Goal: Task Accomplishment & Management: Use online tool/utility

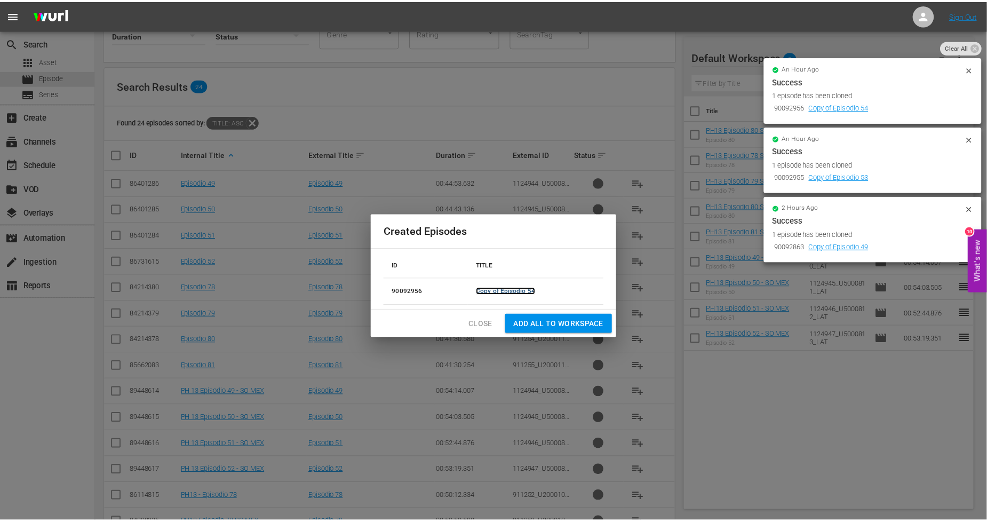
scroll to position [52, 0]
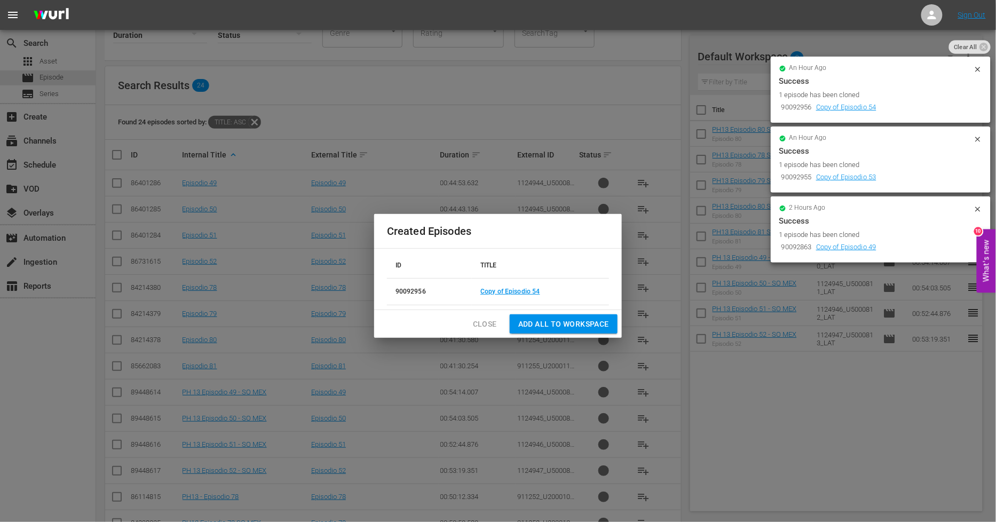
click at [487, 319] on span "Close" at bounding box center [485, 323] width 24 height 13
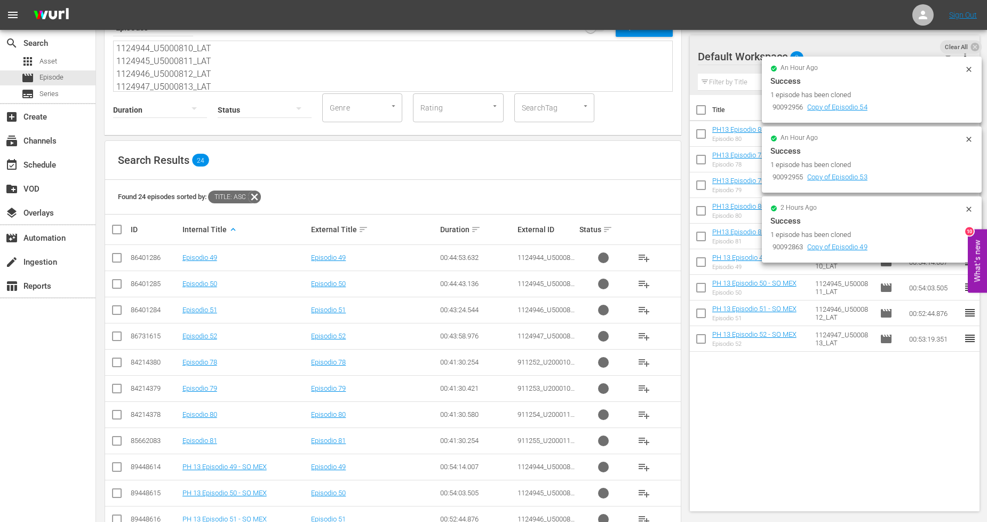
scroll to position [0, 0]
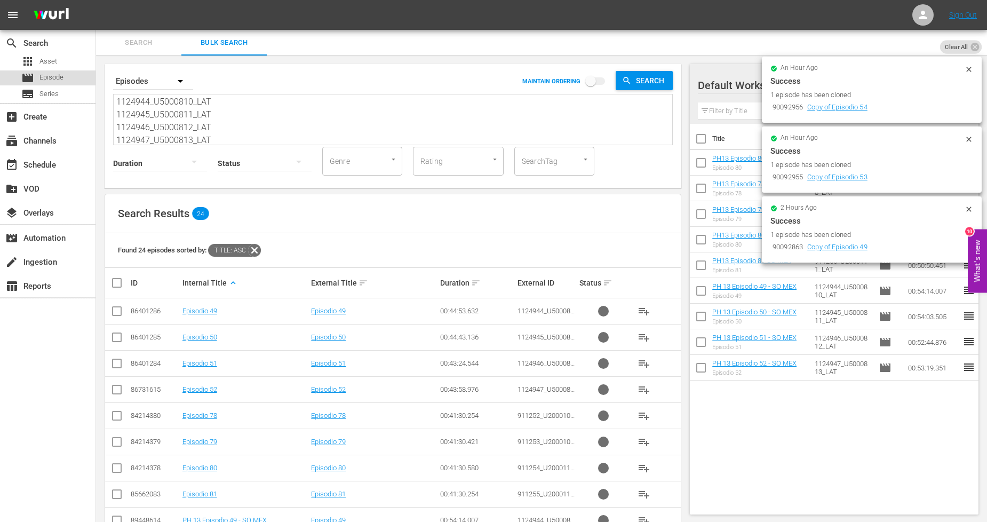
click at [68, 78] on div "movie Episode" at bounding box center [48, 77] width 96 height 15
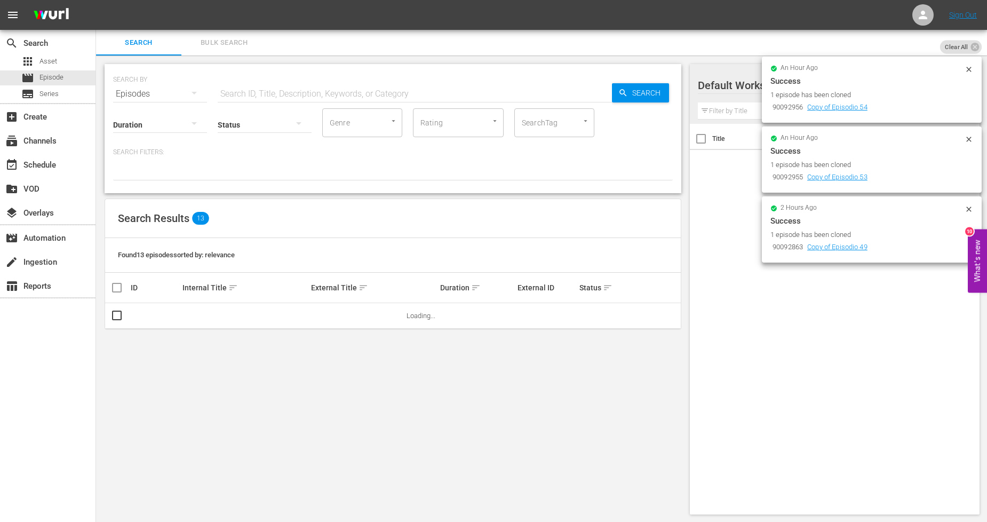
click at [230, 44] on span "Bulk Search" at bounding box center [224, 43] width 73 height 12
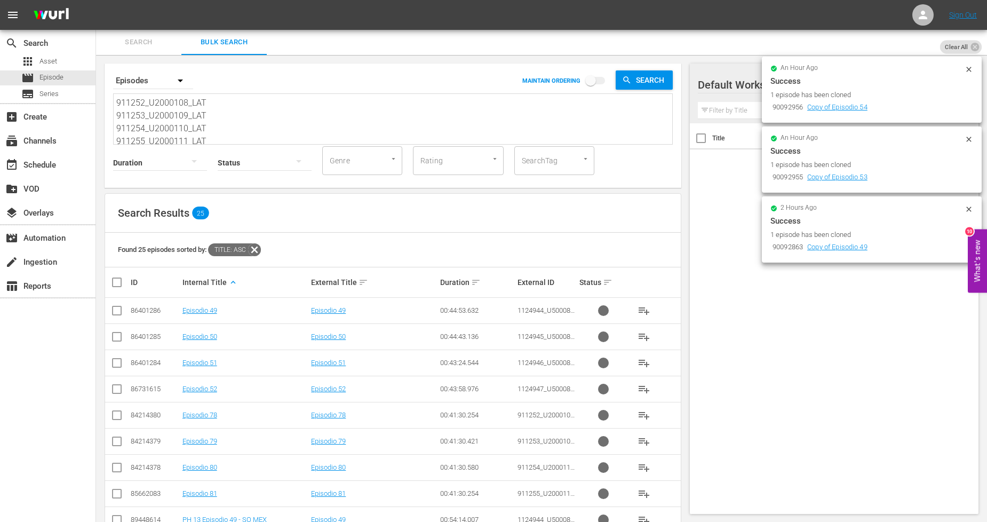
drag, startPoint x: 216, startPoint y: 137, endPoint x: 34, endPoint y: 25, distance: 213.7
click at [34, 25] on div "menu Sign Out search Search apps Asset movie Episode subtitles Series add_box C…" at bounding box center [493, 367] width 987 height 736
paste textarea
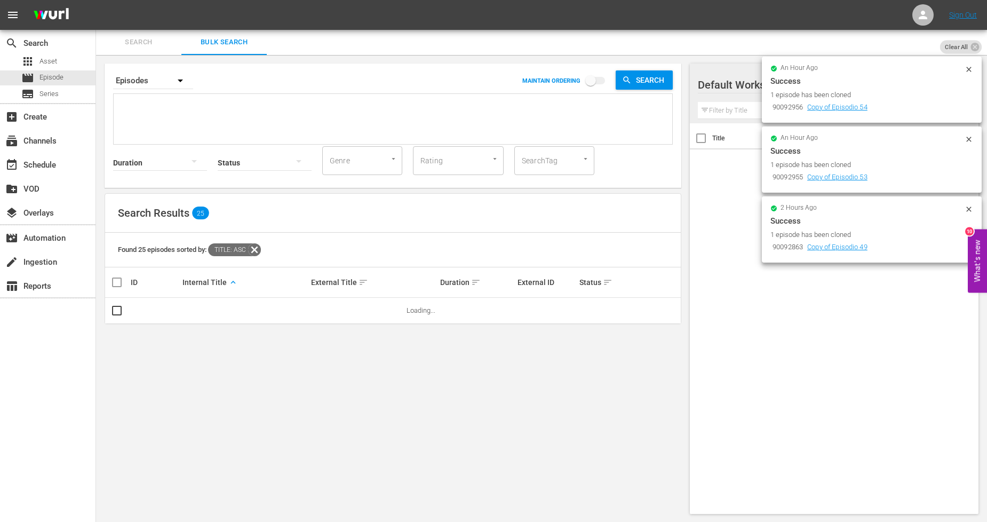
click at [262, 107] on textarea at bounding box center [394, 121] width 556 height 49
paste textarea
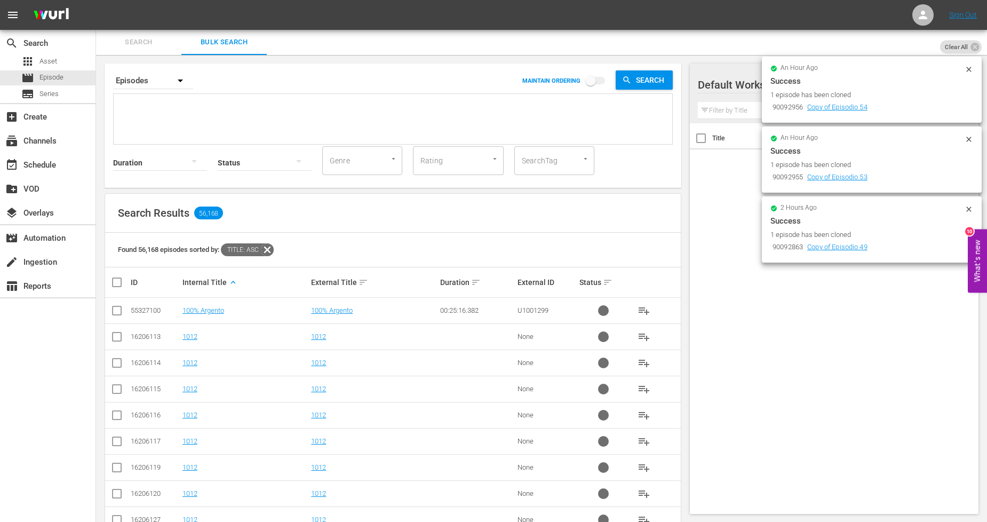
click at [282, 114] on textarea at bounding box center [394, 121] width 556 height 49
paste textarea "911260_U2000116_LAT 911261_U2000117_LAT 911262_U2000118_LAT 911263_U2000119_LAT…"
type textarea "911260_U2000116_LAT 911261_U2000117_LAT 911262_U2000118_LAT 911263_U2000119_LAT…"
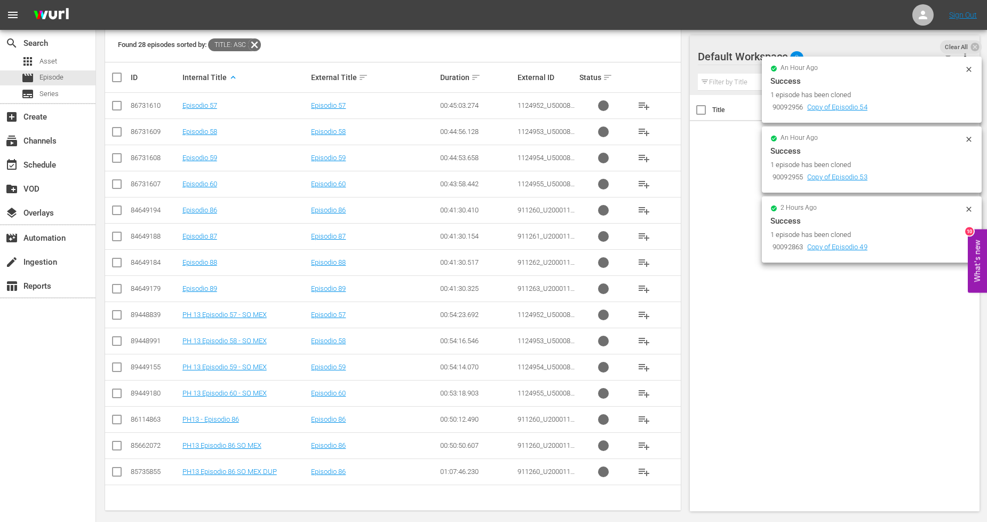
scroll to position [214, 0]
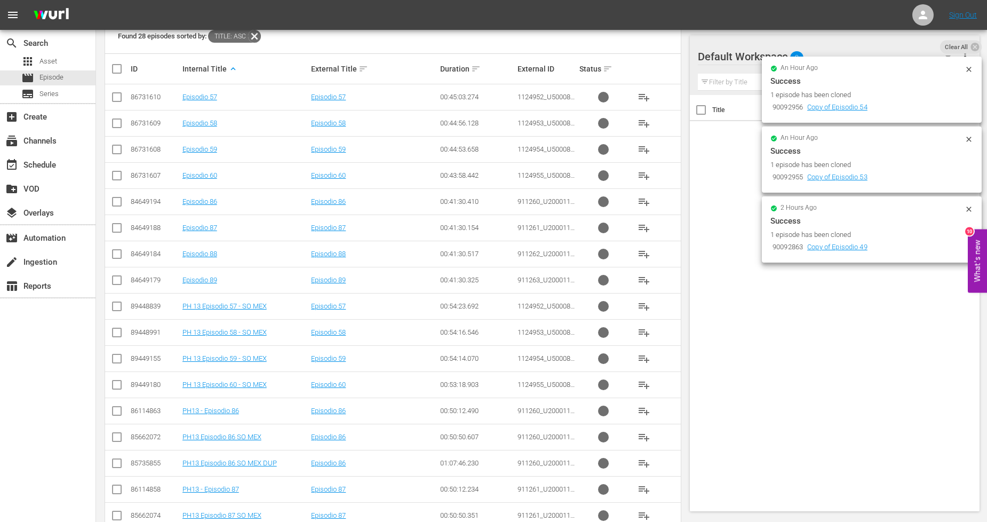
type textarea "911260_U2000116_LAT 911261_U2000117_LAT 911262_U2000118_LAT 911263_U2000119_LAT…"
click at [119, 436] on input "checkbox" at bounding box center [116, 439] width 13 height 13
checkbox input "true"
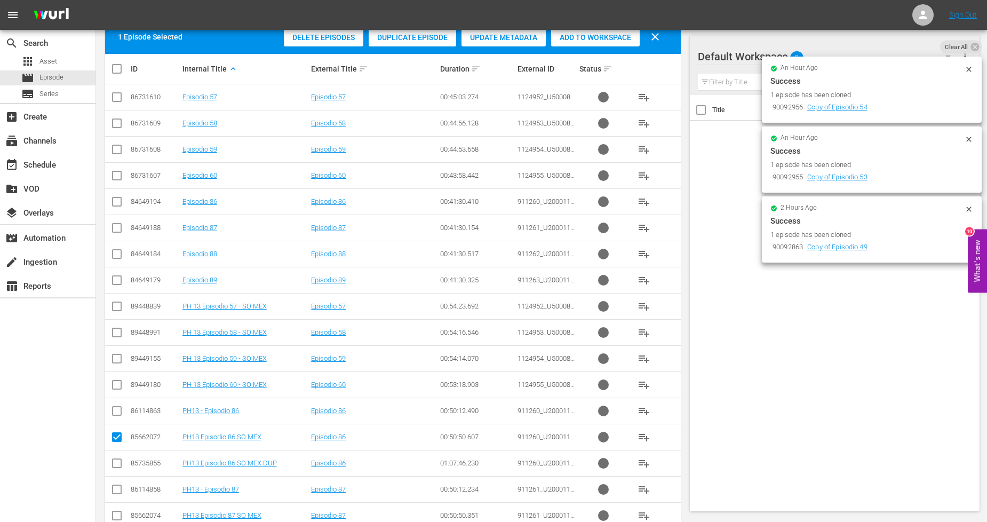
scroll to position [273, 0]
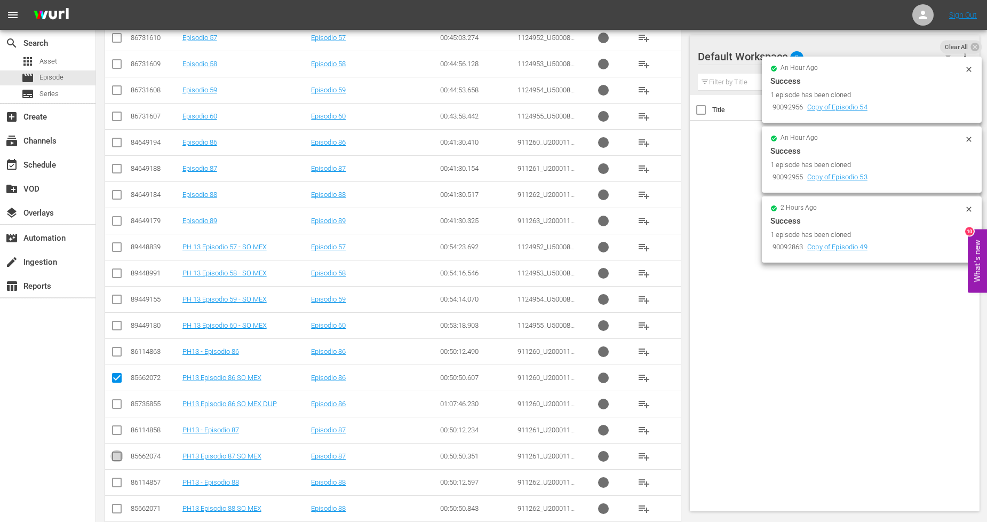
click at [114, 456] on input "checkbox" at bounding box center [116, 458] width 13 height 13
checkbox input "true"
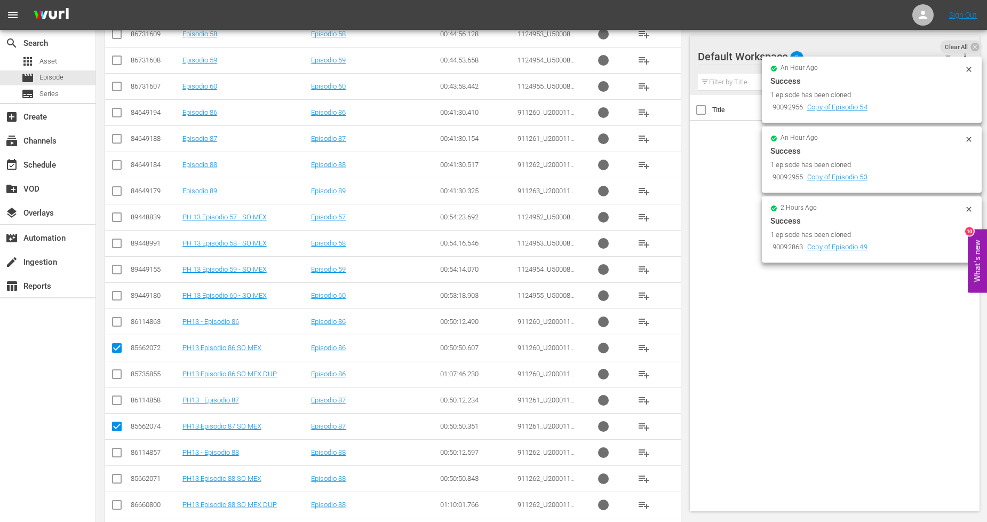
scroll to position [332, 0]
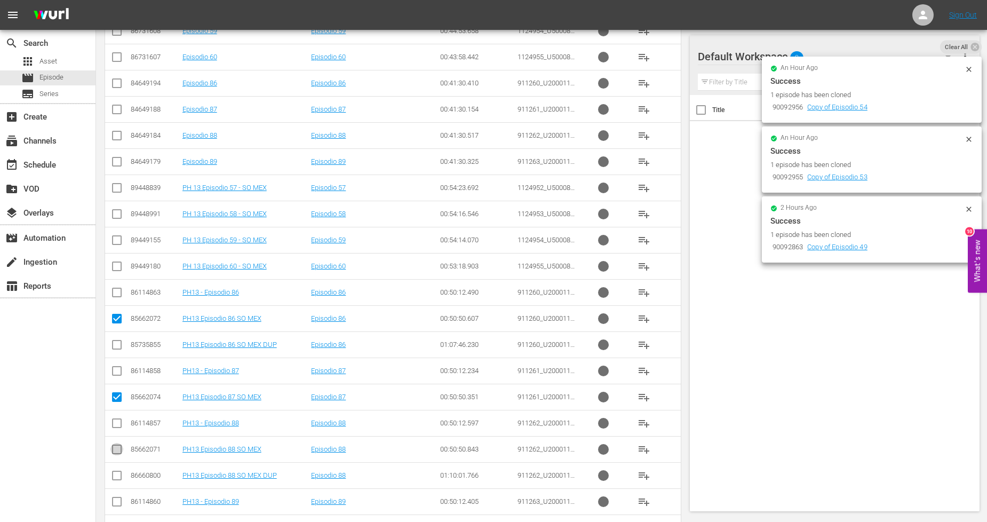
click at [116, 456] on input "checkbox" at bounding box center [116, 451] width 13 height 13
checkbox input "true"
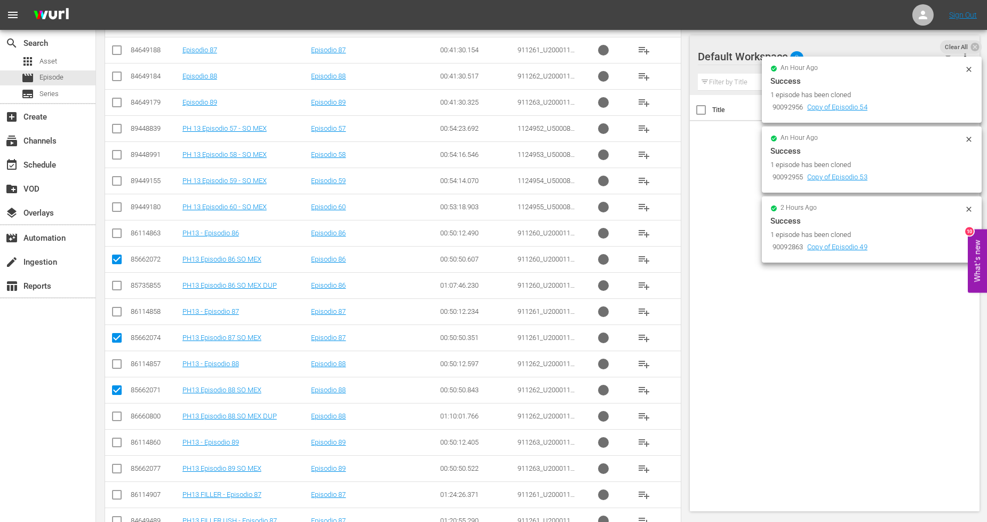
click at [114, 466] on input "checkbox" at bounding box center [116, 470] width 13 height 13
checkbox input "true"
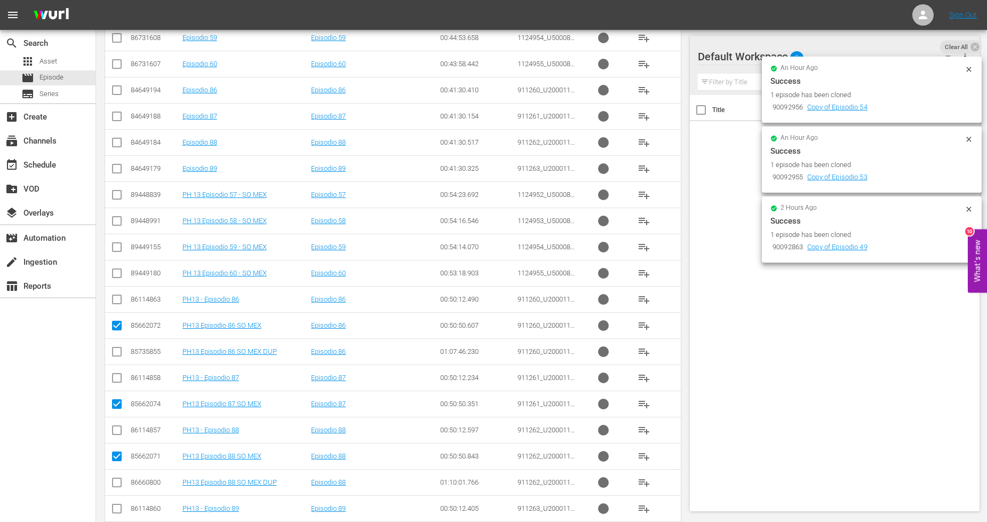
scroll to position [232, 0]
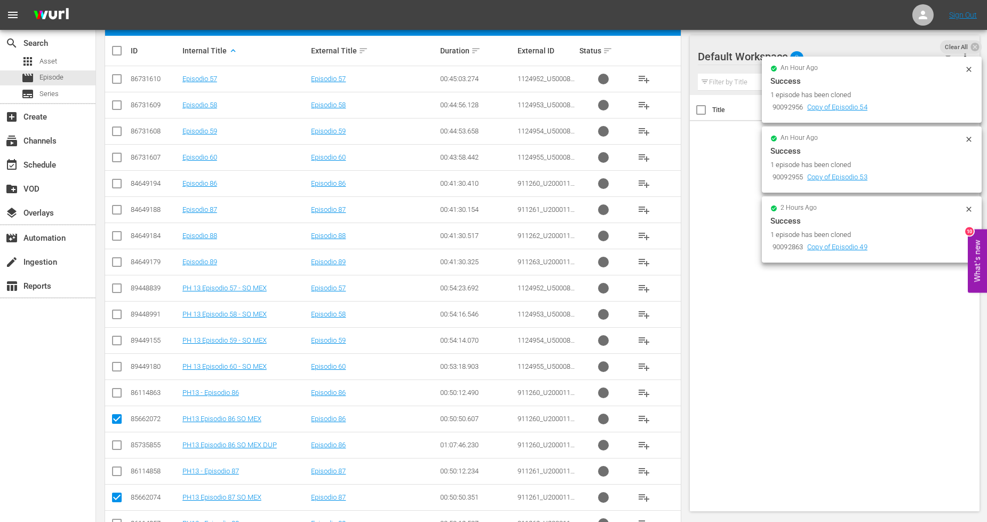
click at [120, 290] on input "checkbox" at bounding box center [116, 290] width 13 height 13
checkbox input "true"
click at [119, 312] on input "checkbox" at bounding box center [116, 316] width 13 height 13
checkbox input "true"
click at [119, 342] on input "checkbox" at bounding box center [116, 342] width 13 height 13
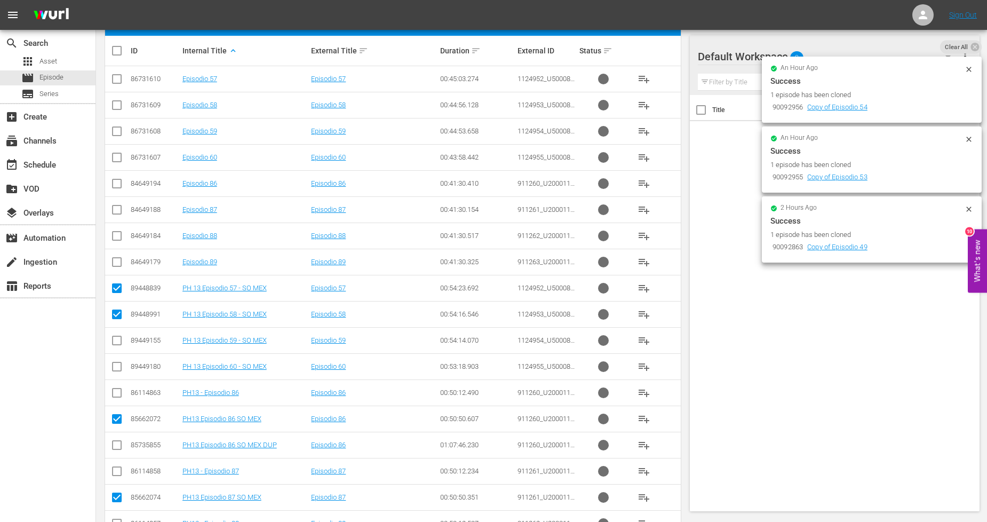
checkbox input "true"
click at [120, 368] on input "checkbox" at bounding box center [116, 368] width 13 height 13
checkbox input "true"
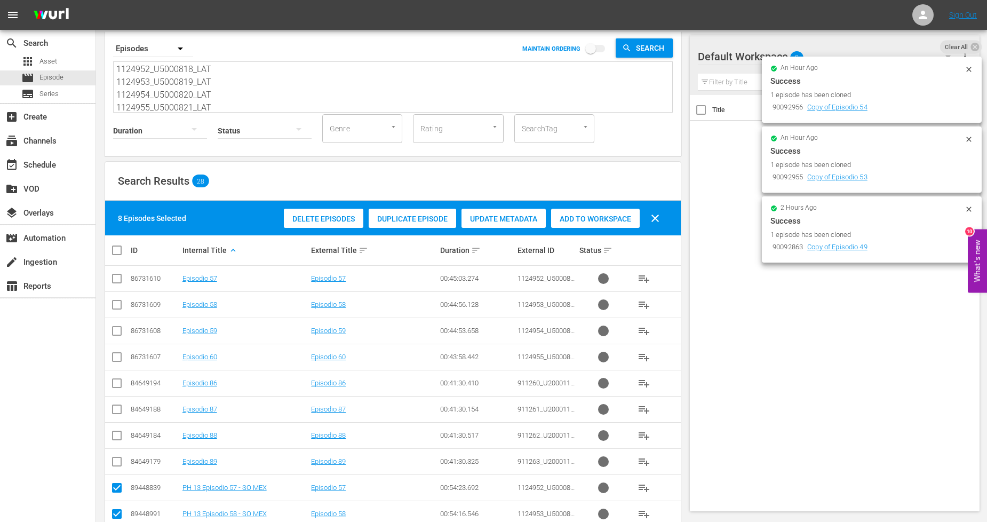
scroll to position [0, 0]
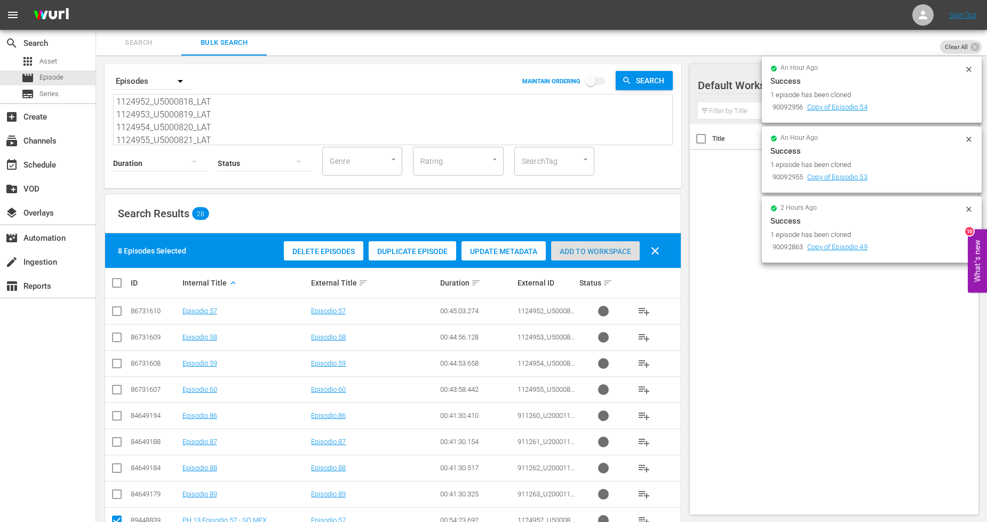
click at [567, 255] on span "Add to Workspace" at bounding box center [595, 251] width 89 height 9
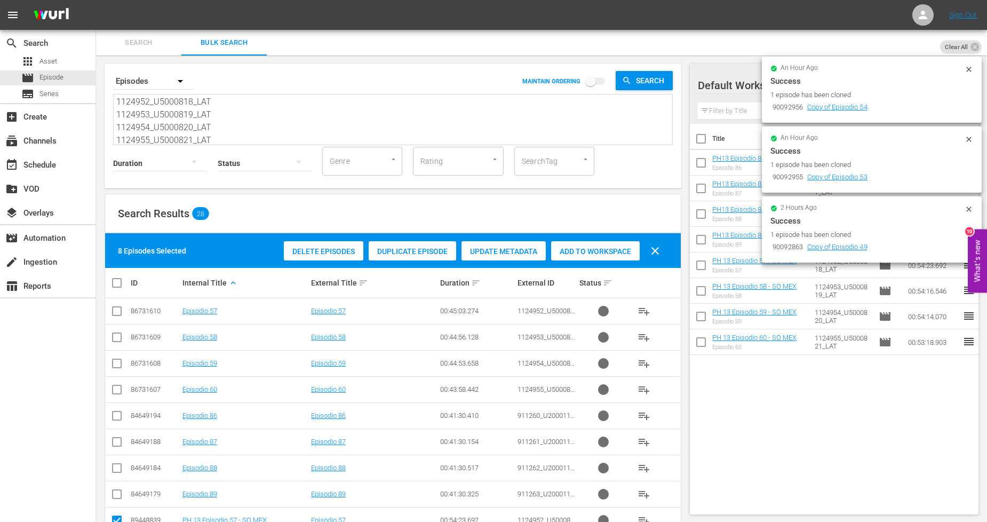
click at [117, 286] on input "checkbox" at bounding box center [120, 282] width 21 height 13
checkbox input "true"
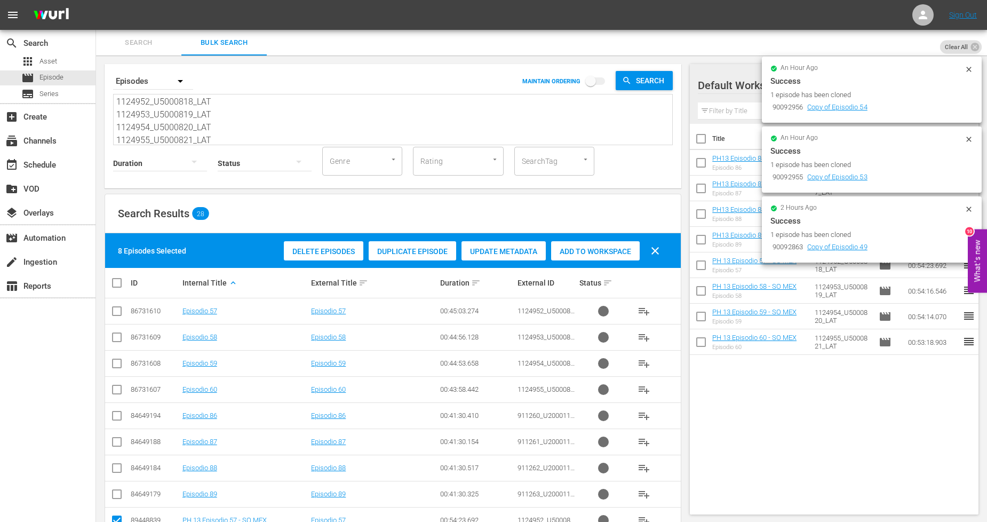
checkbox input "true"
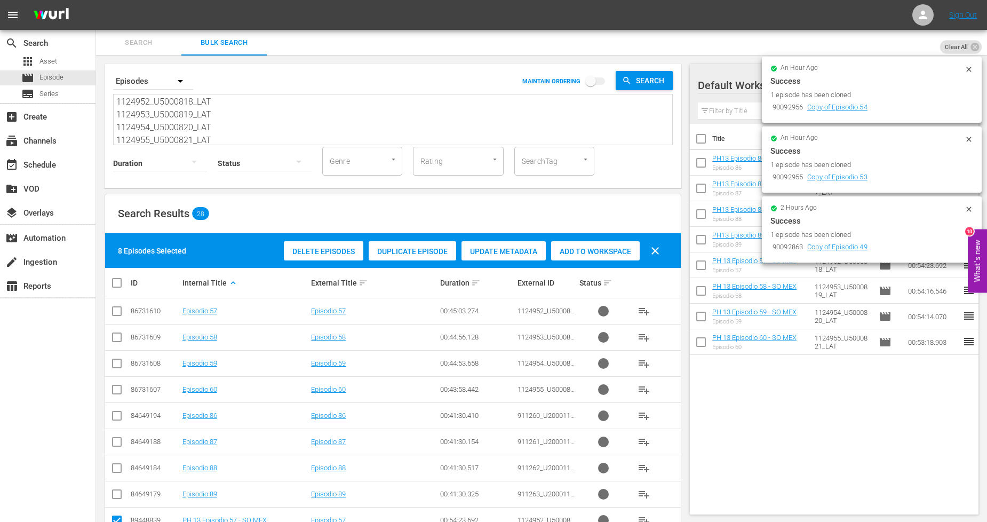
checkbox input "true"
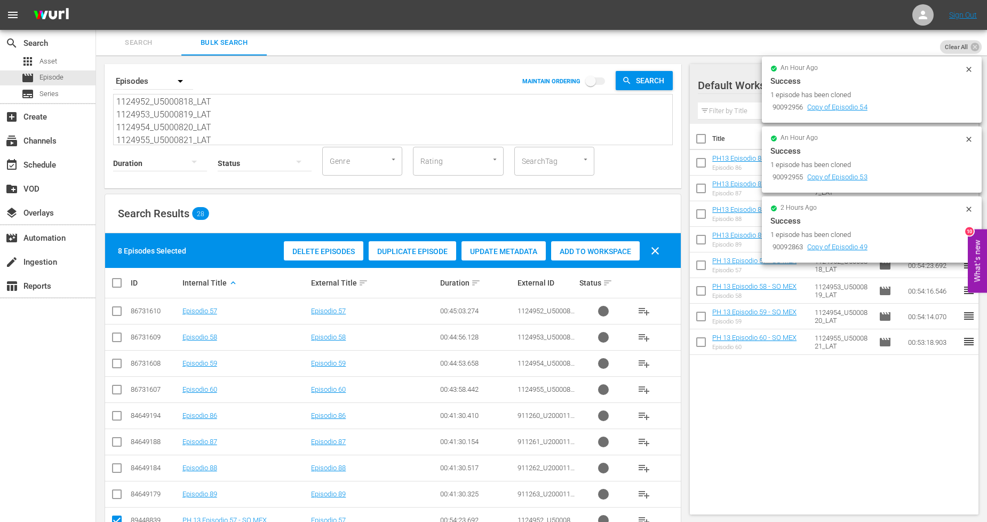
checkbox input "true"
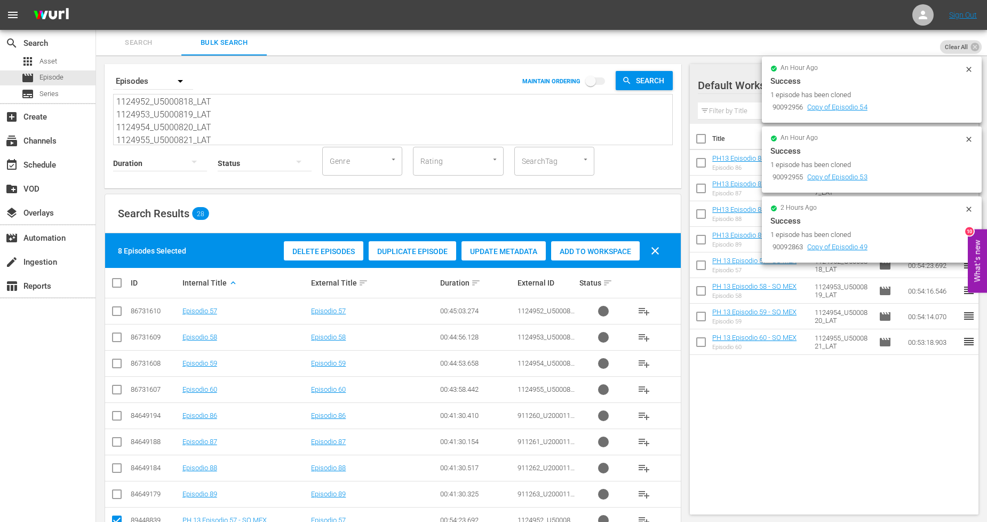
checkbox input "true"
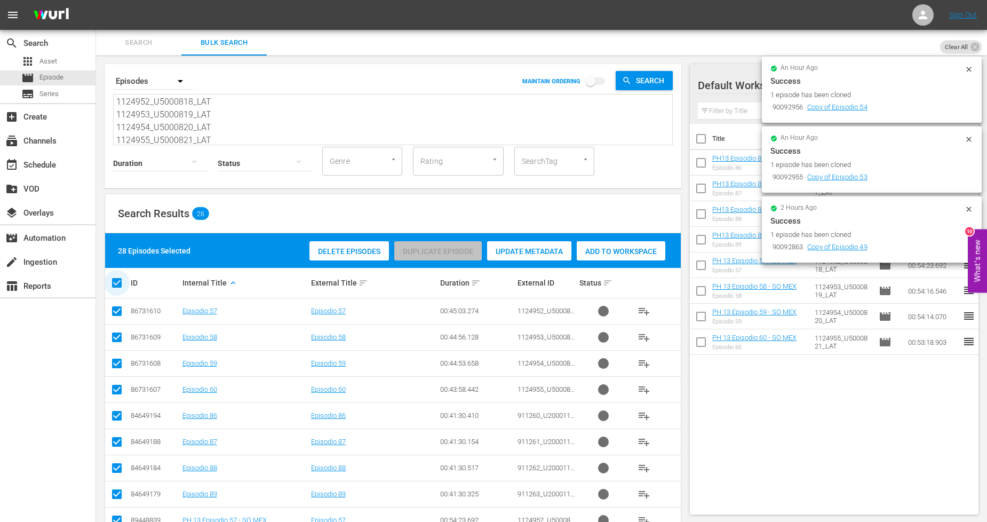
click at [117, 286] on input "checkbox" at bounding box center [120, 282] width 21 height 13
checkbox input "false"
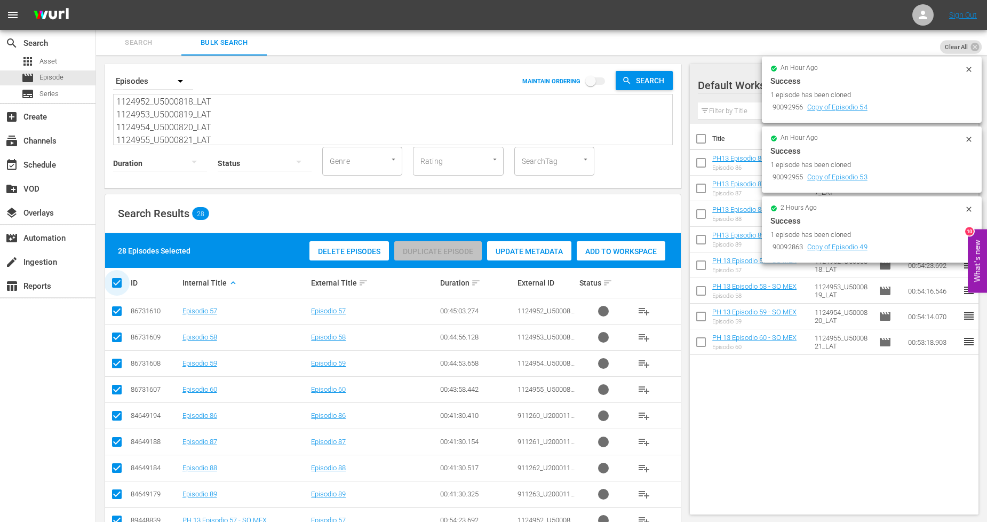
checkbox input "false"
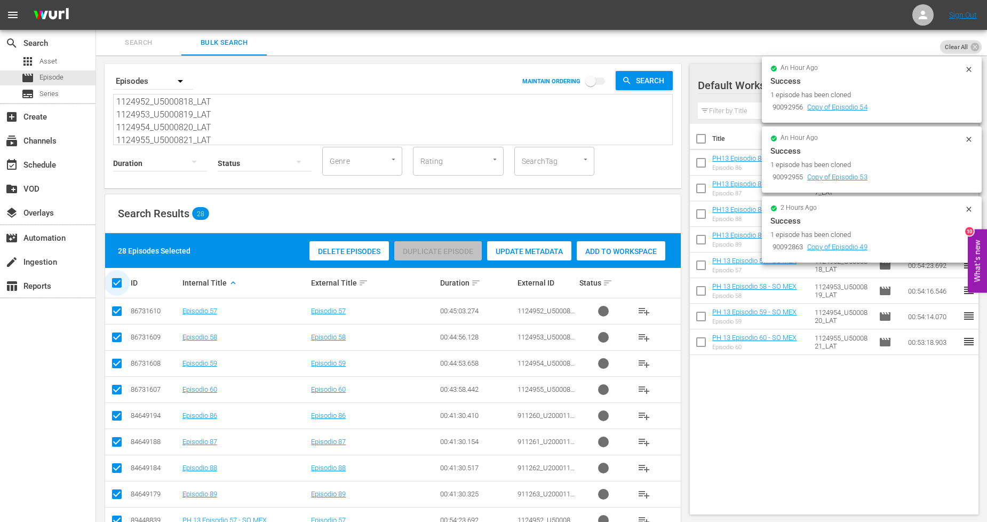
checkbox input "false"
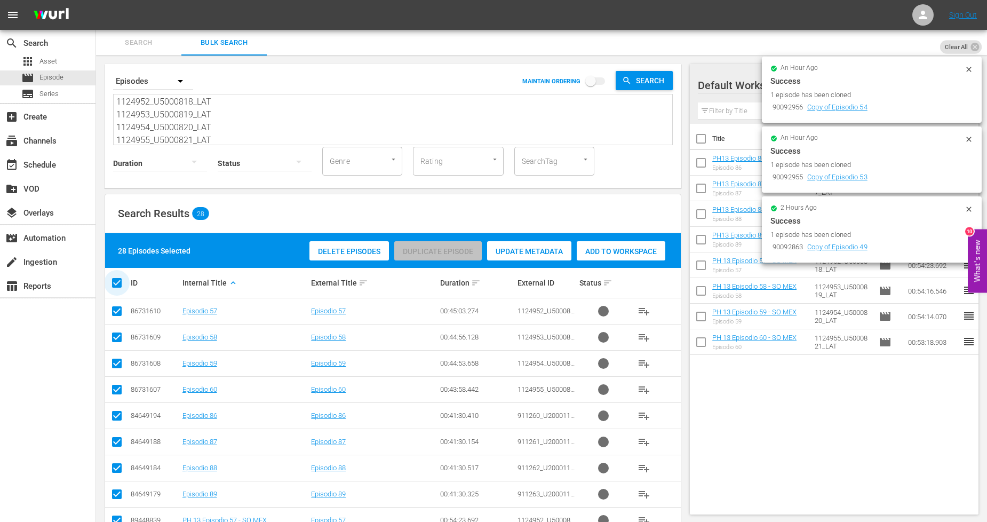
checkbox input "false"
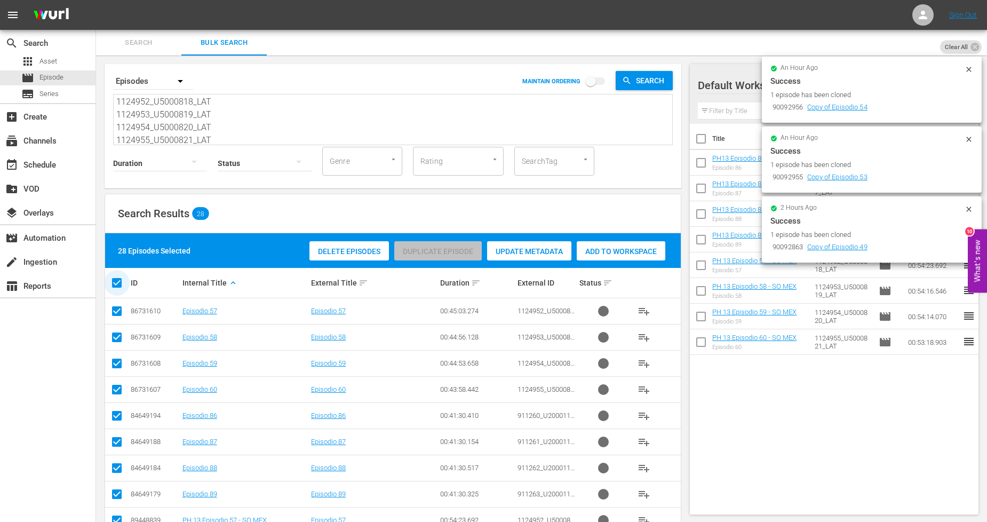
checkbox input "false"
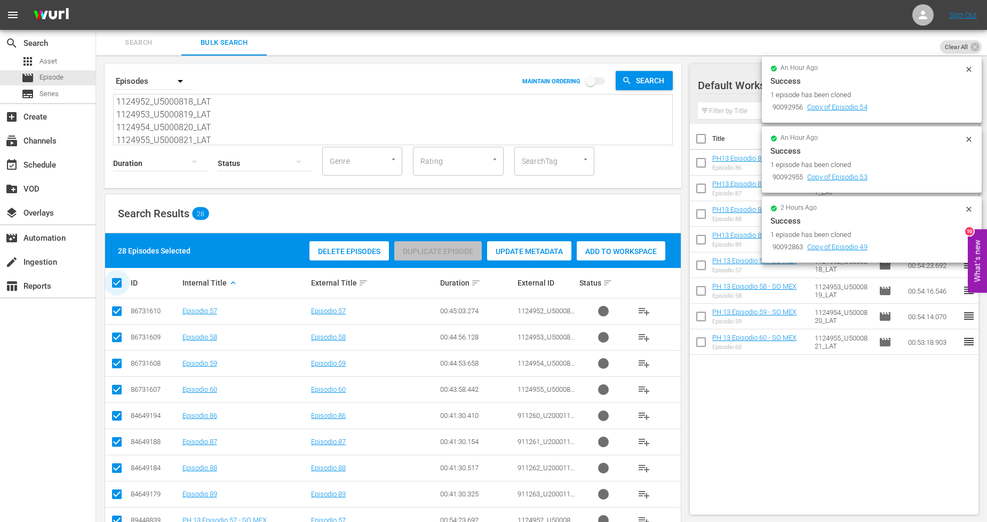
checkbox input "false"
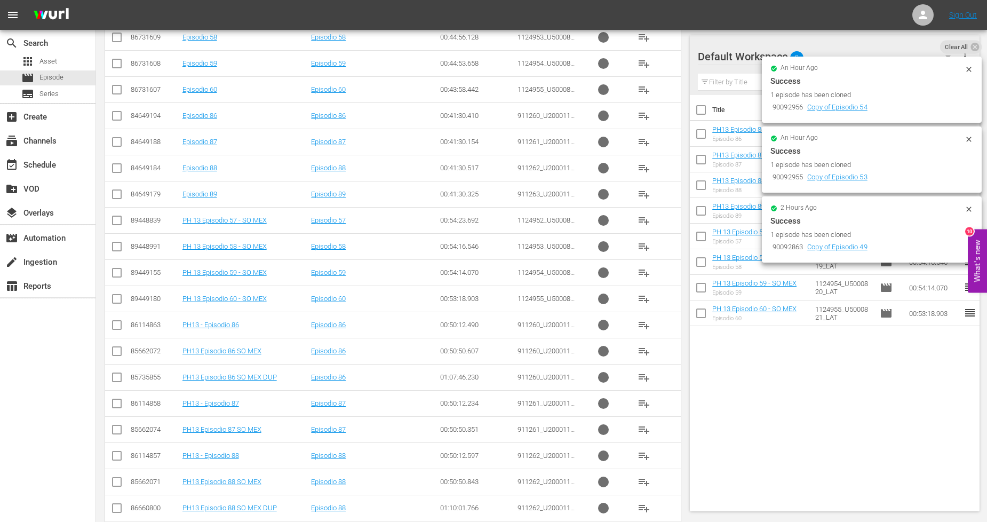
scroll to position [296, 0]
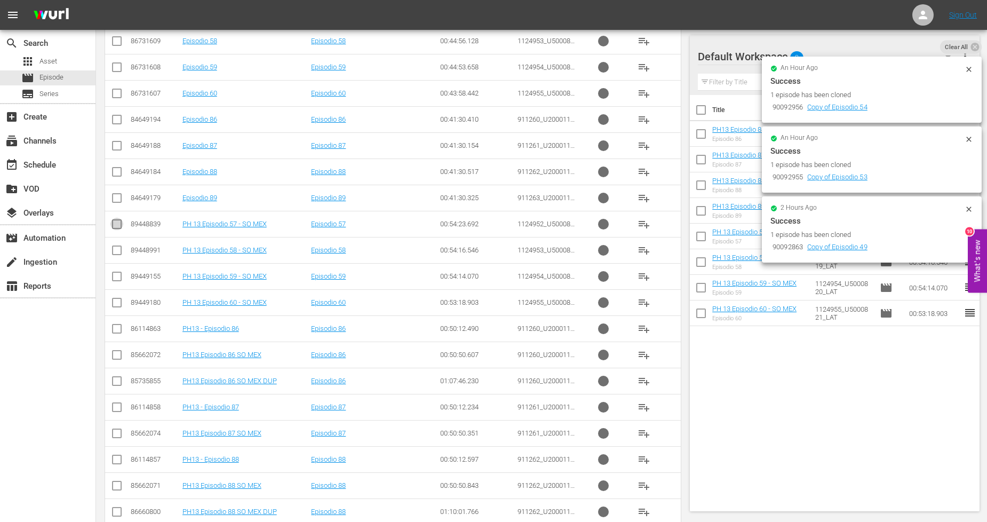
click at [119, 225] on input "checkbox" at bounding box center [116, 226] width 13 height 13
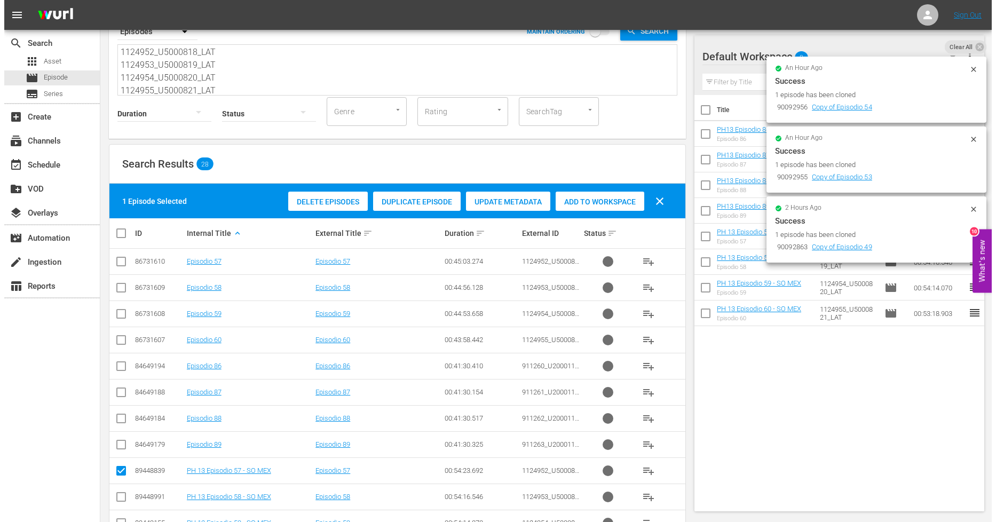
scroll to position [0, 0]
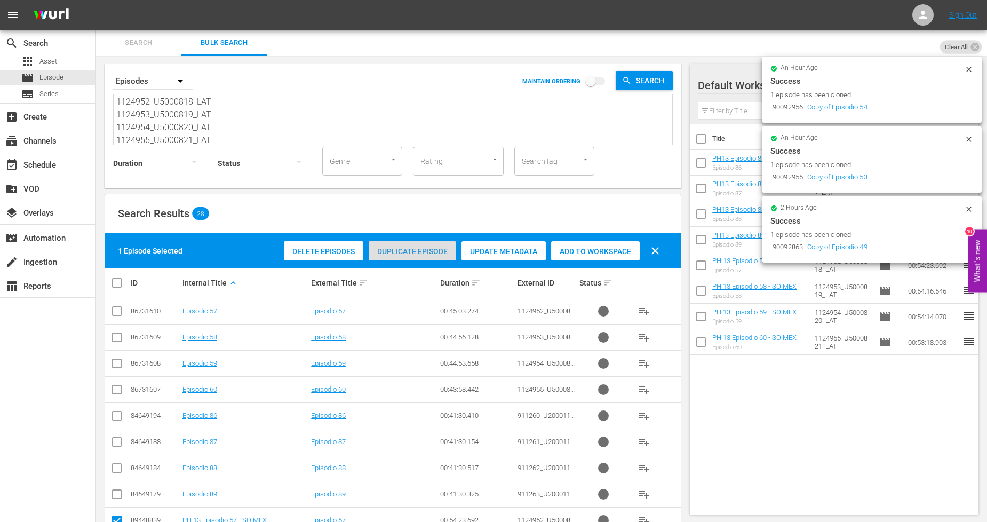
click at [390, 251] on span "Duplicate Episode" at bounding box center [413, 251] width 88 height 9
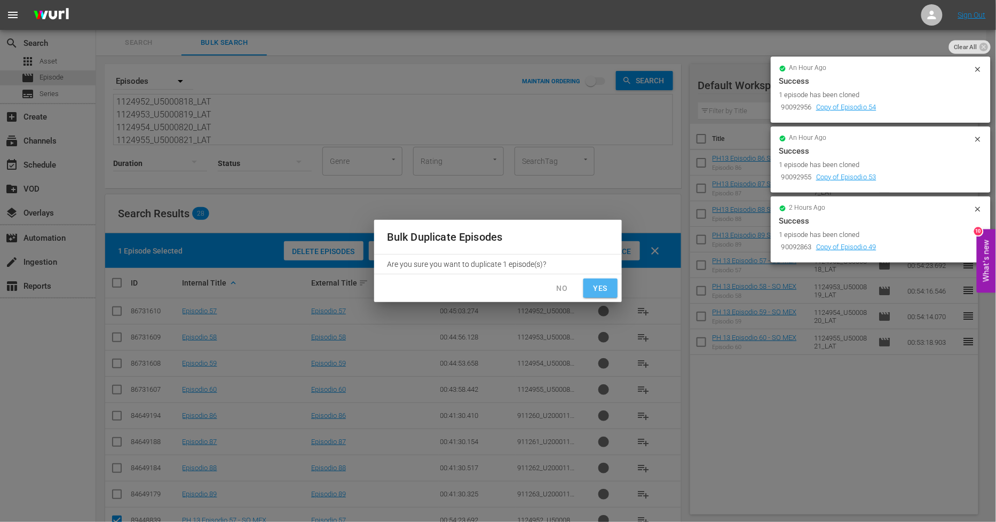
click at [614, 288] on button "Yes" at bounding box center [600, 289] width 34 height 20
checkbox input "false"
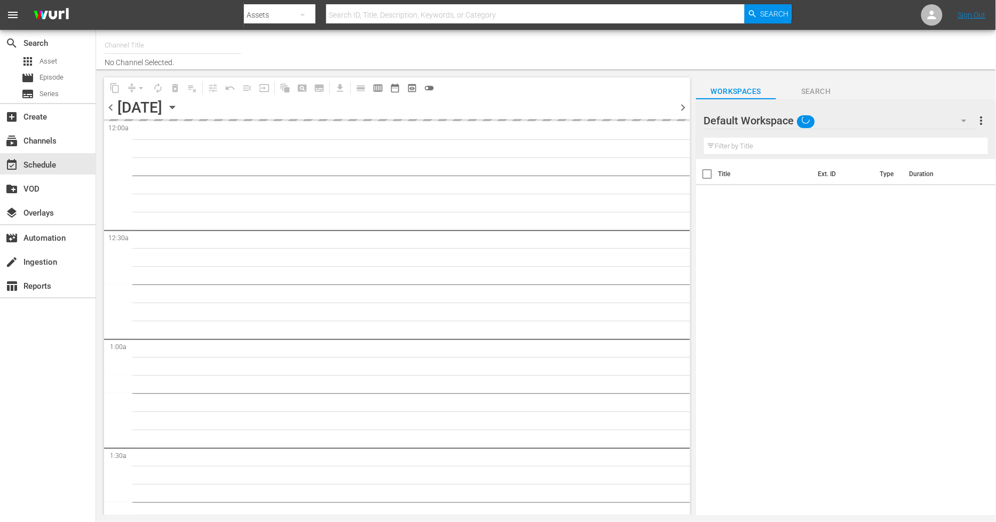
type input "Sony One Novelas (MX) (1001)"
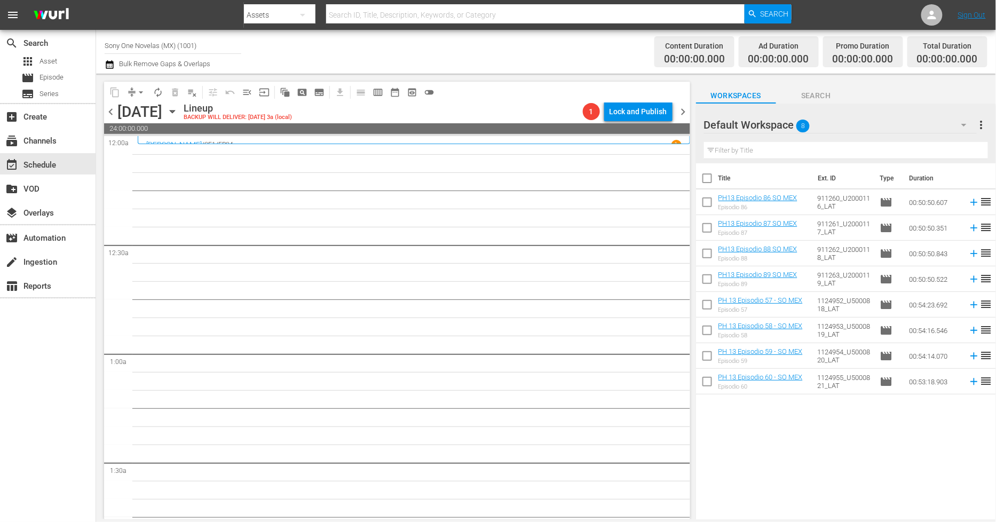
click at [704, 185] on input "checkbox" at bounding box center [707, 180] width 22 height 22
checkbox input "true"
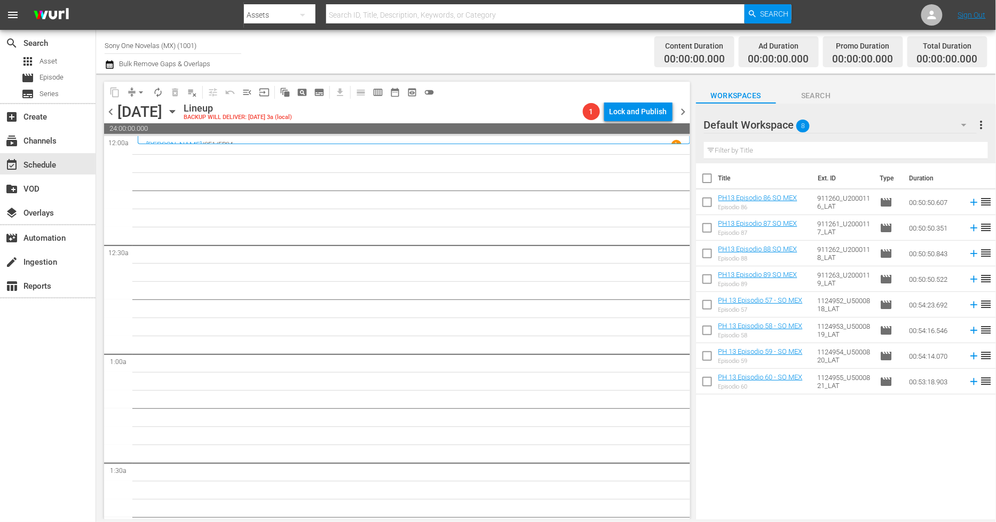
checkbox input "true"
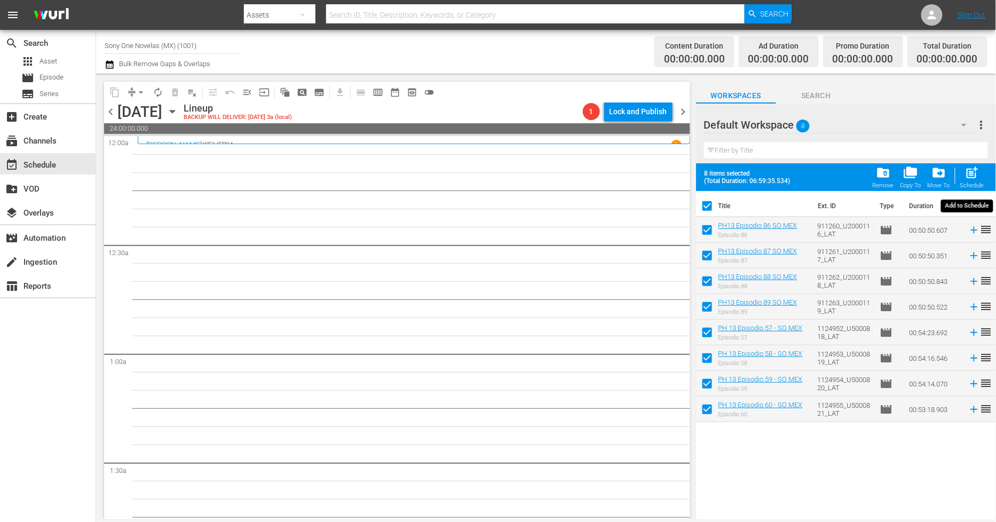
click at [968, 169] on span "post_add" at bounding box center [972, 172] width 14 height 14
checkbox input "false"
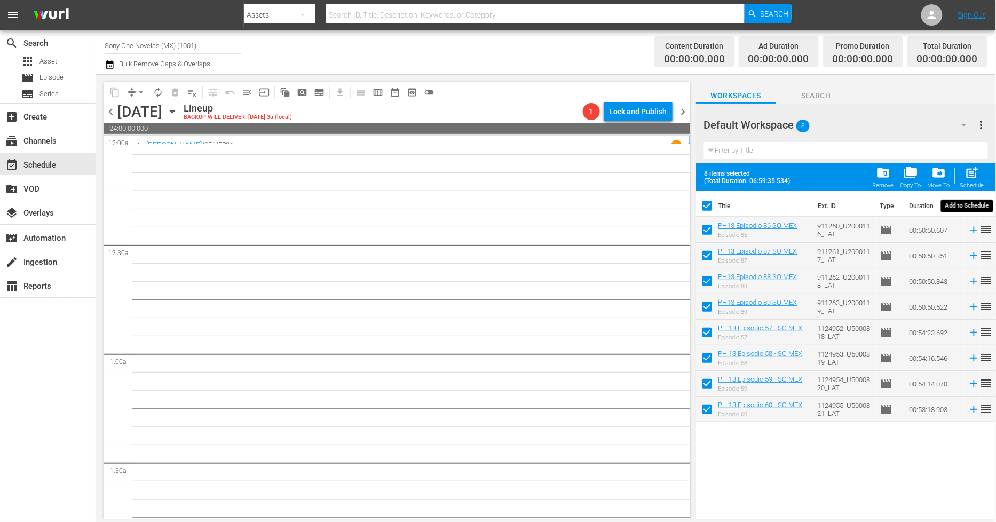
checkbox input "false"
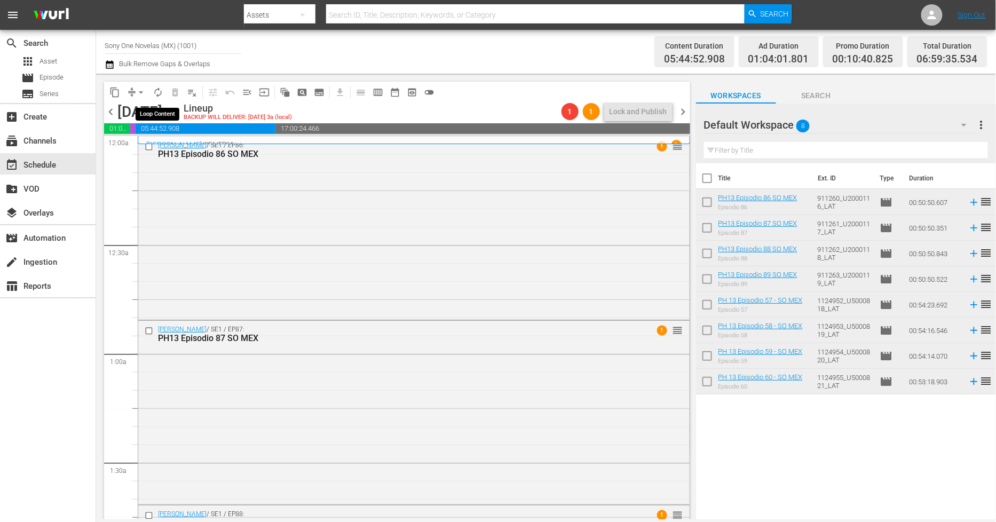
click at [157, 92] on span "autorenew_outlined" at bounding box center [158, 92] width 11 height 11
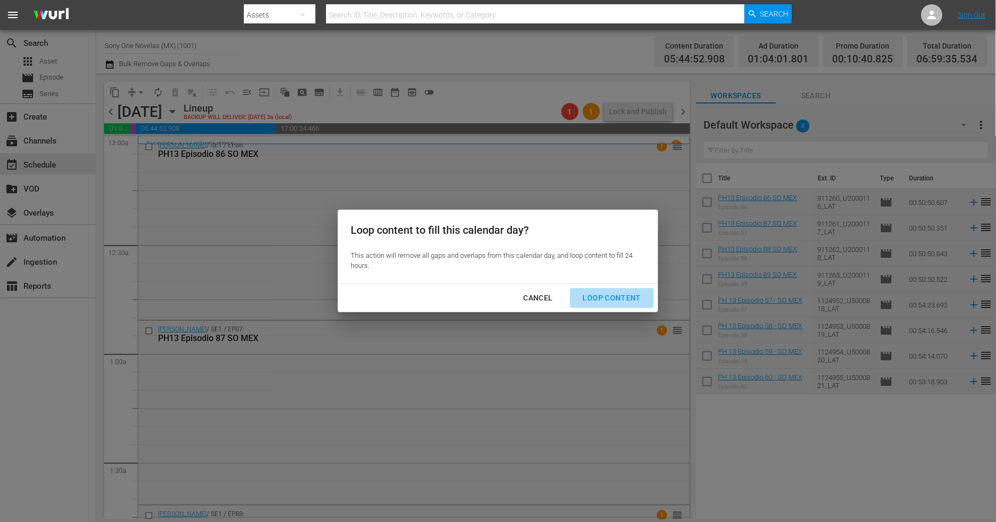
click at [626, 305] on button "Loop Content" at bounding box center [612, 298] width 84 height 20
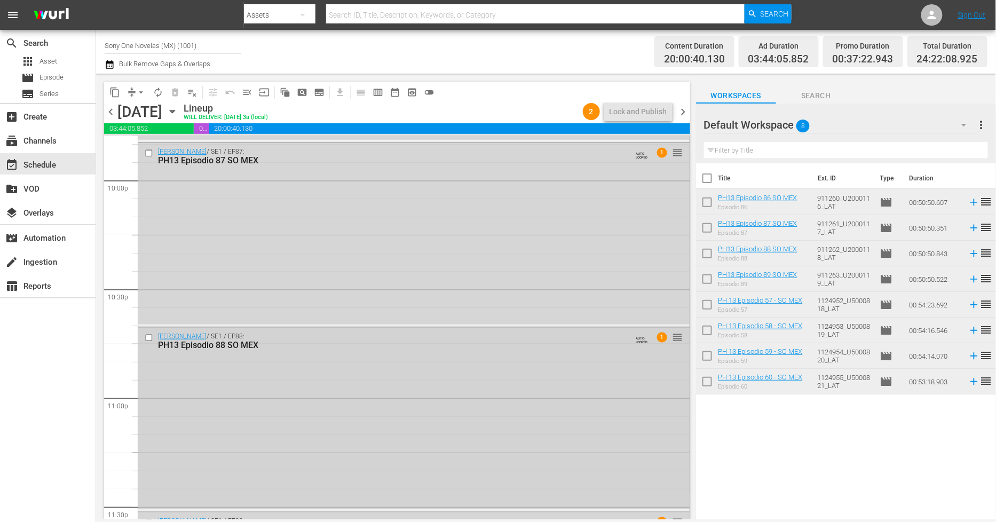
scroll to position [4922, 0]
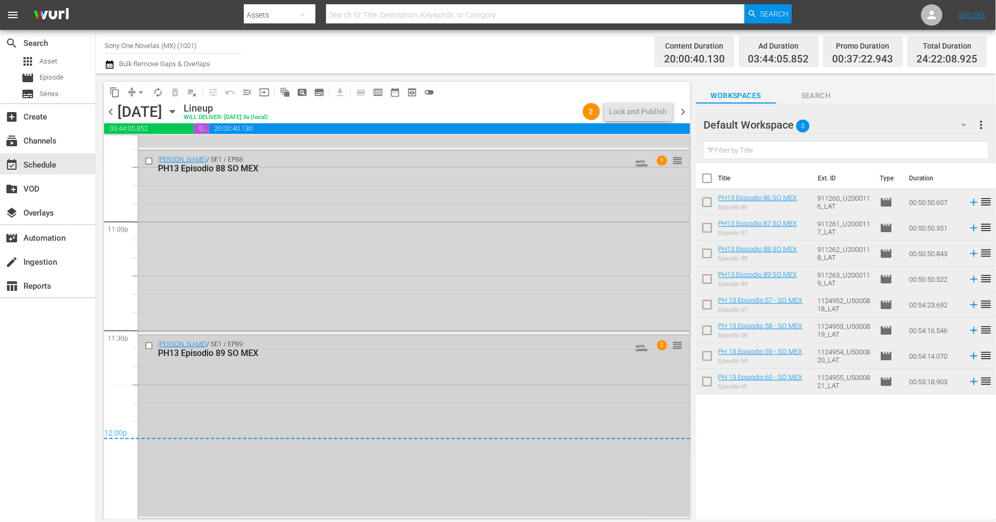
click at [307, 376] on div "Doña Bárbara / SE1 / EP89: PH13 Episodio 89 SO MEX AUTO-LOOPED 2 reorder" at bounding box center [413, 426] width 551 height 181
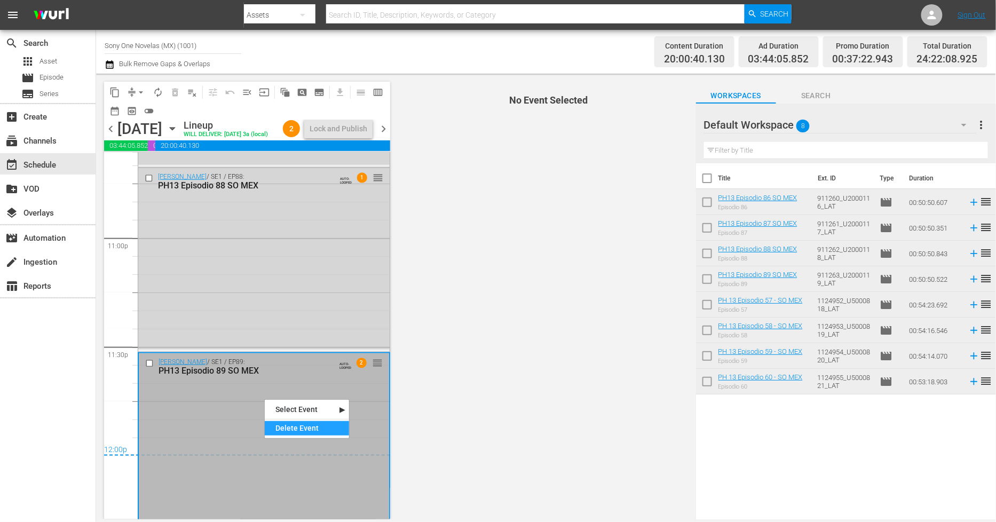
click at [321, 428] on div "Delete Event" at bounding box center [307, 428] width 84 height 14
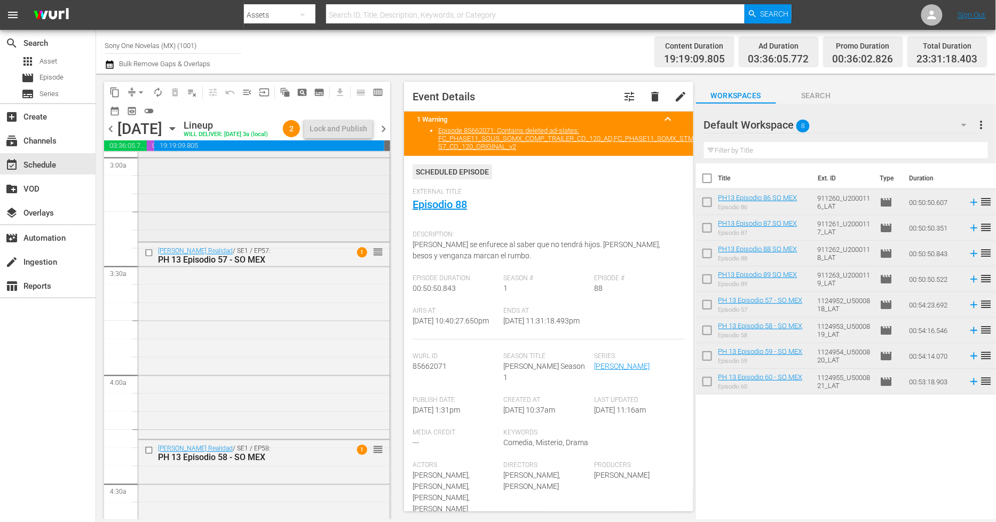
scroll to position [708, 0]
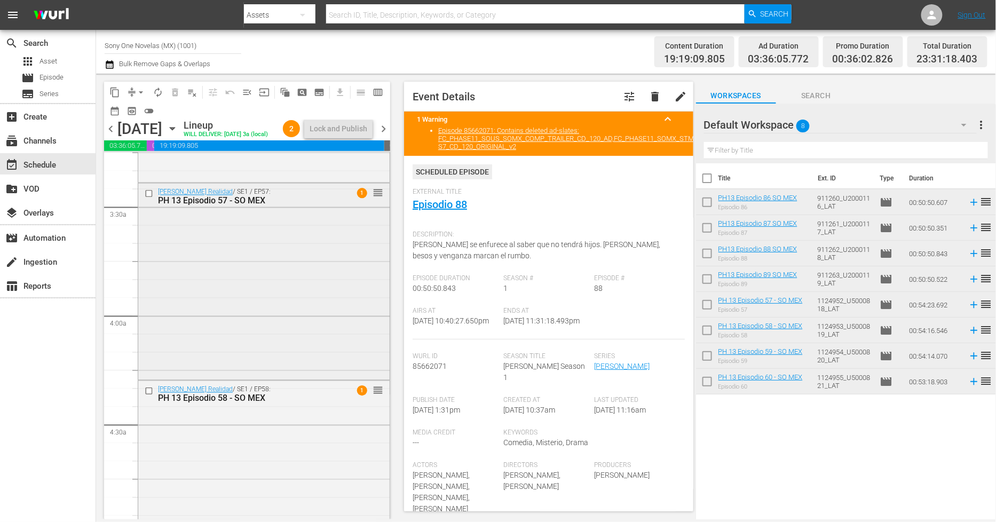
click at [279, 321] on div "Bienvenida Realidad / SE1 / EP57: PH 13 Episodio 57 - SO MEX 1 reorder" at bounding box center [263, 281] width 251 height 194
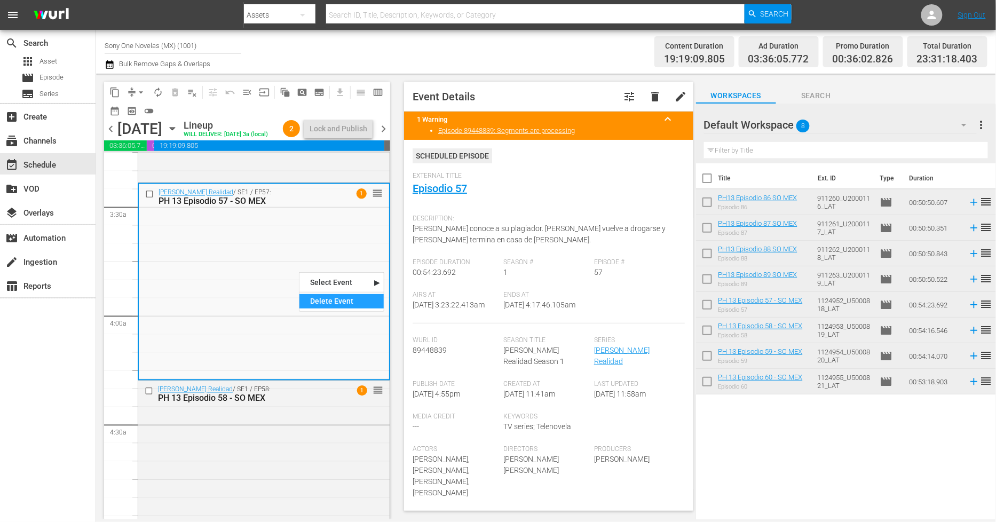
click at [323, 296] on div "Delete Event" at bounding box center [341, 301] width 84 height 14
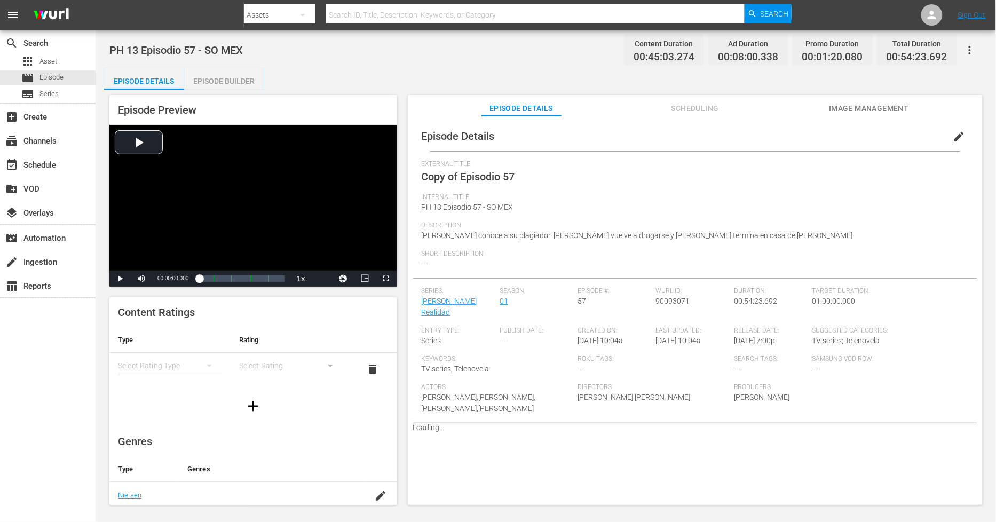
click at [958, 136] on span "edit" at bounding box center [958, 136] width 13 height 13
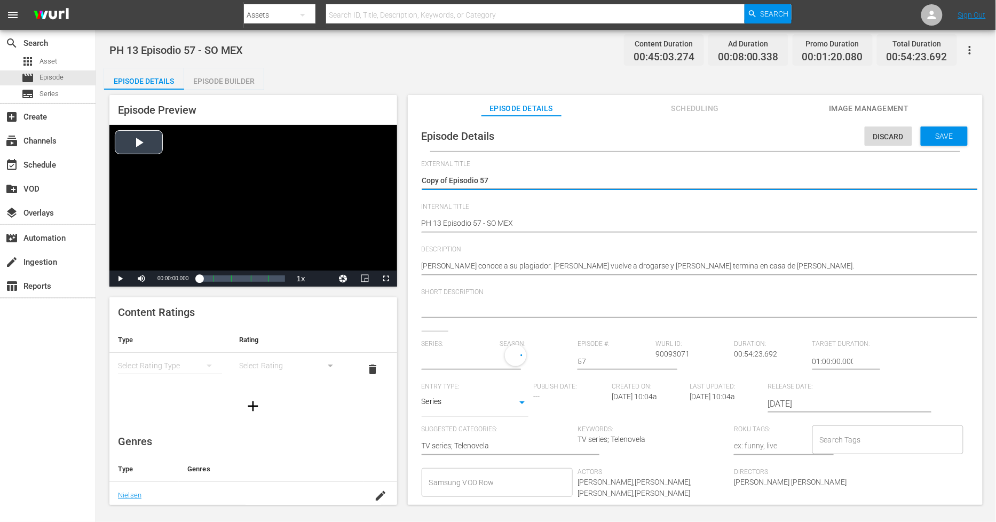
drag, startPoint x: 450, startPoint y: 179, endPoint x: 259, endPoint y: 152, distance: 192.4
click at [259, 152] on div "Episode Preview Video Player is loading. Play Video Play Mute Current Time 00:0…" at bounding box center [546, 302] width 884 height 424
type textarea "Episodio 57"
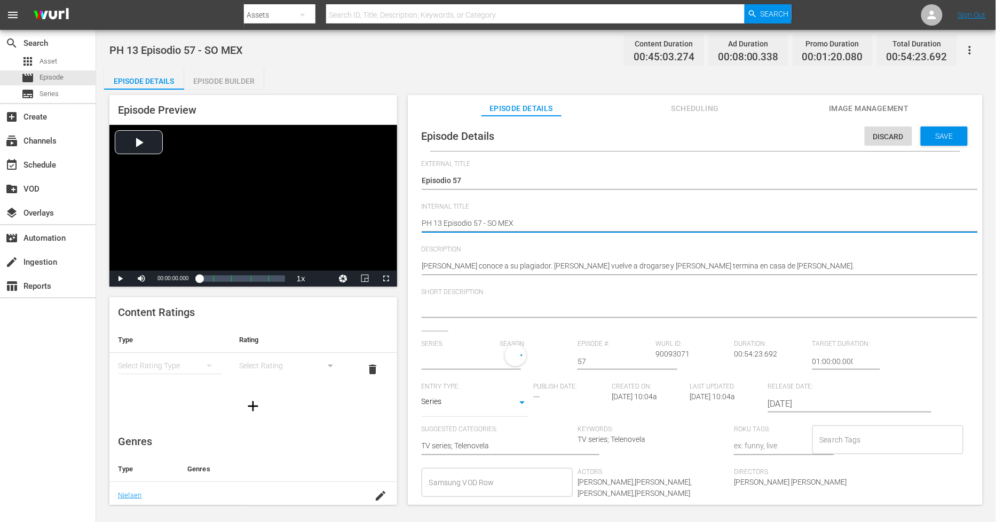
type textarea "PH 13 Episodio 57 - SO MEX"
type input "[PERSON_NAME] Realidad"
type textarea "PH 13 Episodio 57 - SO MEX D"
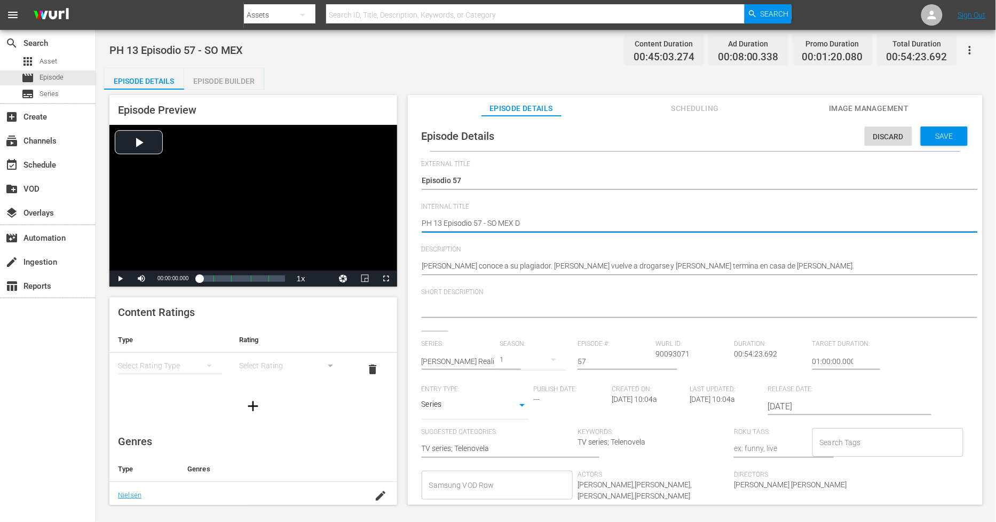
type textarea "PH 13 Episodio 57 - SO MEX DU"
type textarea "PH 13 Episodio 57 - SO MEX DUP"
type textarea "PH 13 Episodio 57 - SO MEX DUP1"
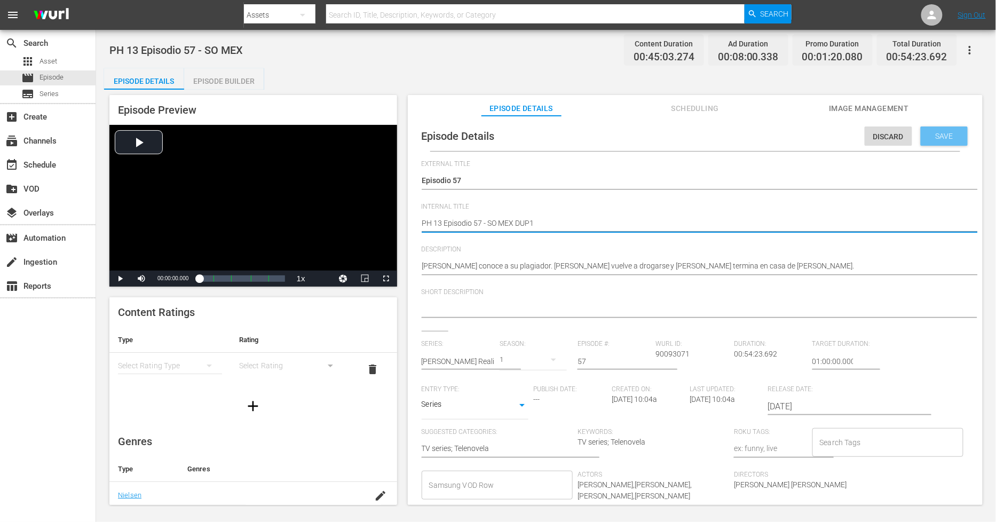
type textarea "PH 13 Episodio 57 - SO MEX DUP1"
click at [929, 137] on span "Save" at bounding box center [944, 136] width 35 height 9
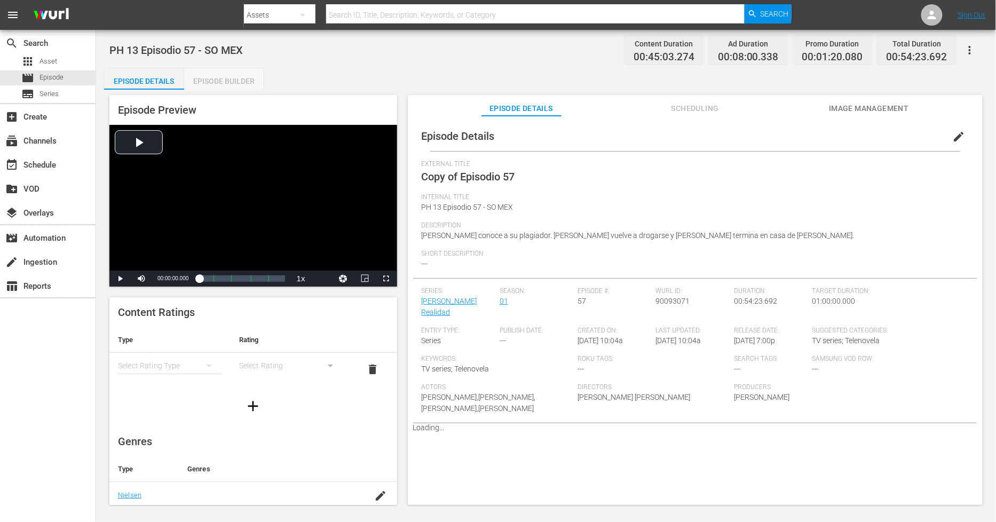
click at [242, 84] on div "Episode Builder" at bounding box center [224, 81] width 80 height 26
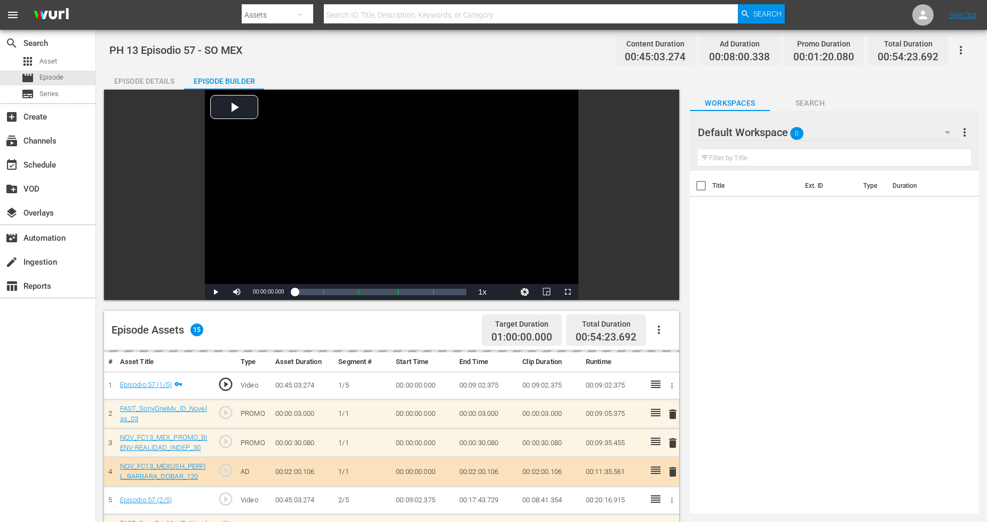
click at [932, 129] on div "Default Workspace 0" at bounding box center [829, 132] width 262 height 30
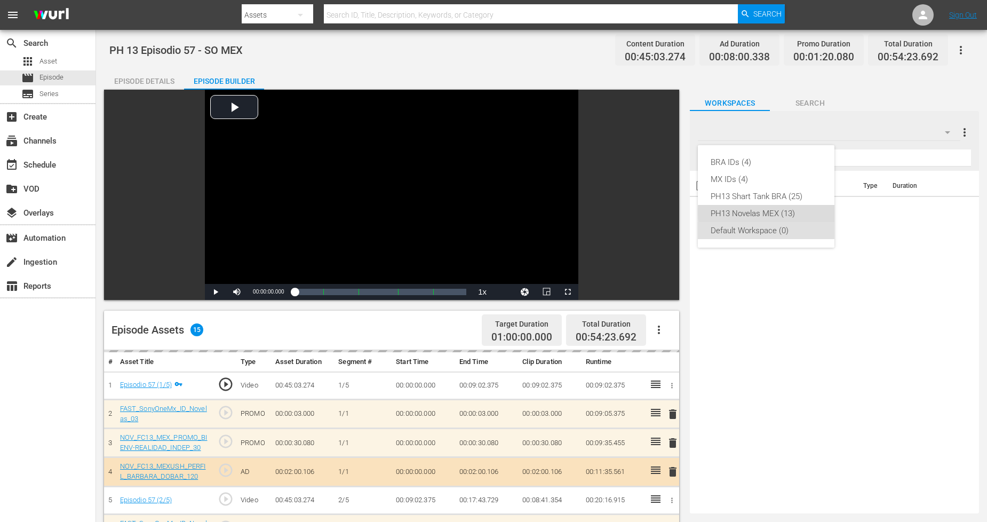
click at [801, 212] on div "PH13 Novelas MEX (13)" at bounding box center [766, 213] width 111 height 17
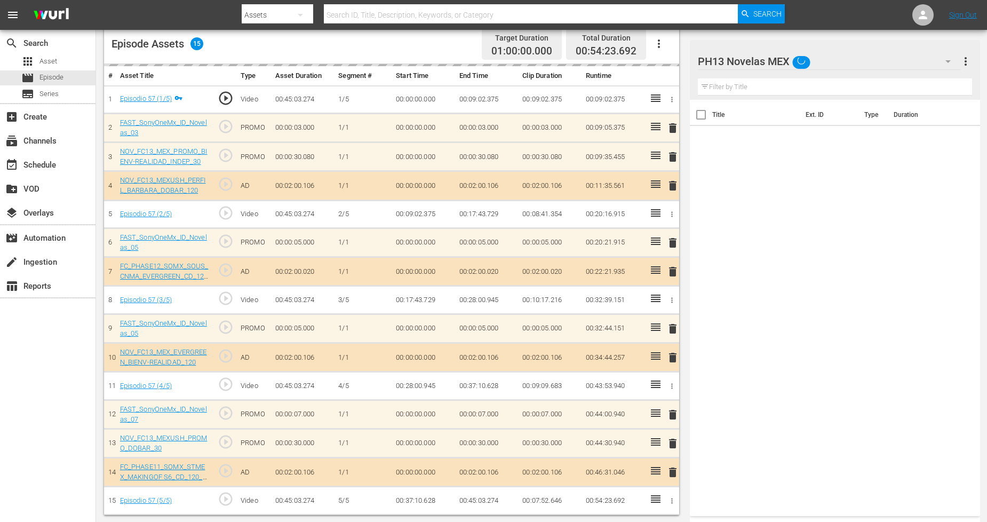
scroll to position [284, 0]
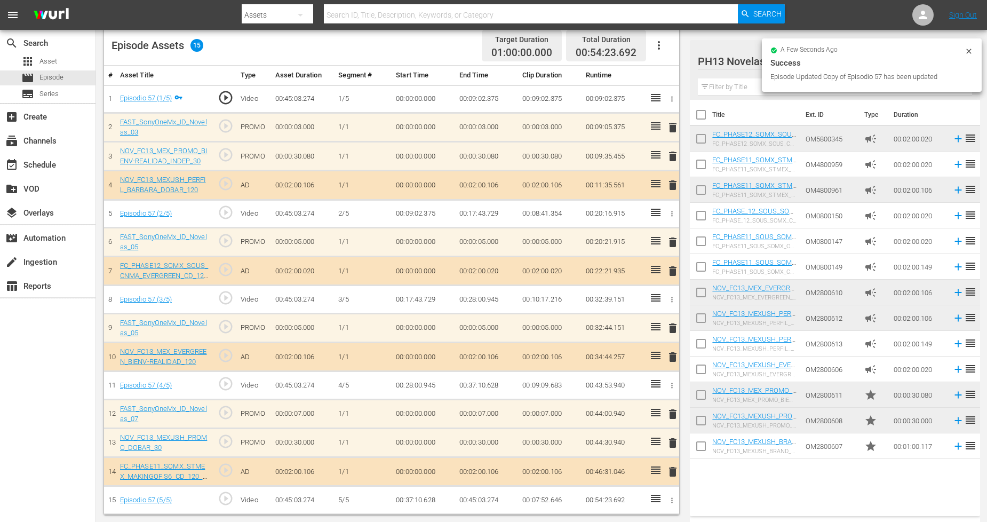
click at [704, 447] on input "checkbox" at bounding box center [701, 448] width 22 height 22
checkbox input "true"
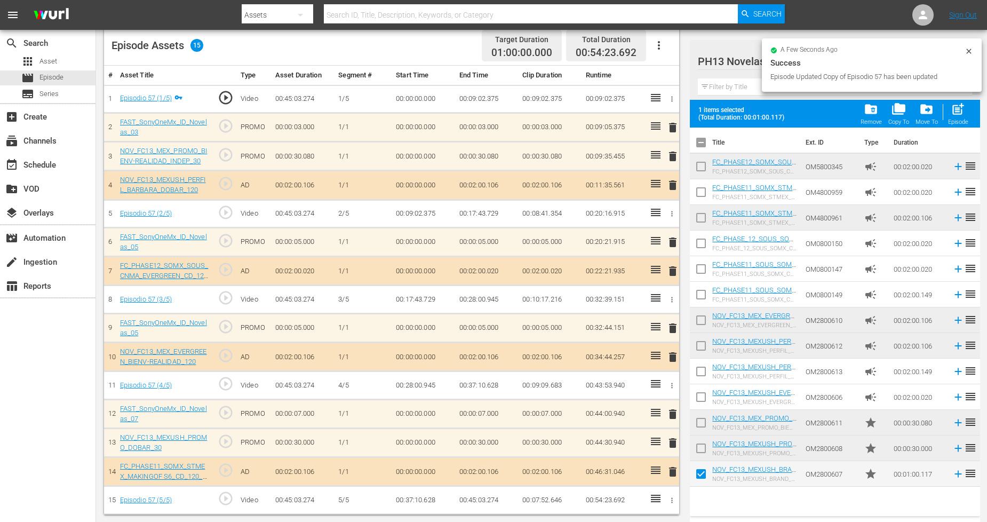
click at [703, 440] on input "checkbox" at bounding box center [701, 450] width 22 height 22
checkbox input "true"
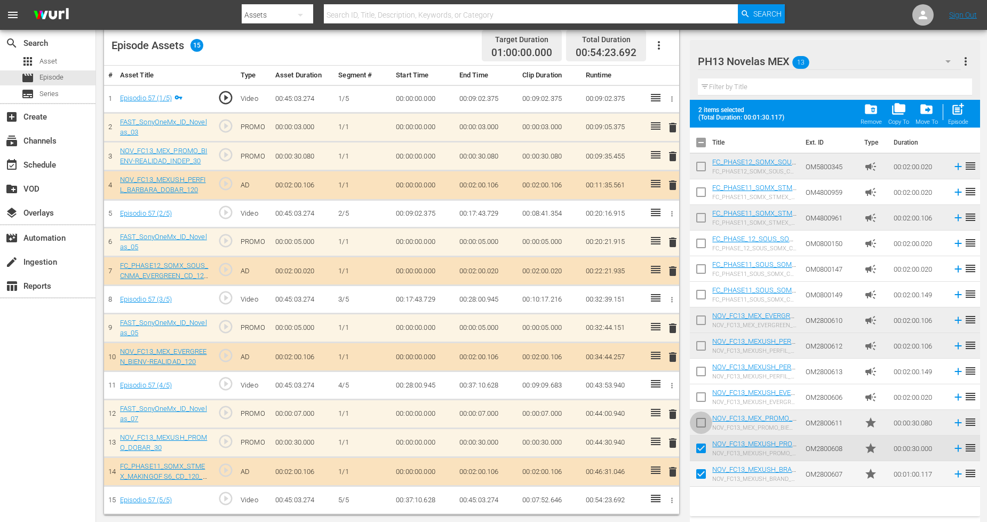
click at [708, 417] on input "checkbox" at bounding box center [701, 425] width 22 height 22
click at [953, 114] on span "post_add" at bounding box center [958, 109] width 14 height 14
checkbox input "false"
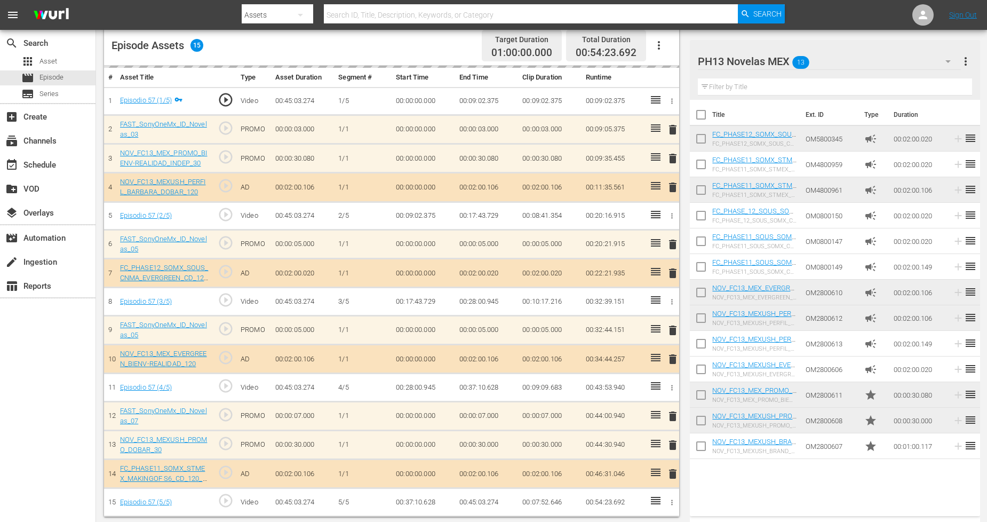
click at [702, 446] on input "checkbox" at bounding box center [701, 448] width 22 height 22
checkbox input "true"
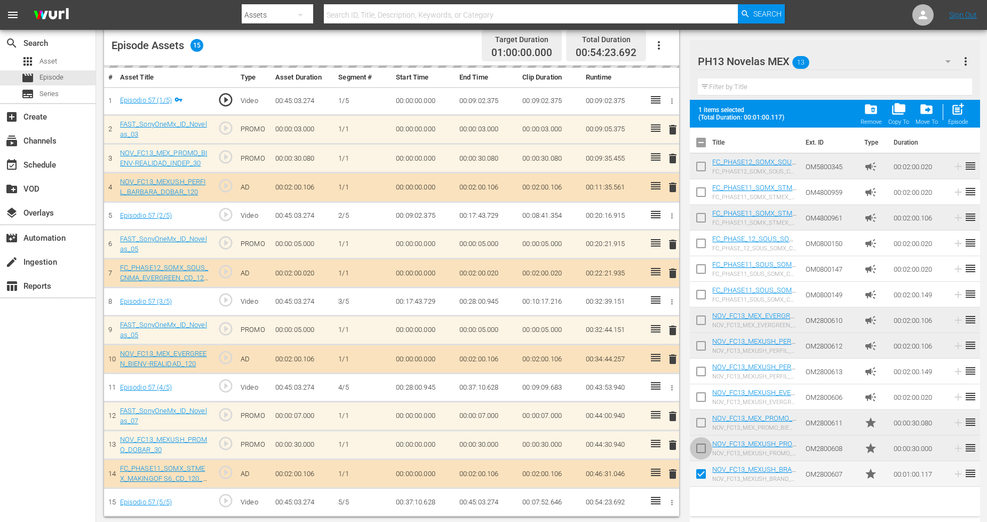
click at [702, 446] on input "checkbox" at bounding box center [701, 450] width 22 height 22
checkbox input "true"
click at [702, 422] on input "checkbox" at bounding box center [701, 425] width 22 height 22
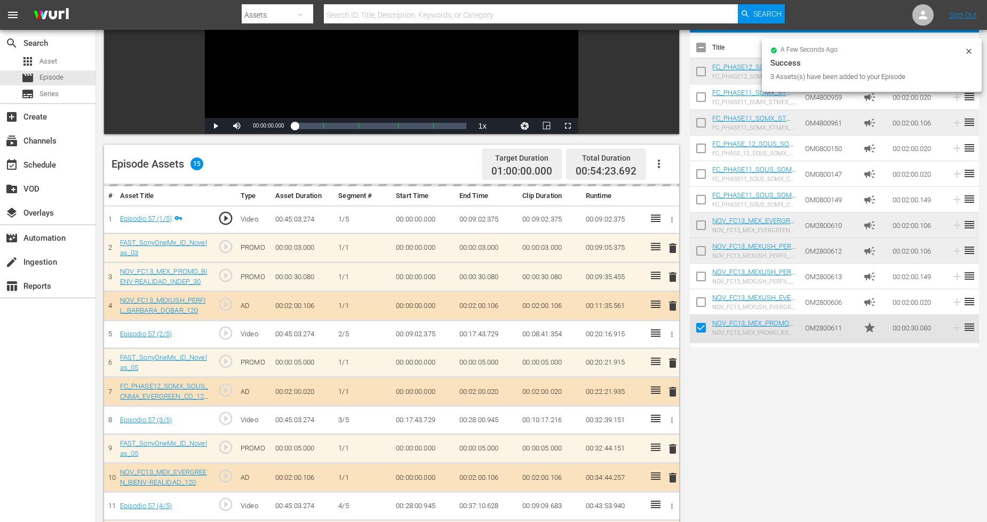
scroll to position [0, 0]
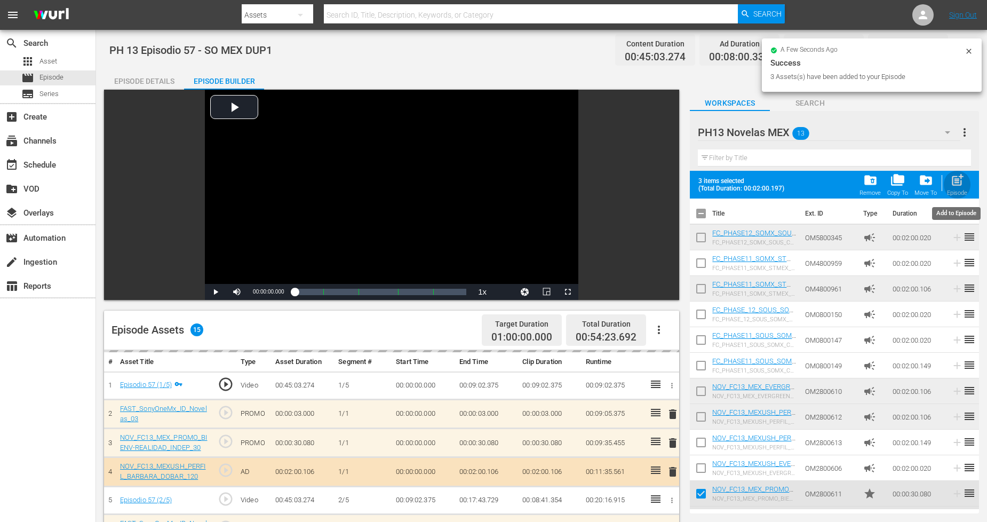
click at [957, 190] on div "Episode" at bounding box center [957, 192] width 20 height 7
checkbox input "false"
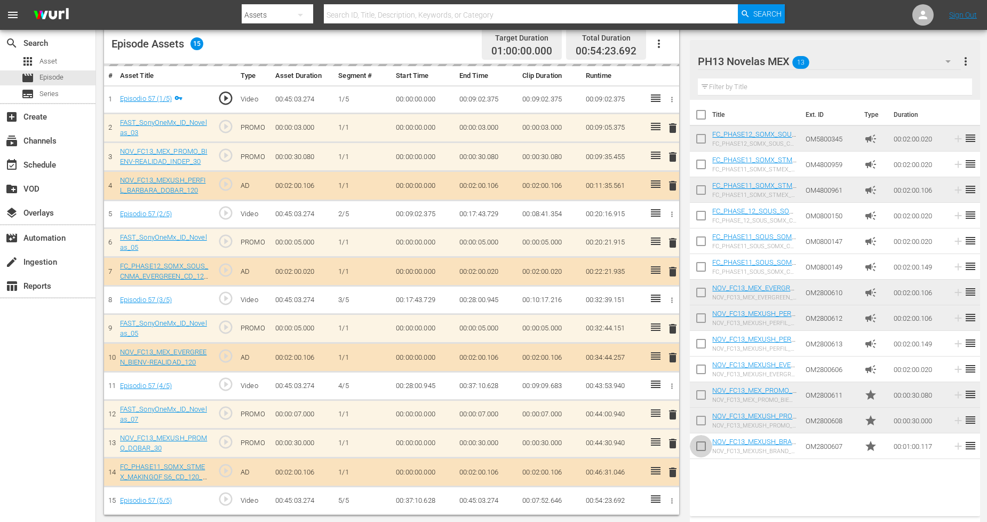
click at [703, 443] on input "checkbox" at bounding box center [701, 448] width 22 height 22
checkbox input "true"
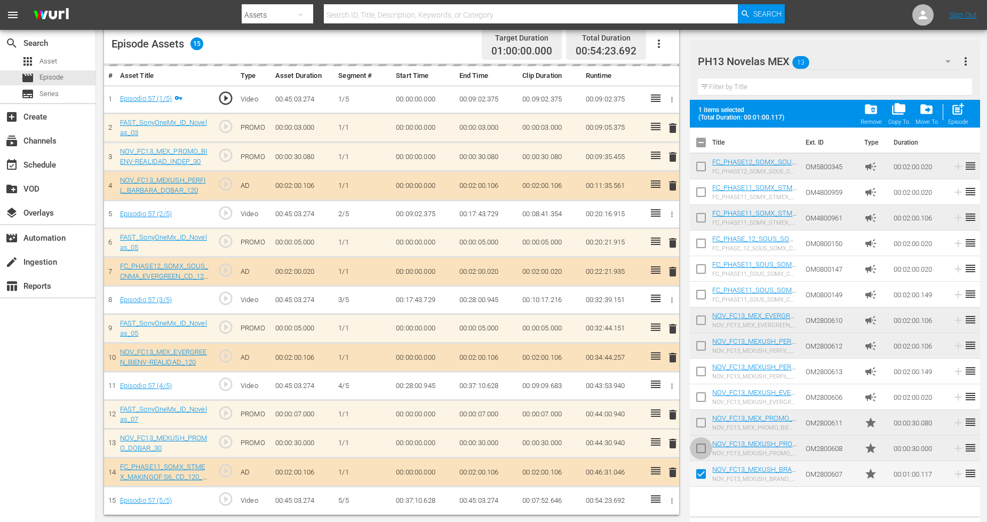
click at [703, 441] on input "checkbox" at bounding box center [701, 450] width 22 height 22
checkbox input "true"
click at [705, 418] on input "checkbox" at bounding box center [701, 425] width 22 height 22
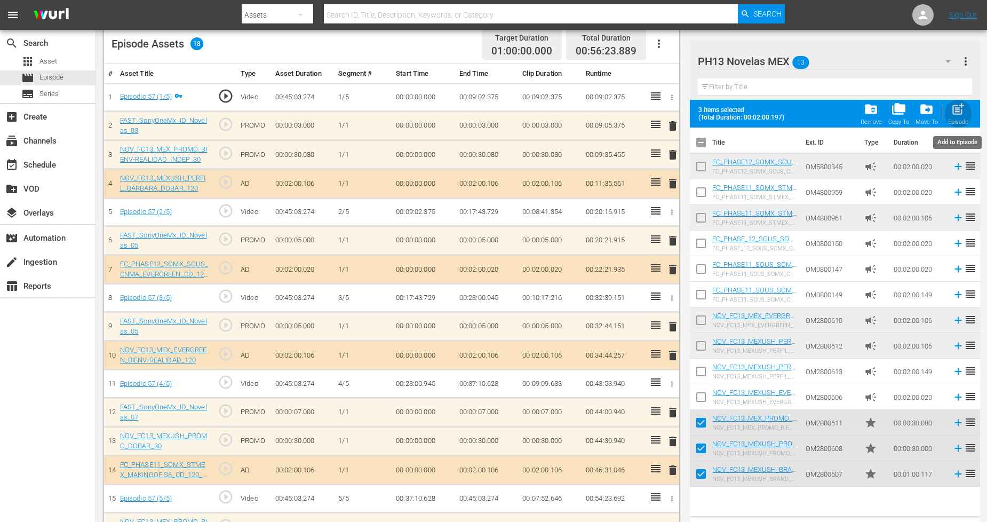
click at [959, 113] on span "post_add" at bounding box center [958, 109] width 14 height 14
checkbox input "false"
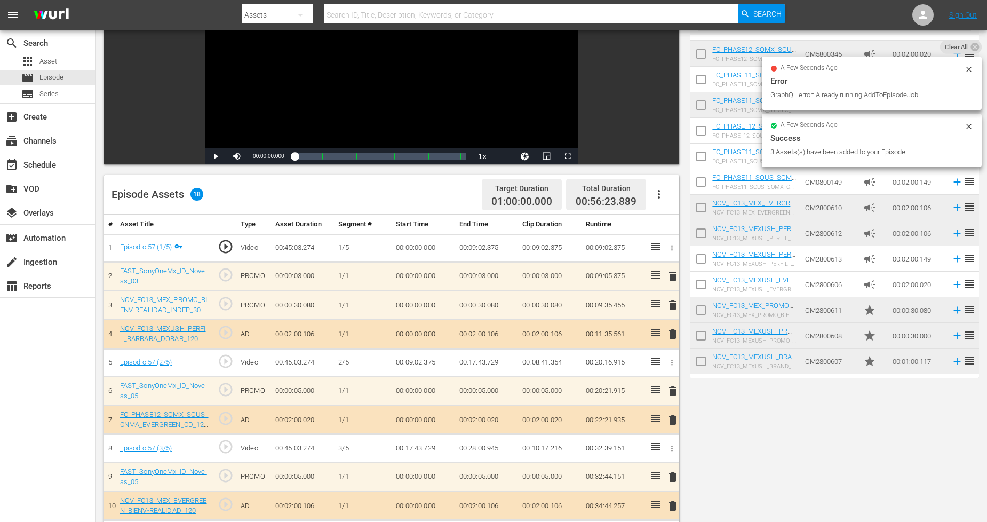
scroll to position [371, 0]
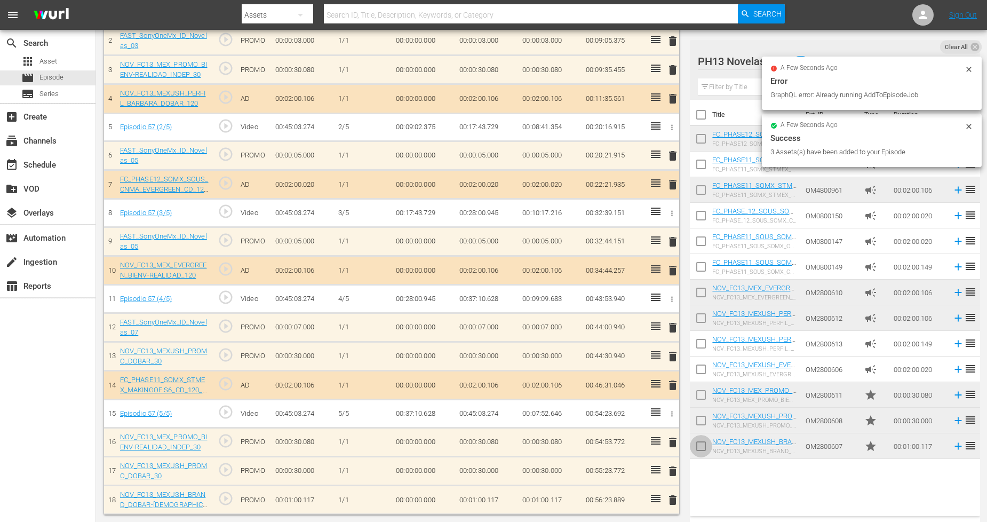
click at [699, 445] on input "checkbox" at bounding box center [701, 448] width 22 height 22
checkbox input "true"
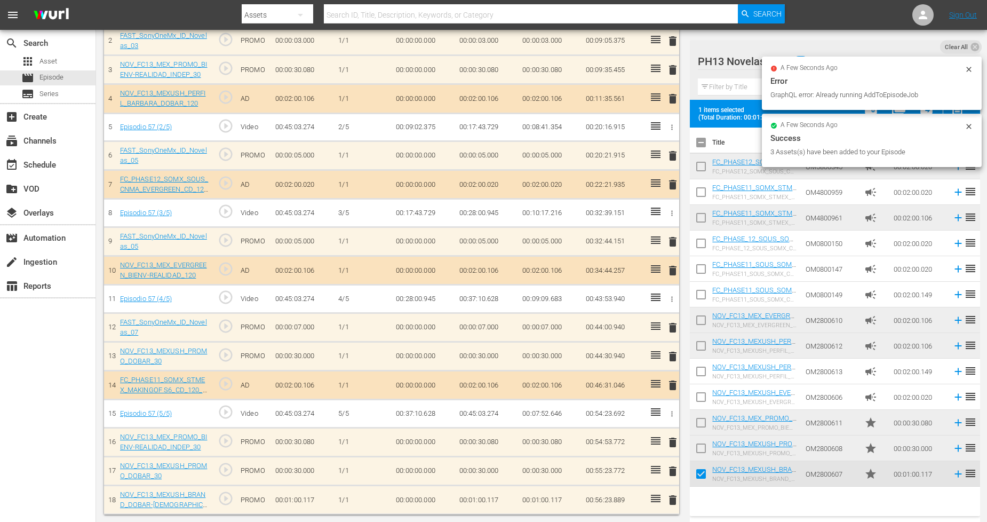
click at [706, 444] on input "checkbox" at bounding box center [701, 450] width 22 height 22
checkbox input "true"
click at [701, 422] on input "checkbox" at bounding box center [701, 425] width 22 height 22
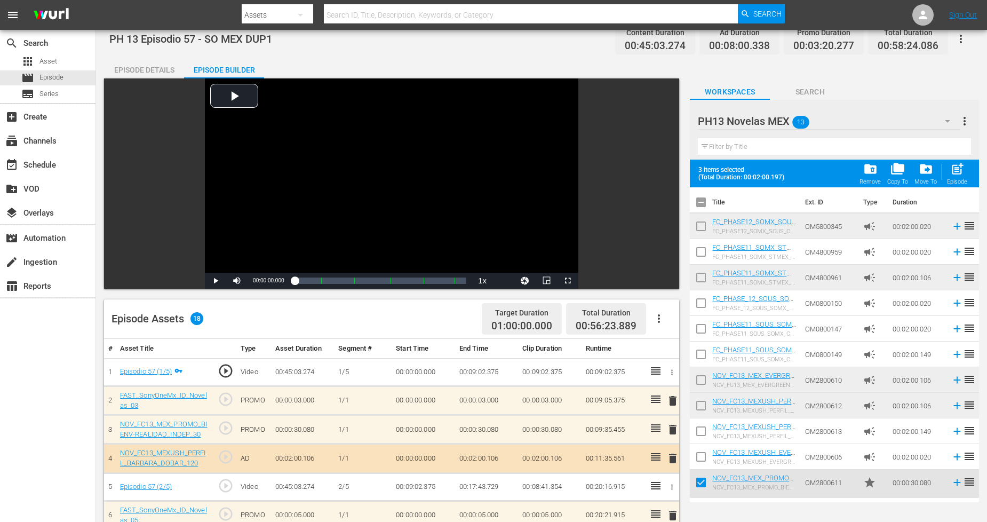
scroll to position [0, 0]
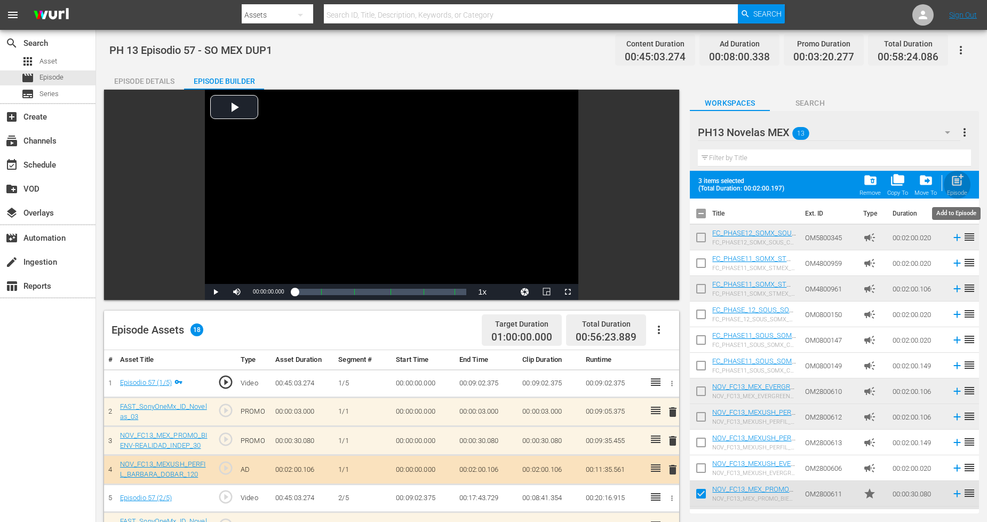
click at [958, 189] on div "Episode" at bounding box center [957, 192] width 20 height 7
checkbox input "false"
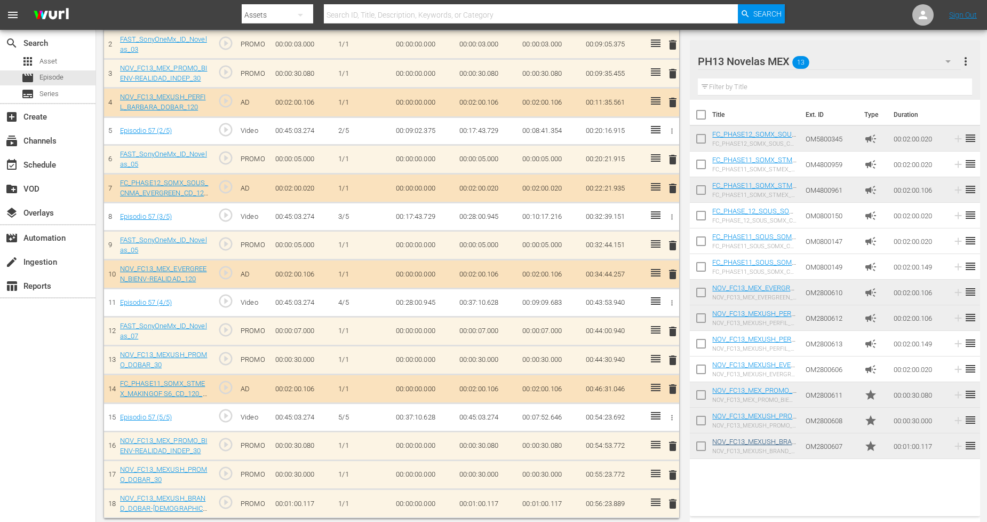
scroll to position [373, 0]
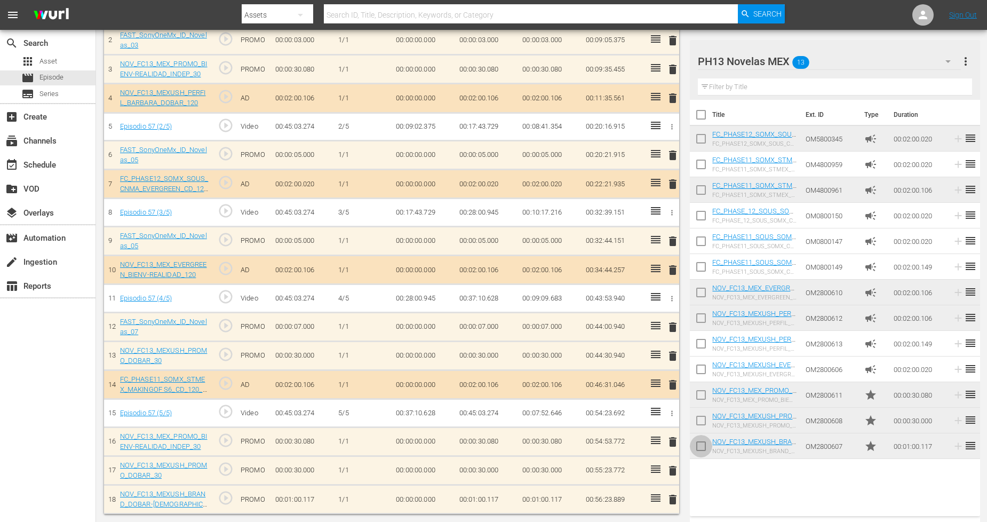
click at [702, 447] on input "checkbox" at bounding box center [701, 448] width 22 height 22
checkbox input "true"
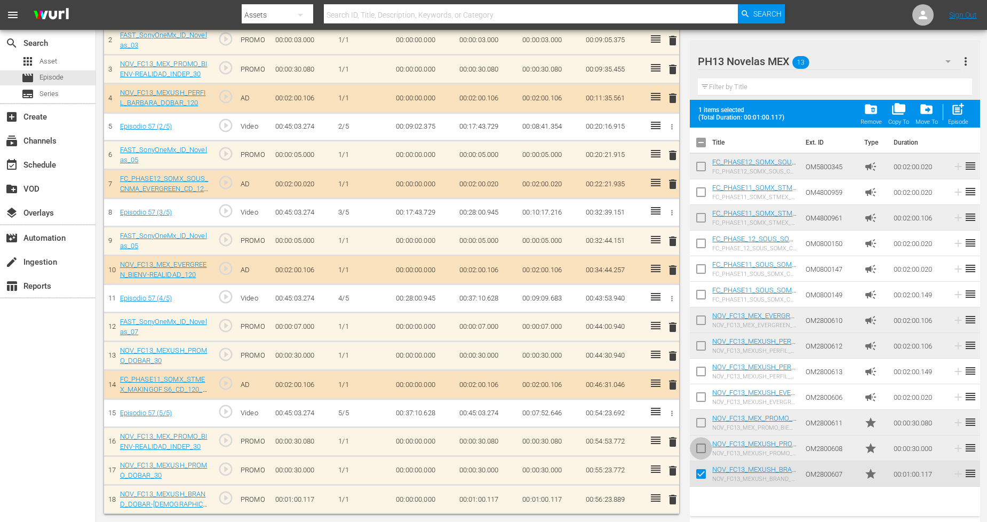
click at [702, 447] on input "checkbox" at bounding box center [701, 450] width 22 height 22
checkbox input "true"
click at [702, 422] on input "checkbox" at bounding box center [701, 425] width 22 height 22
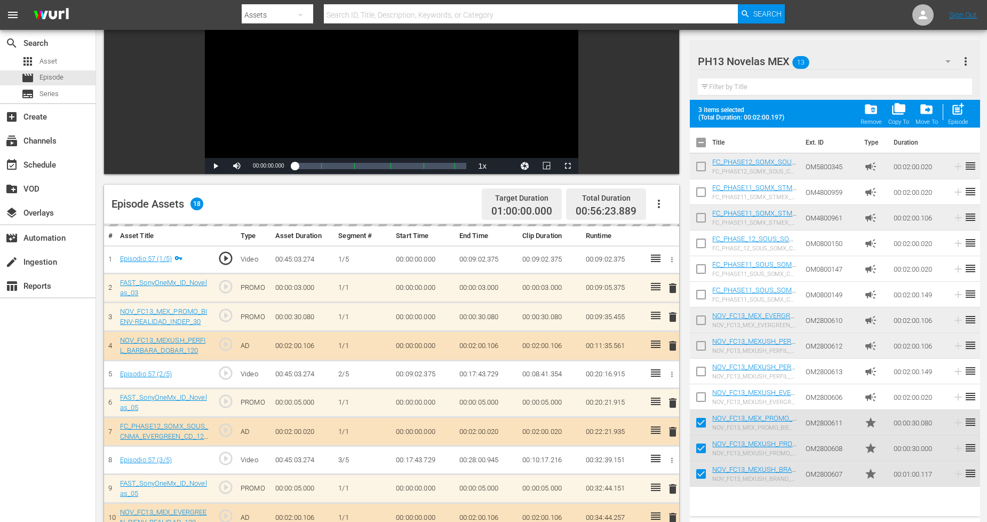
scroll to position [0, 0]
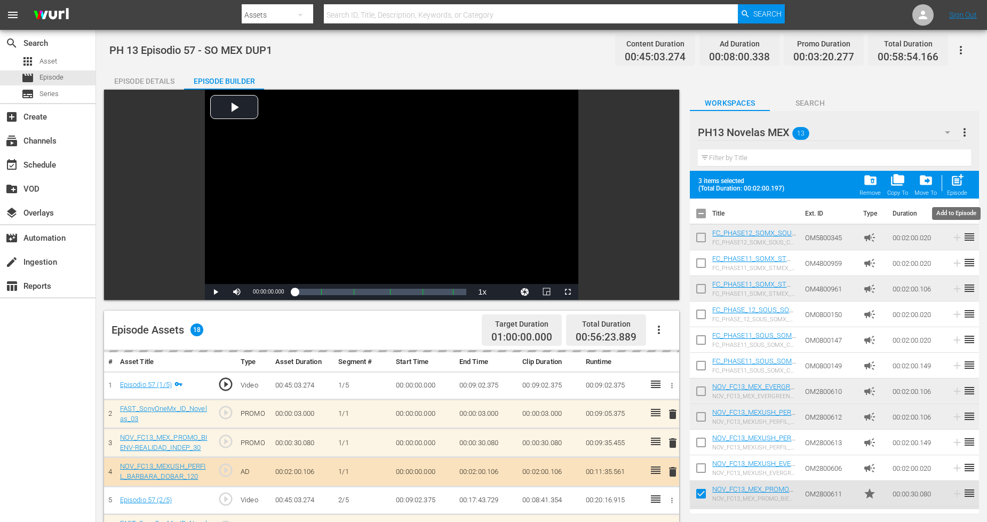
click at [955, 184] on span "post_add" at bounding box center [957, 180] width 14 height 14
checkbox input "false"
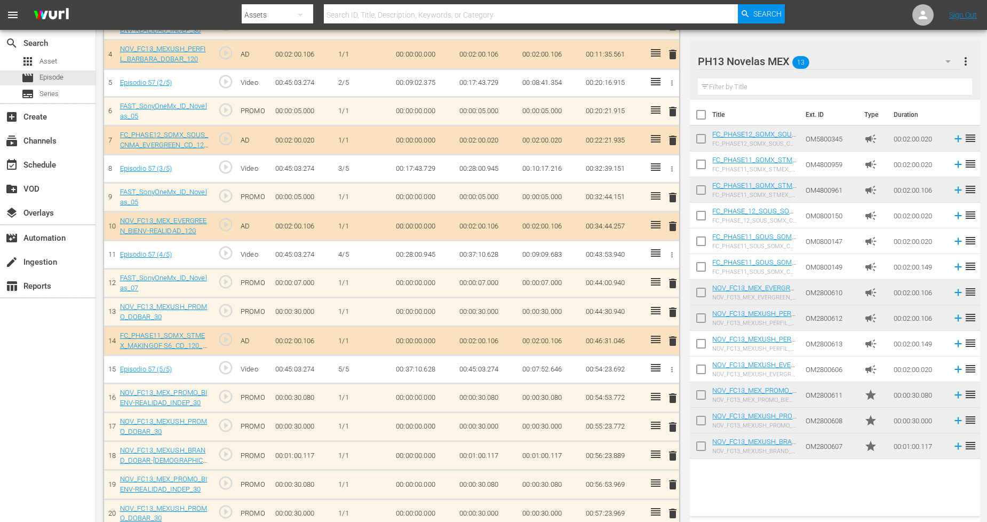
scroll to position [474, 0]
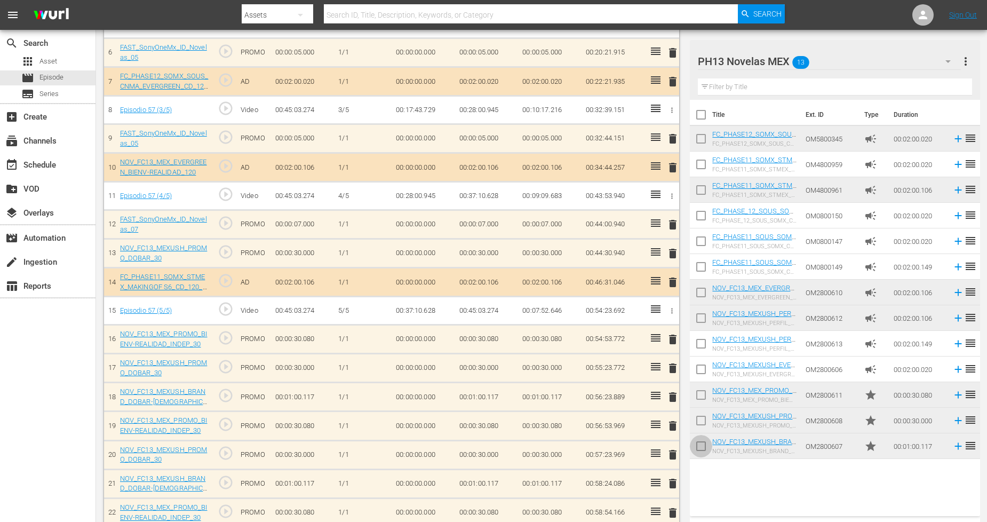
click at [705, 448] on input "checkbox" at bounding box center [701, 448] width 22 height 22
checkbox input "true"
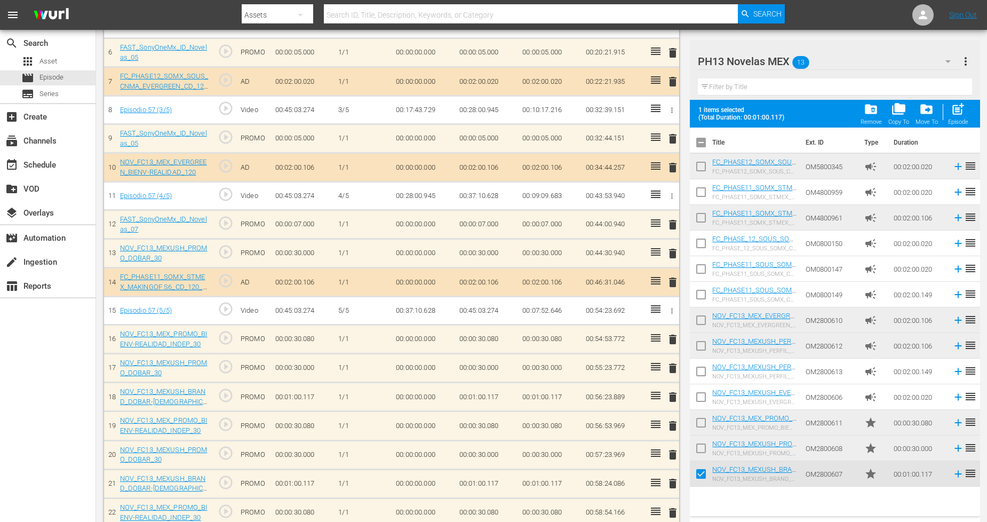
click at [700, 447] on input "checkbox" at bounding box center [701, 450] width 22 height 22
checkbox input "true"
click at [703, 419] on input "checkbox" at bounding box center [701, 425] width 22 height 22
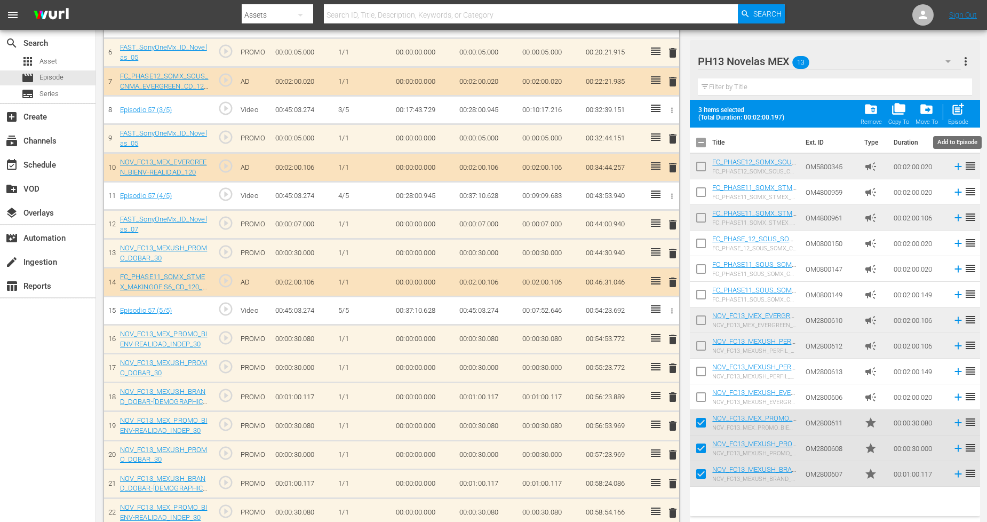
click at [961, 116] on div "post_add Episode" at bounding box center [958, 113] width 20 height 23
checkbox input "false"
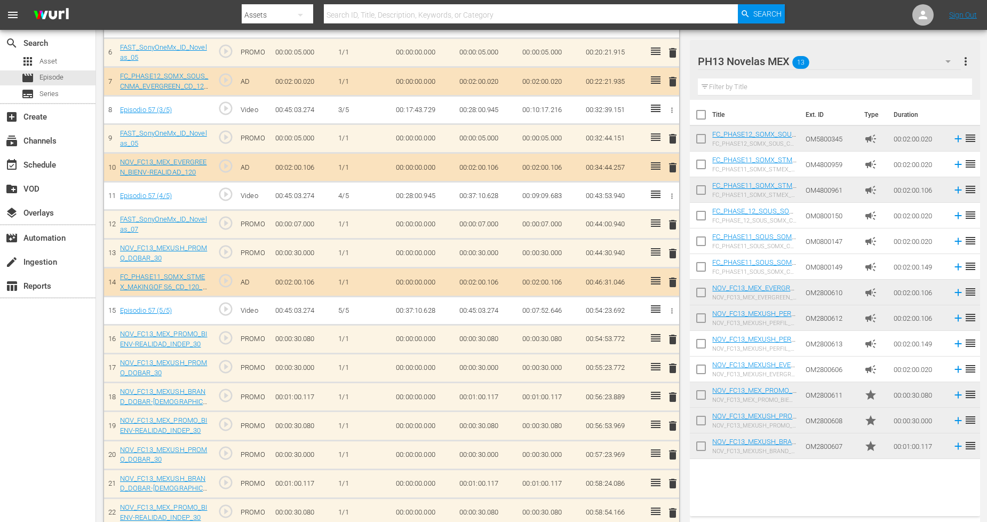
click at [704, 451] on input "checkbox" at bounding box center [701, 448] width 22 height 22
checkbox input "true"
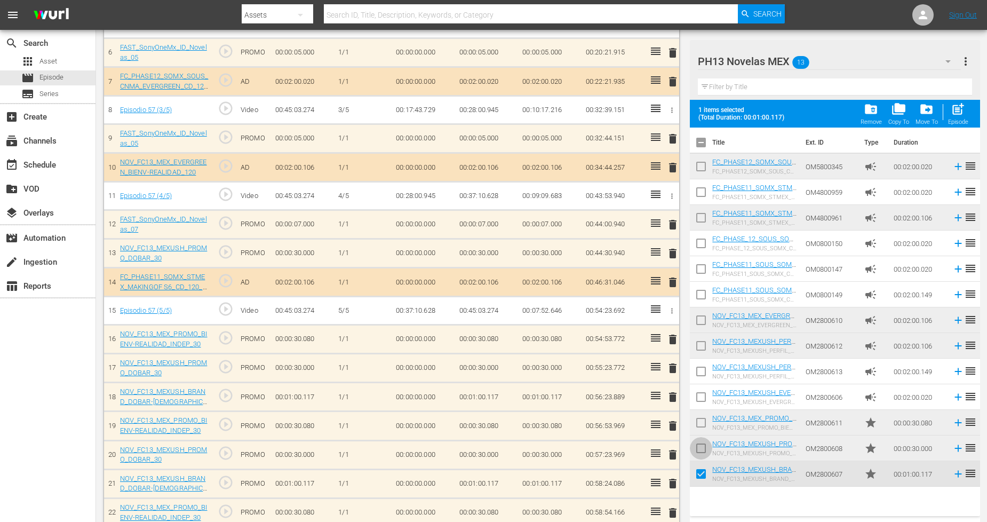
click at [701, 445] on input "checkbox" at bounding box center [701, 450] width 22 height 22
checkbox input "true"
click at [699, 424] on input "checkbox" at bounding box center [701, 425] width 22 height 22
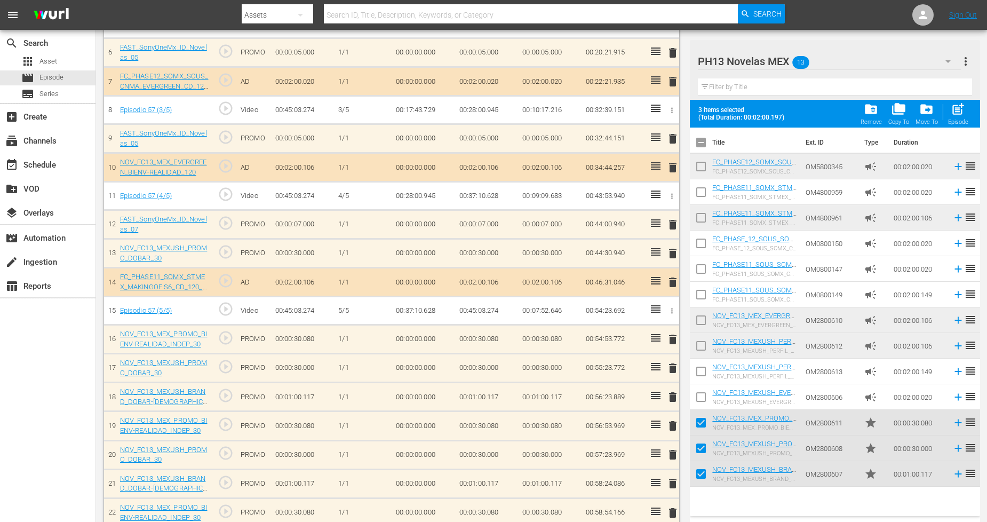
click at [956, 111] on span "post_add" at bounding box center [958, 109] width 14 height 14
checkbox input "false"
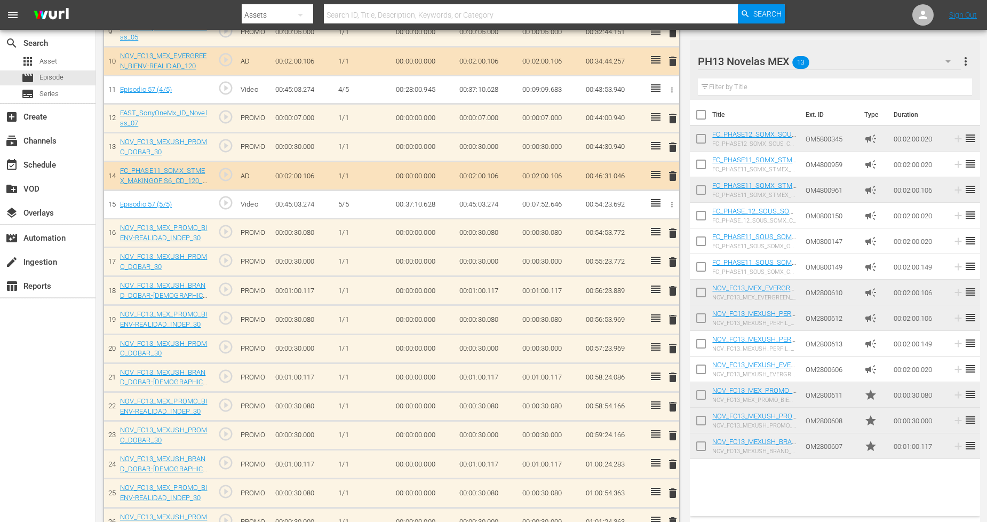
scroll to position [721, 0]
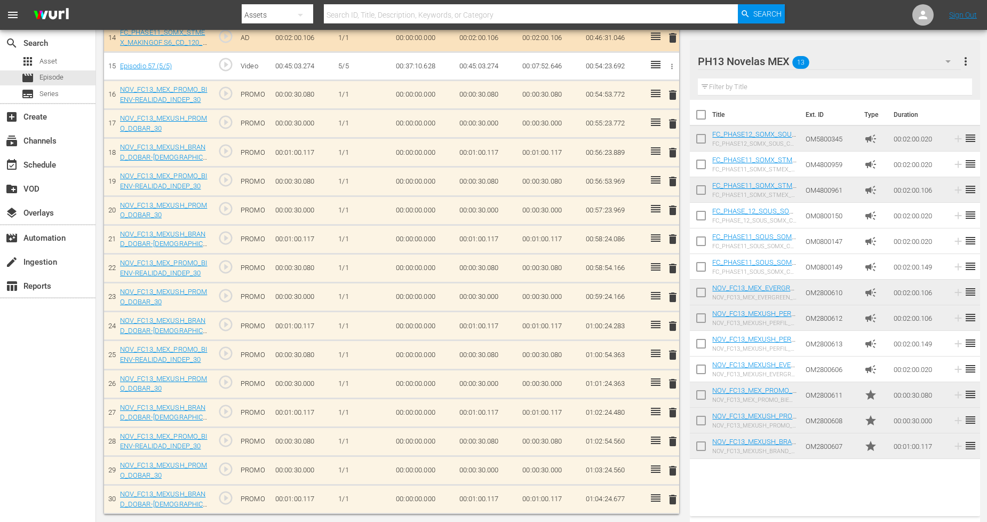
click at [701, 450] on input "checkbox" at bounding box center [701, 448] width 22 height 22
checkbox input "true"
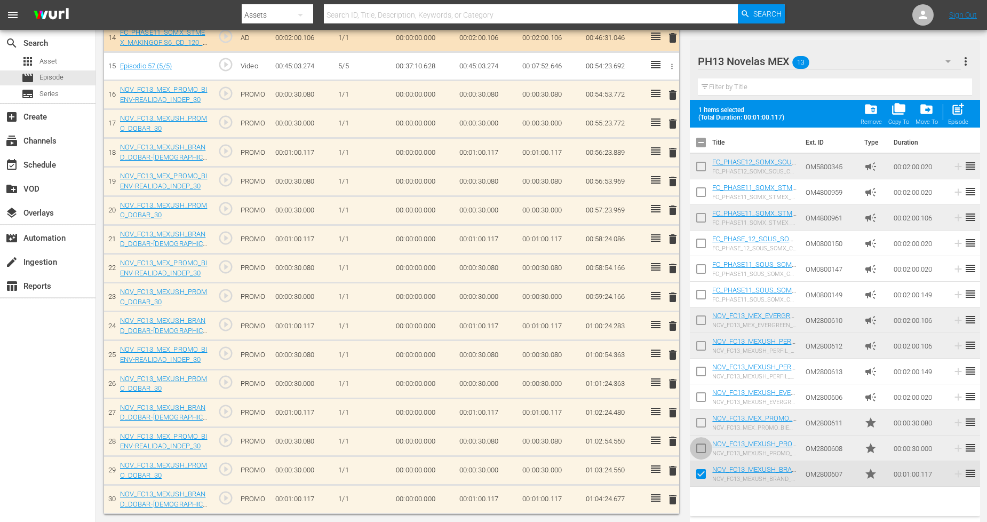
click at [701, 450] on input "checkbox" at bounding box center [701, 450] width 22 height 22
checkbox input "true"
click at [702, 423] on input "checkbox" at bounding box center [701, 425] width 22 height 22
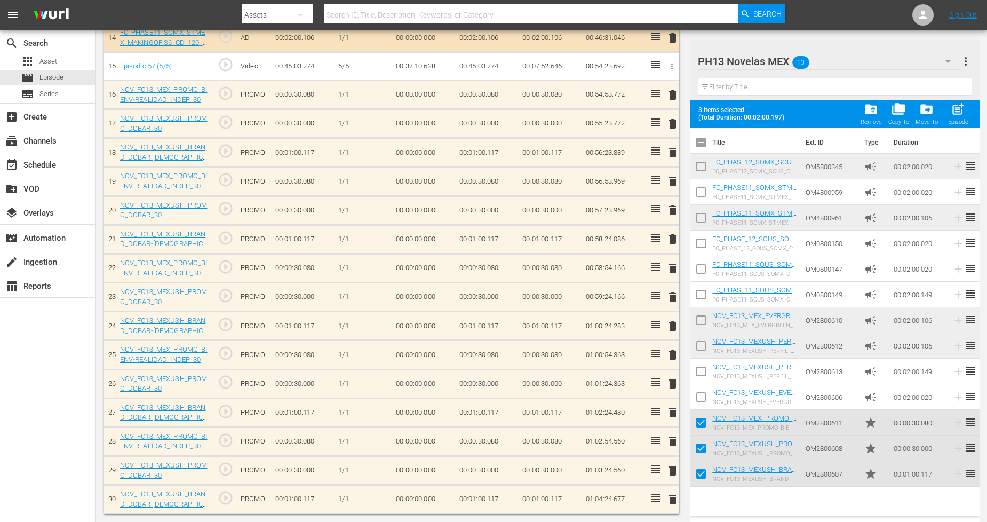
click at [960, 104] on span "post_add" at bounding box center [958, 109] width 14 height 14
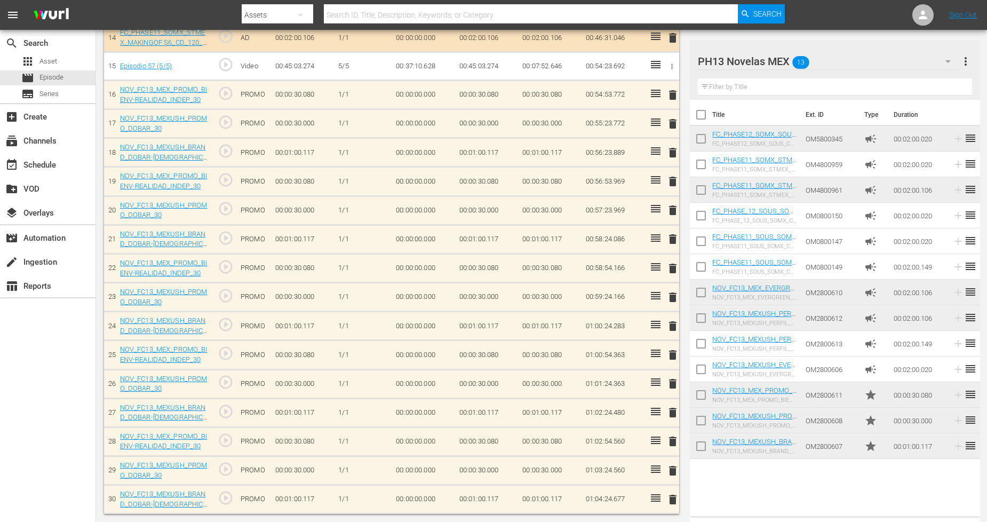
checkbox input "false"
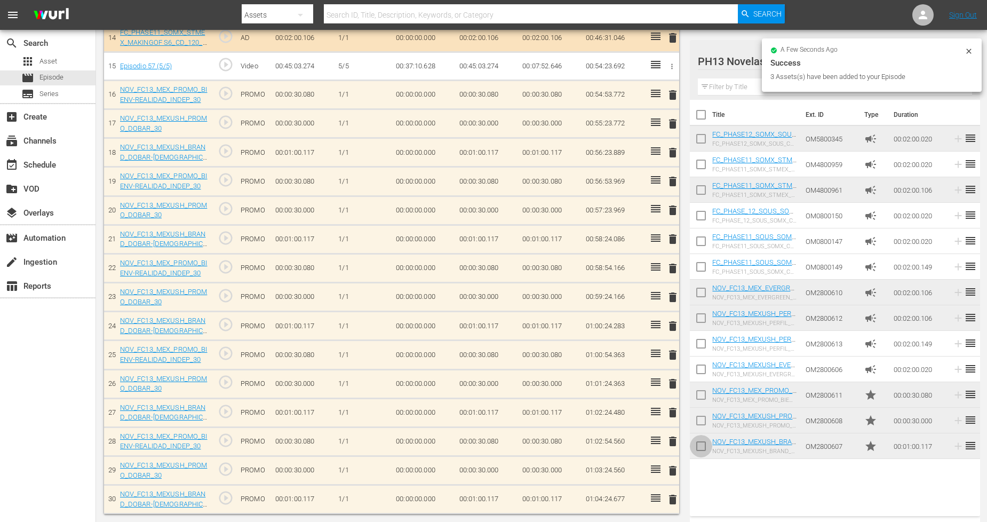
click at [701, 451] on input "checkbox" at bounding box center [701, 448] width 22 height 22
checkbox input "true"
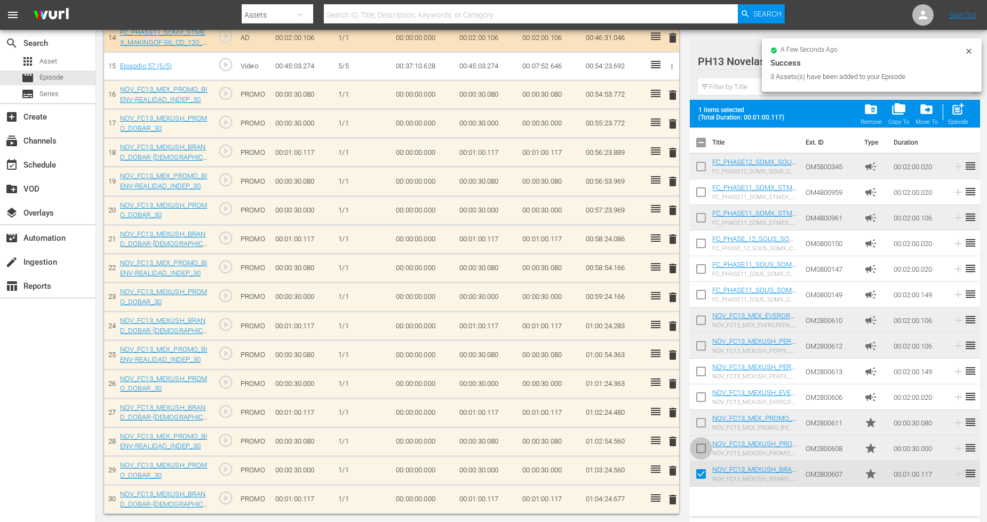
click at [701, 451] on input "checkbox" at bounding box center [701, 450] width 22 height 22
checkbox input "true"
click at [702, 425] on input "checkbox" at bounding box center [701, 425] width 22 height 22
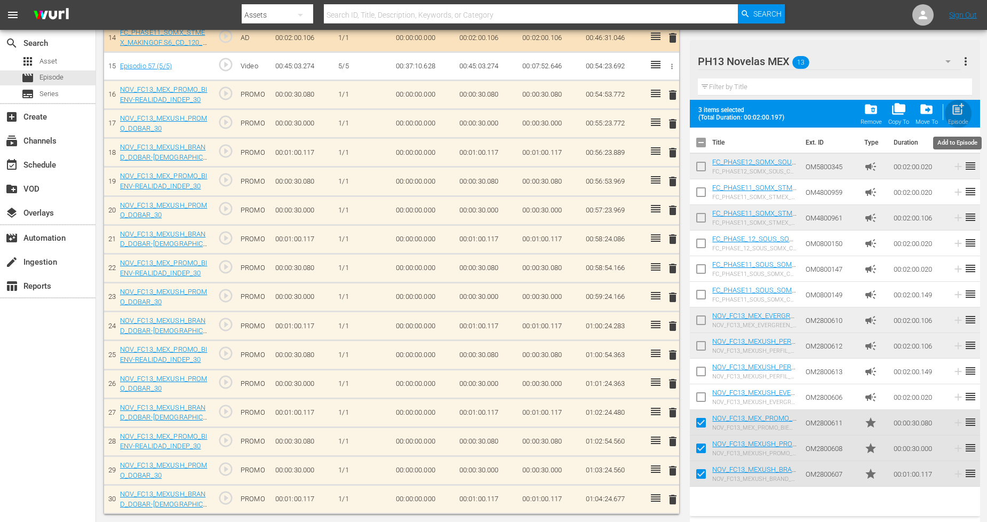
click at [960, 117] on div "post_add Episode" at bounding box center [958, 113] width 20 height 23
checkbox input "false"
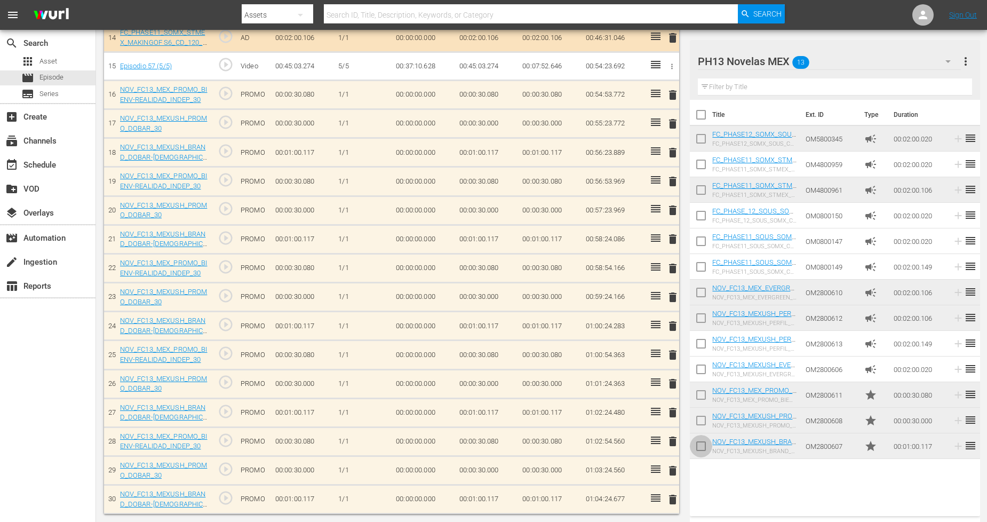
click at [703, 449] on input "checkbox" at bounding box center [701, 448] width 22 height 22
checkbox input "true"
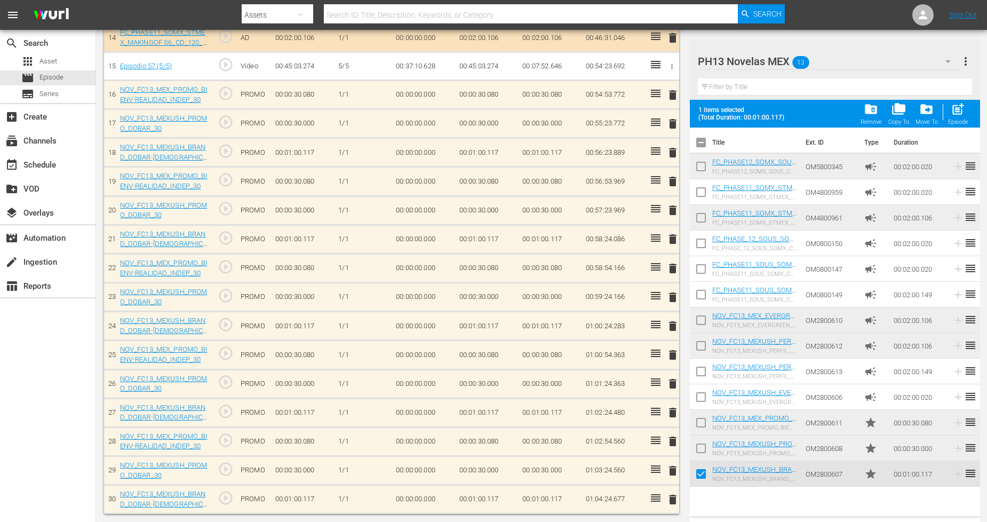
click at [704, 446] on input "checkbox" at bounding box center [701, 450] width 22 height 22
checkbox input "true"
drag, startPoint x: 703, startPoint y: 420, endPoint x: 710, endPoint y: 395, distance: 25.9
click at [703, 419] on input "checkbox" at bounding box center [701, 425] width 22 height 22
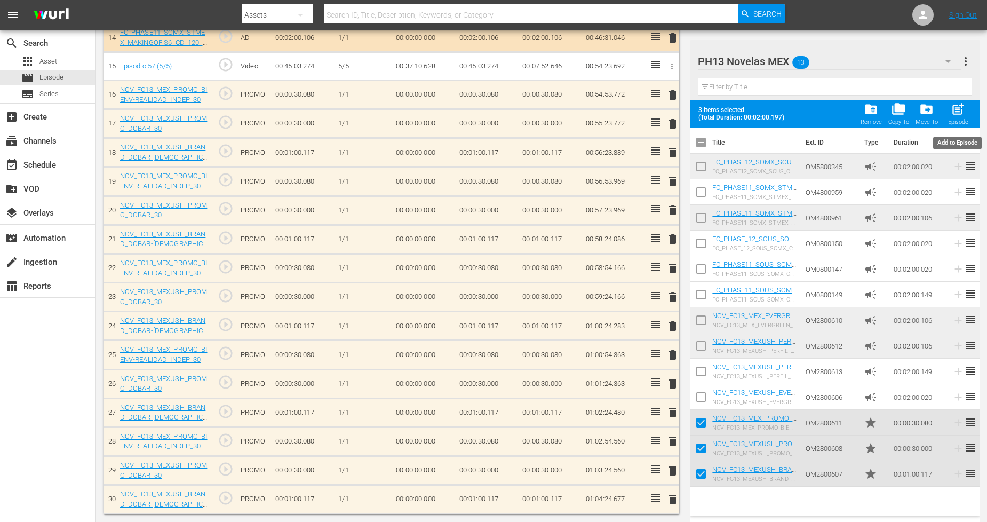
click at [961, 107] on span "post_add" at bounding box center [958, 109] width 14 height 14
checkbox input "false"
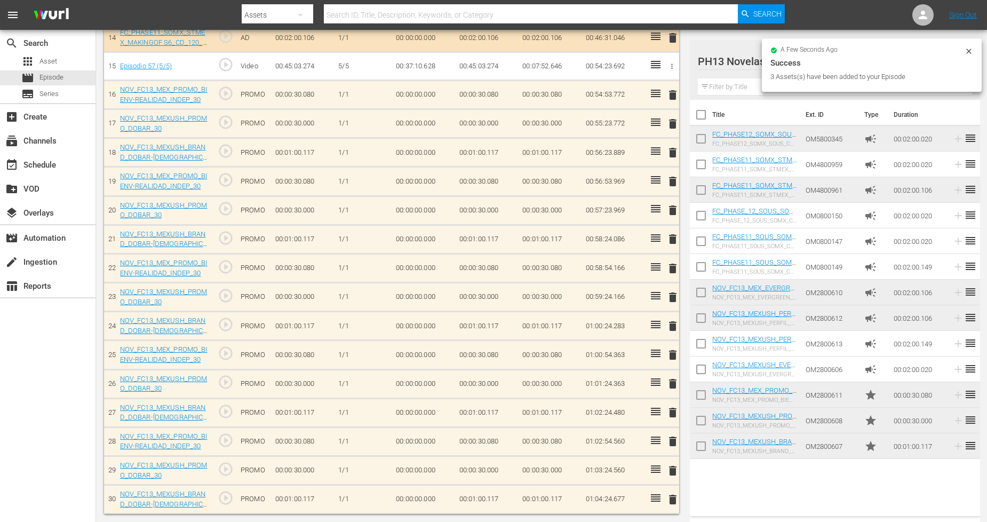
click at [701, 449] on input "checkbox" at bounding box center [701, 448] width 22 height 22
checkbox input "true"
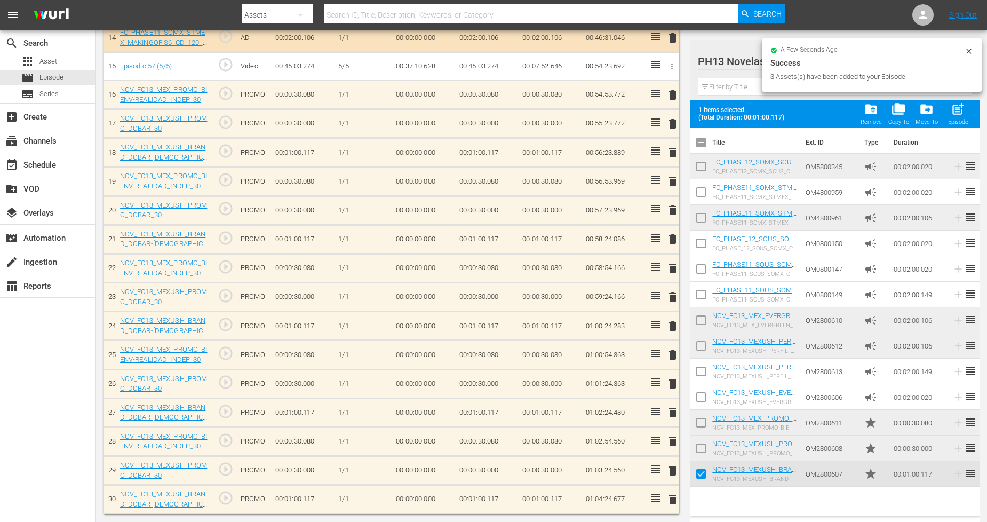
click at [701, 447] on input "checkbox" at bounding box center [701, 450] width 22 height 22
checkbox input "true"
click at [700, 422] on input "checkbox" at bounding box center [701, 425] width 22 height 22
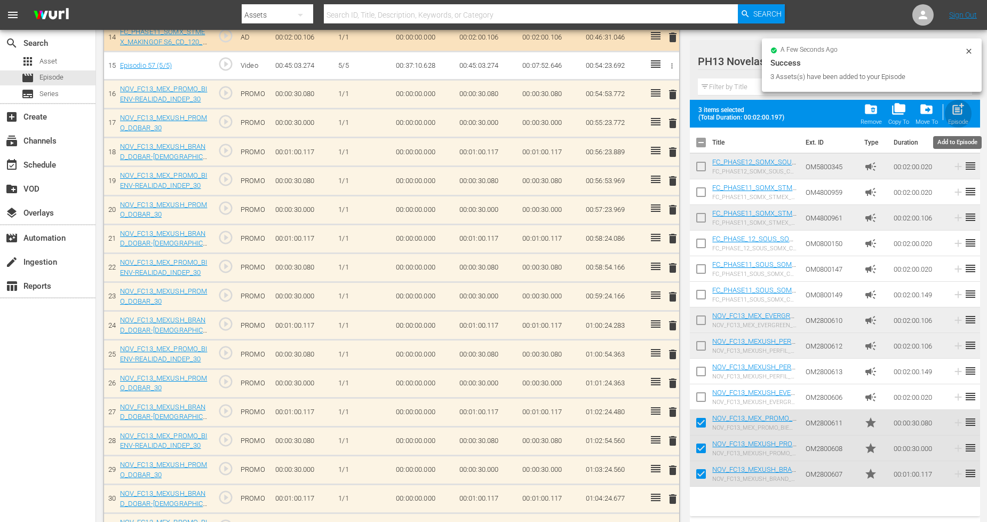
click at [957, 116] on div "post_add Episode" at bounding box center [958, 113] width 20 height 23
checkbox input "false"
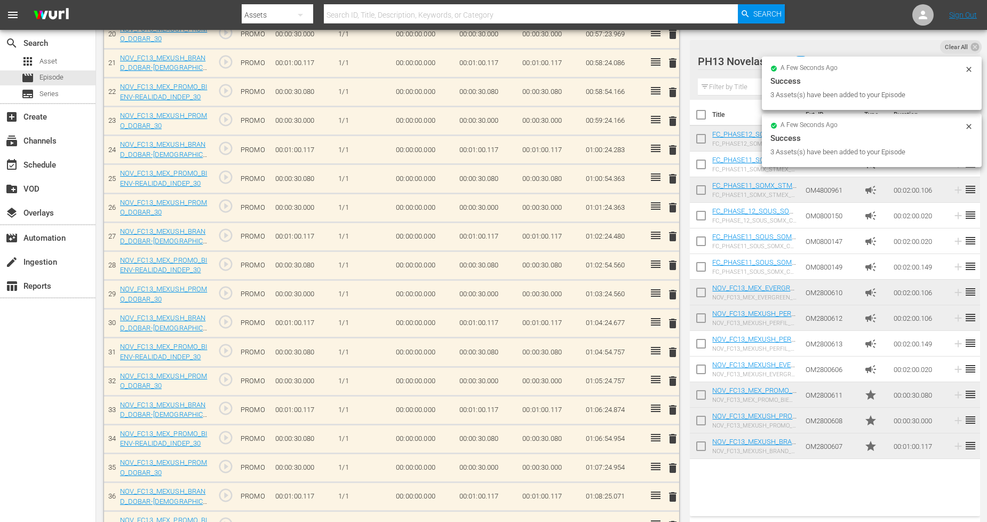
scroll to position [899, 0]
click at [703, 447] on input "checkbox" at bounding box center [701, 448] width 22 height 22
checkbox input "true"
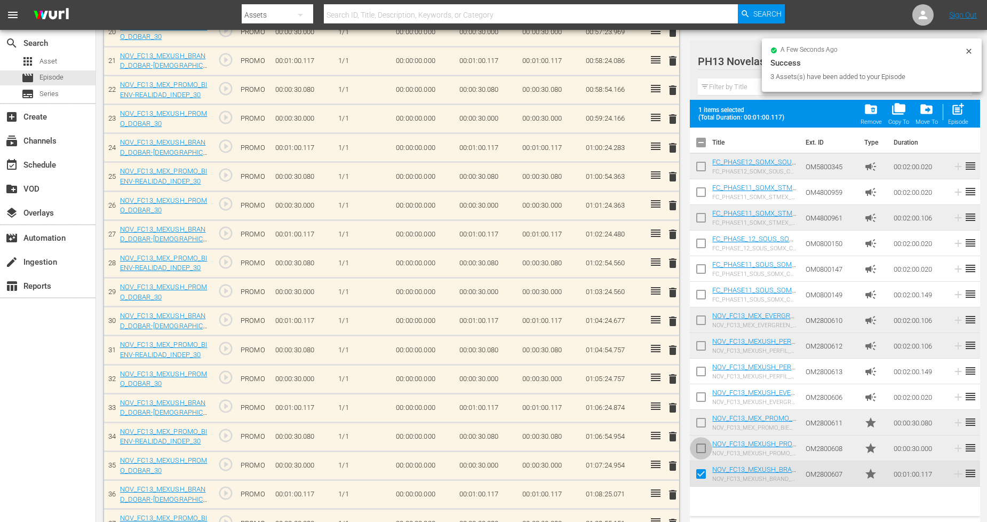
click at [700, 447] on input "checkbox" at bounding box center [701, 450] width 22 height 22
checkbox input "true"
click at [704, 427] on input "checkbox" at bounding box center [701, 425] width 22 height 22
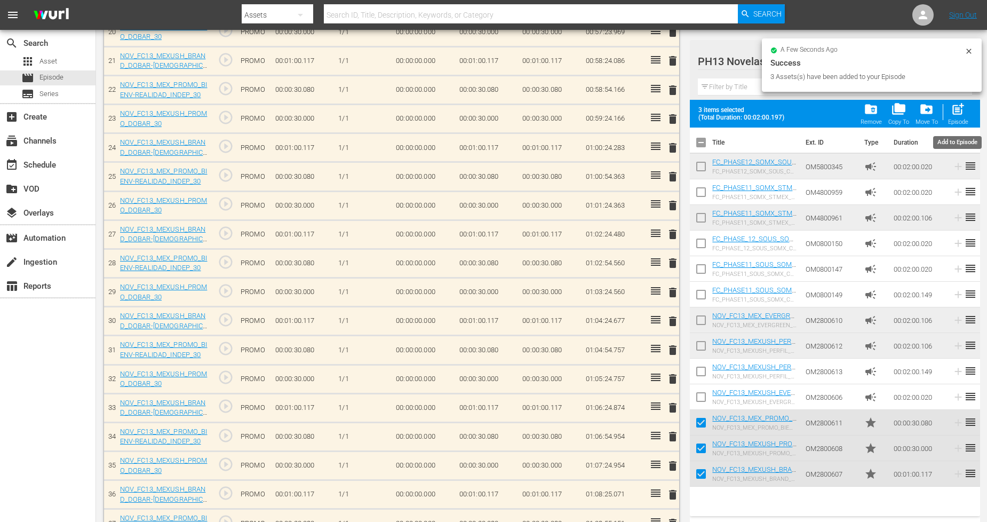
click at [967, 114] on div "post_add Episode" at bounding box center [958, 113] width 20 height 23
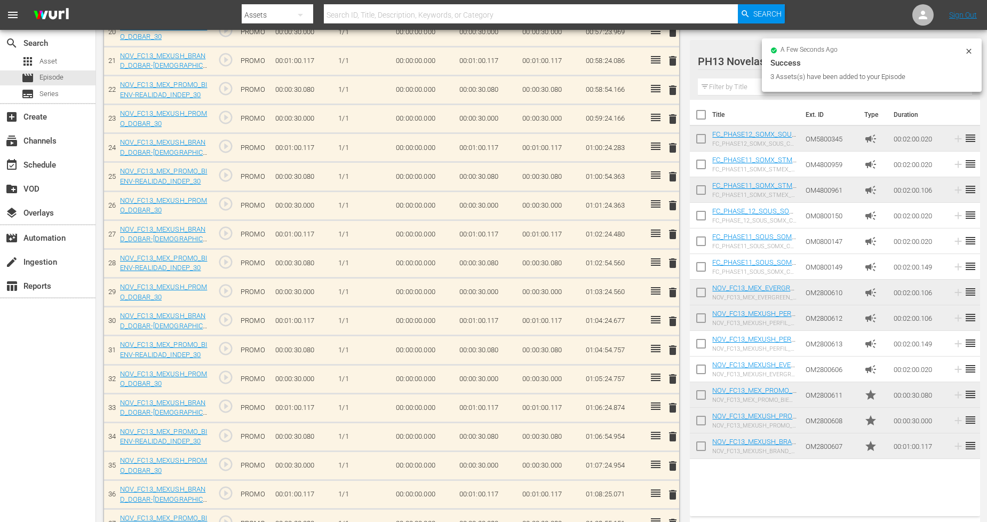
checkbox input "false"
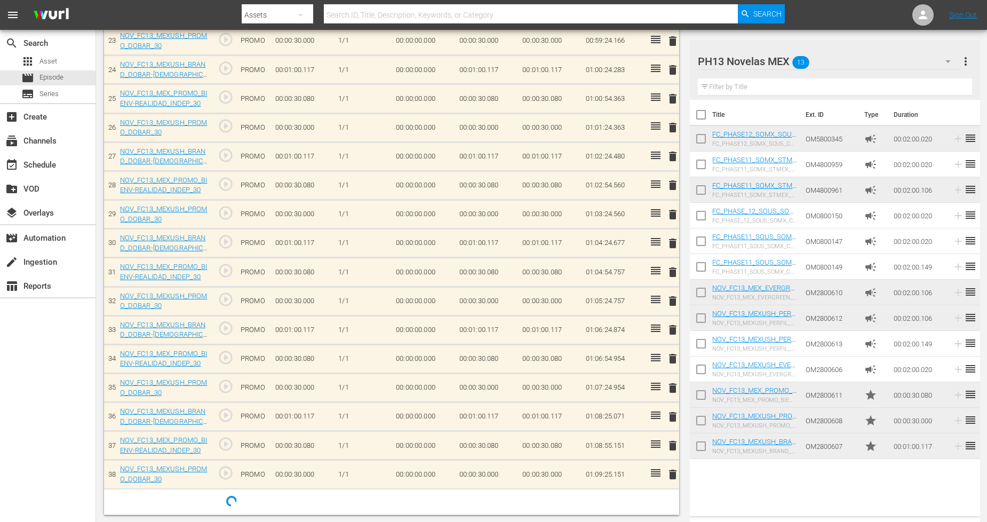
scroll to position [978, 0]
click at [698, 445] on input "checkbox" at bounding box center [701, 448] width 22 height 22
checkbox input "true"
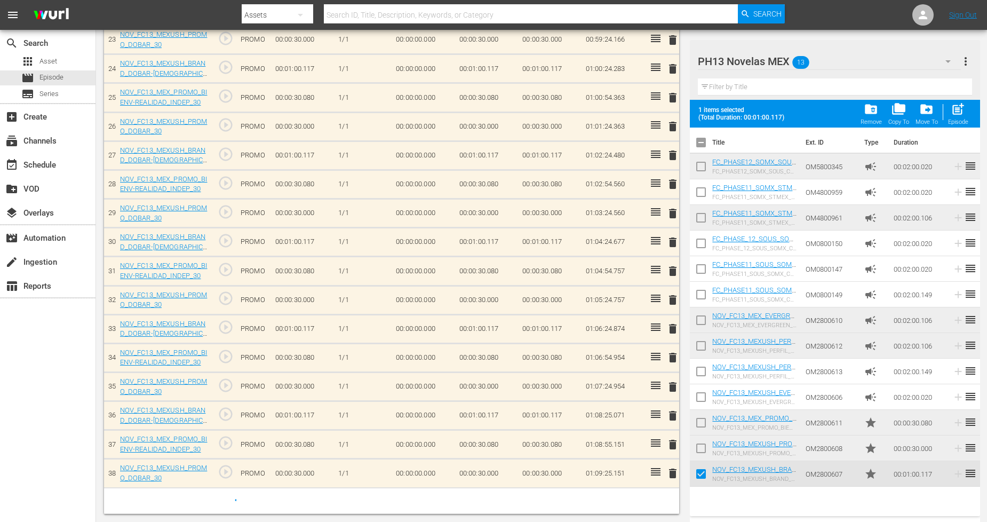
click at [701, 452] on input "checkbox" at bounding box center [701, 450] width 22 height 22
checkbox input "true"
click at [702, 419] on input "checkbox" at bounding box center [701, 425] width 22 height 22
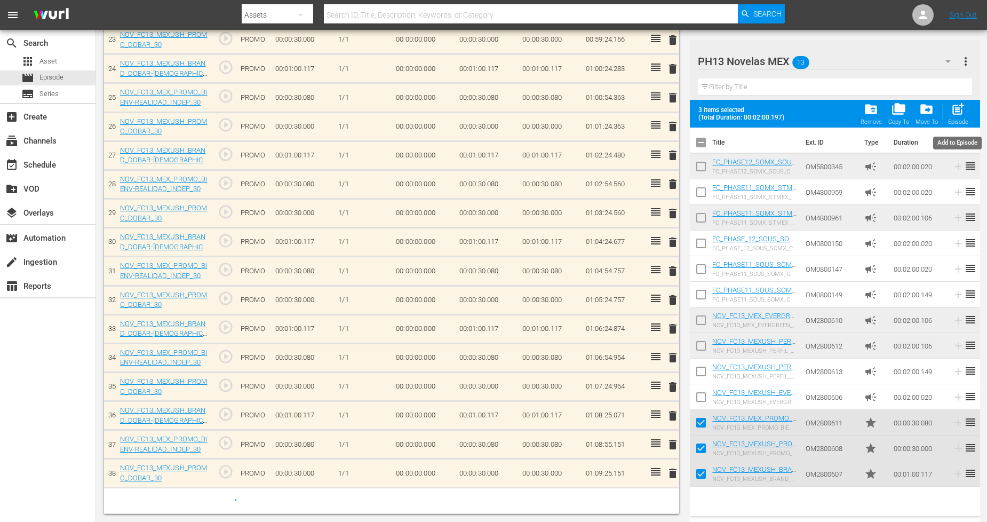
click at [959, 114] on span "post_add" at bounding box center [958, 109] width 14 height 14
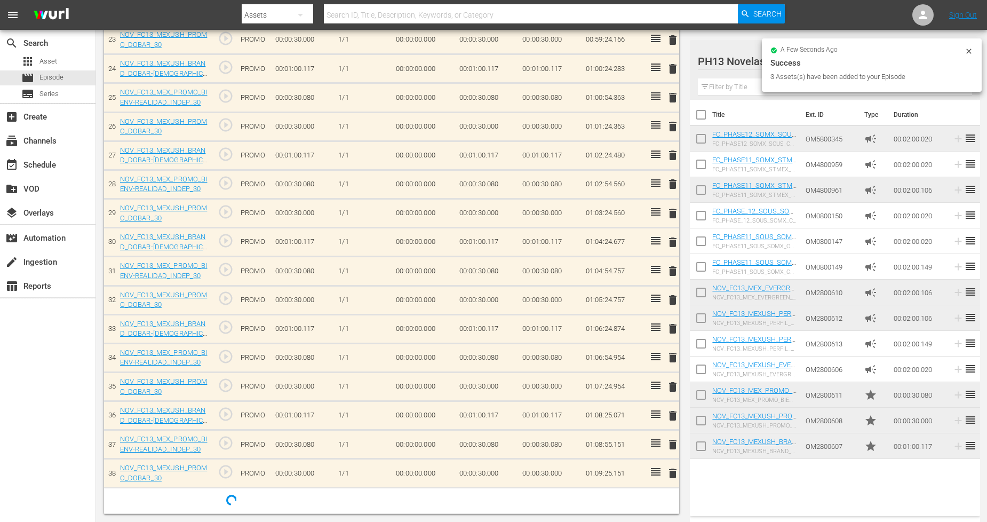
checkbox input "false"
click at [700, 446] on input "checkbox" at bounding box center [701, 448] width 22 height 22
checkbox input "true"
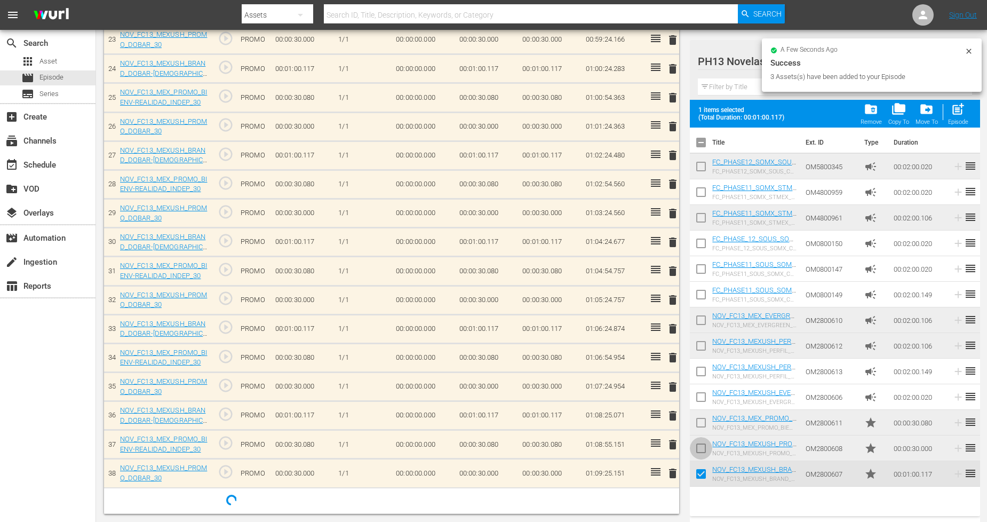
click at [700, 446] on input "checkbox" at bounding box center [701, 450] width 22 height 22
checkbox input "true"
click at [697, 426] on input "checkbox" at bounding box center [701, 425] width 22 height 22
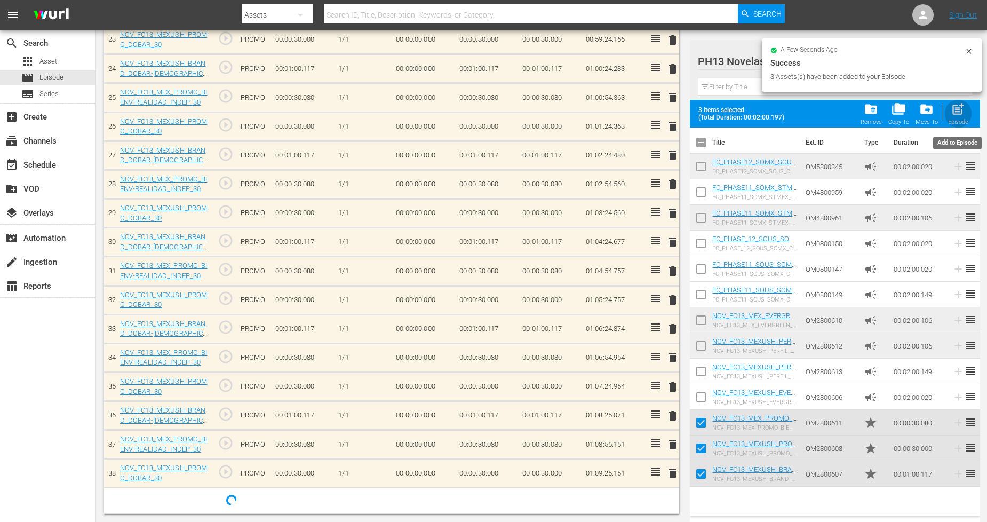
click at [963, 118] on div "post_add Episode" at bounding box center [958, 113] width 20 height 23
checkbox input "false"
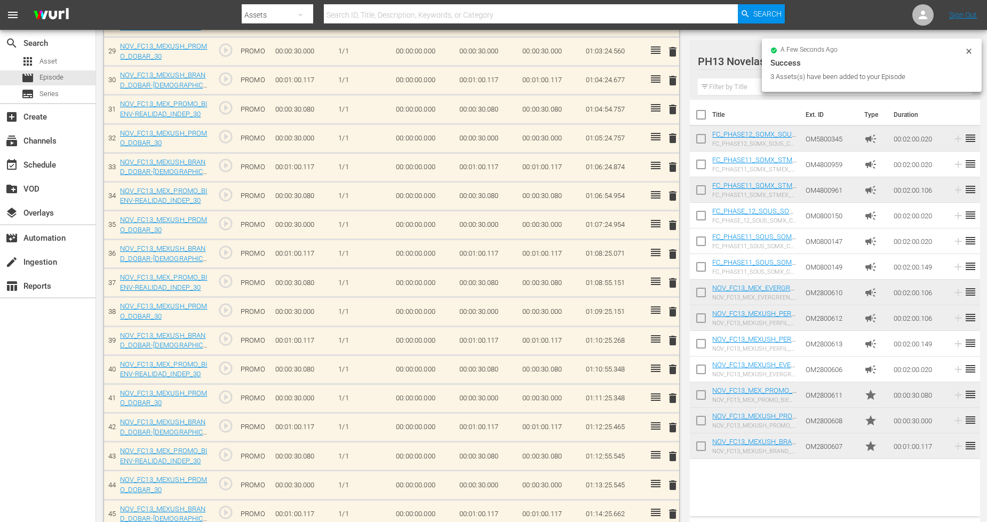
scroll to position [1156, 0]
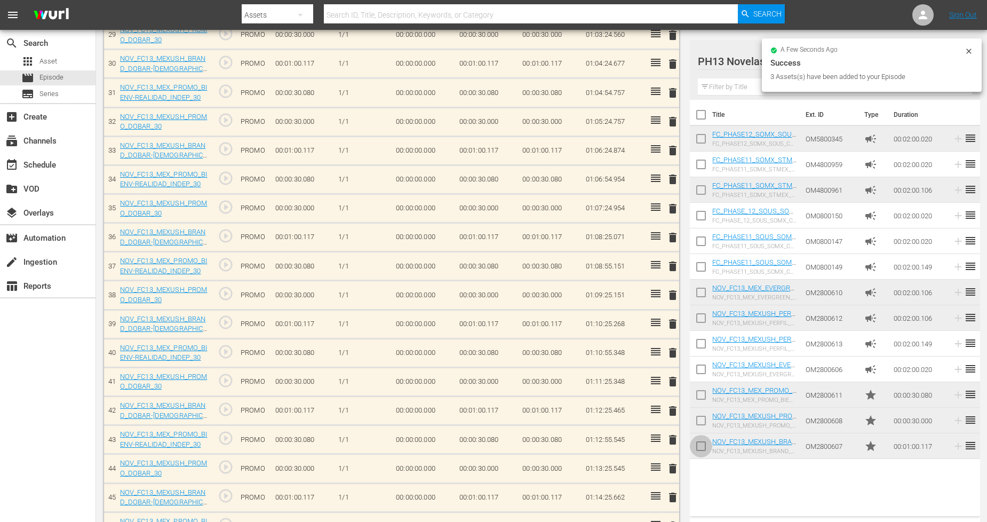
click at [705, 446] on input "checkbox" at bounding box center [701, 448] width 22 height 22
checkbox input "true"
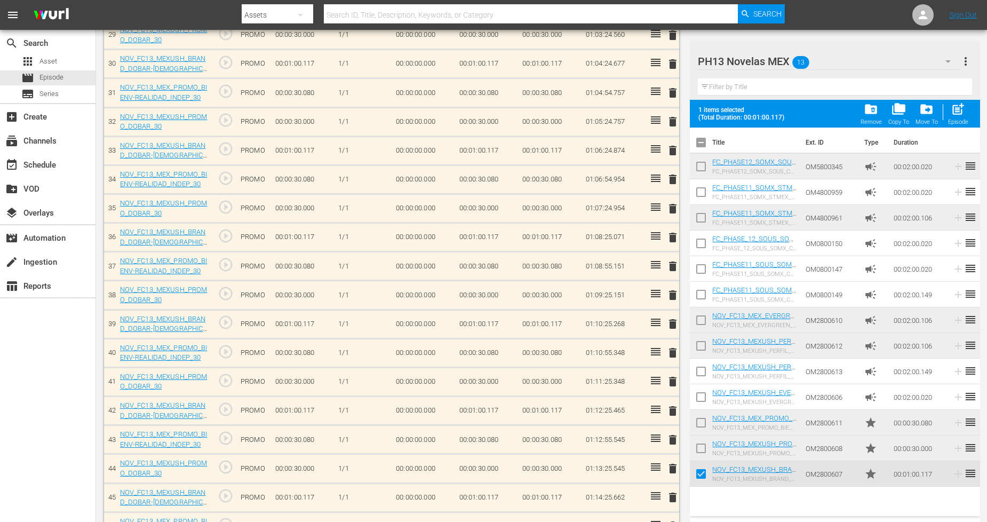
click at [705, 446] on input "checkbox" at bounding box center [701, 450] width 22 height 22
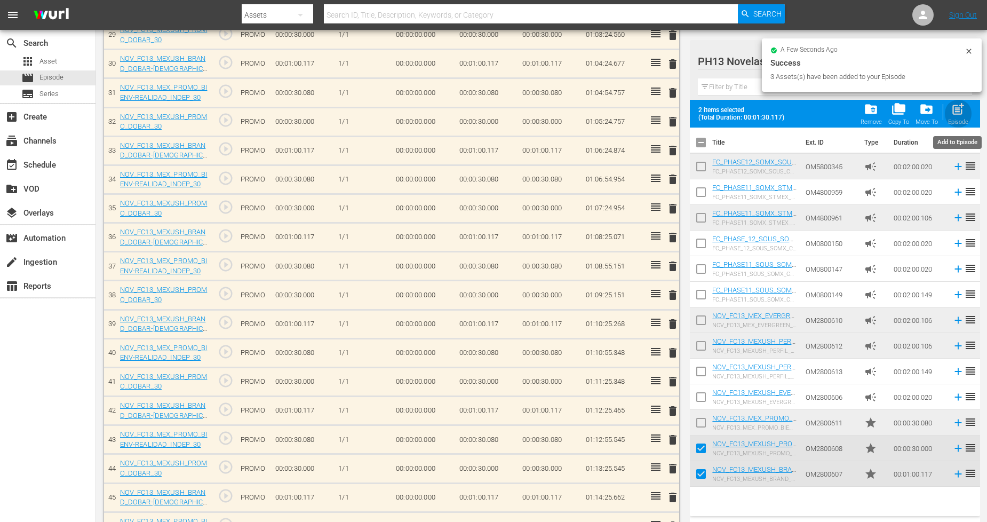
click at [957, 116] on div "post_add Episode" at bounding box center [958, 113] width 20 height 23
checkbox input "false"
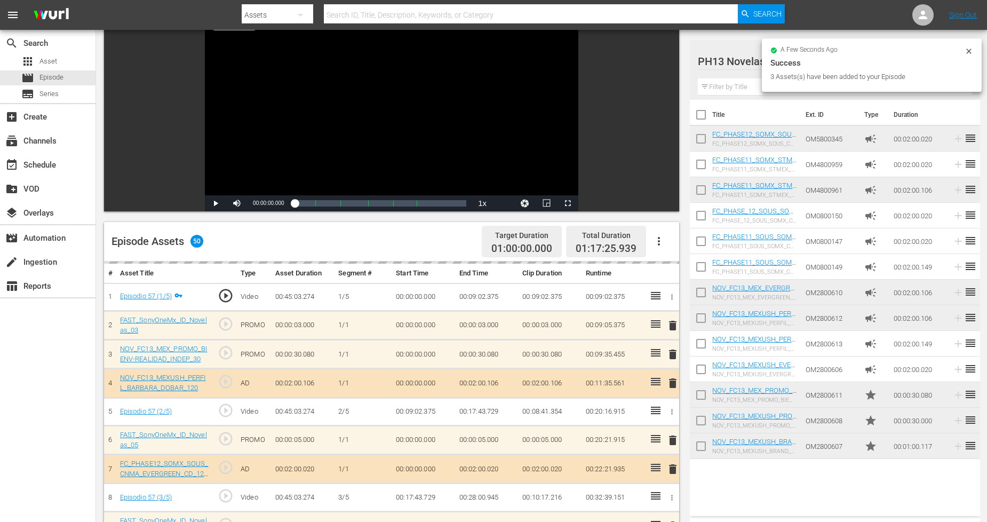
scroll to position [0, 0]
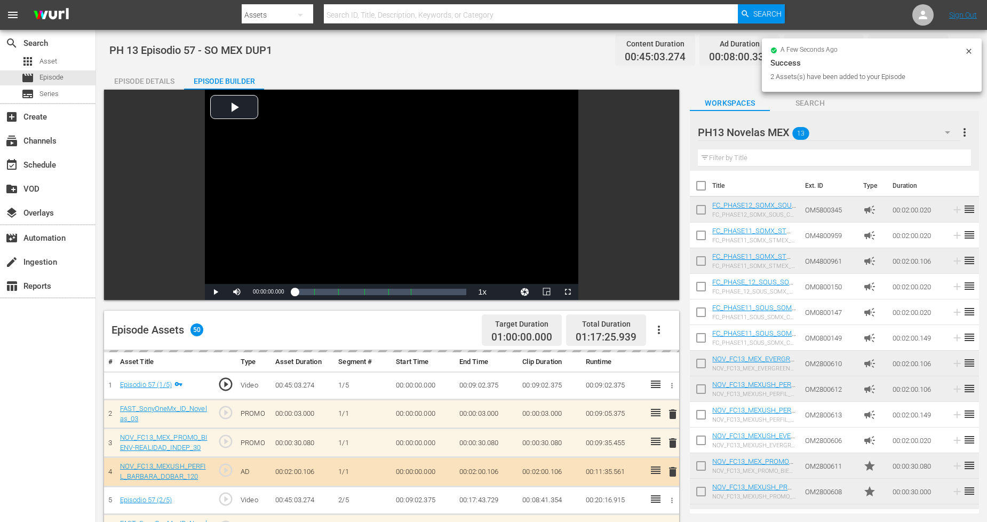
click at [971, 52] on icon at bounding box center [968, 51] width 5 height 5
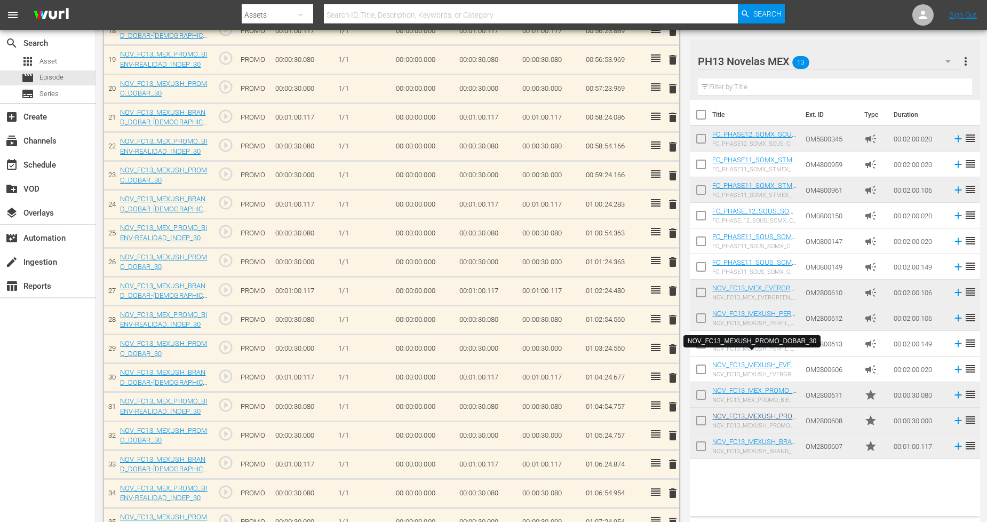
scroll to position [889, 0]
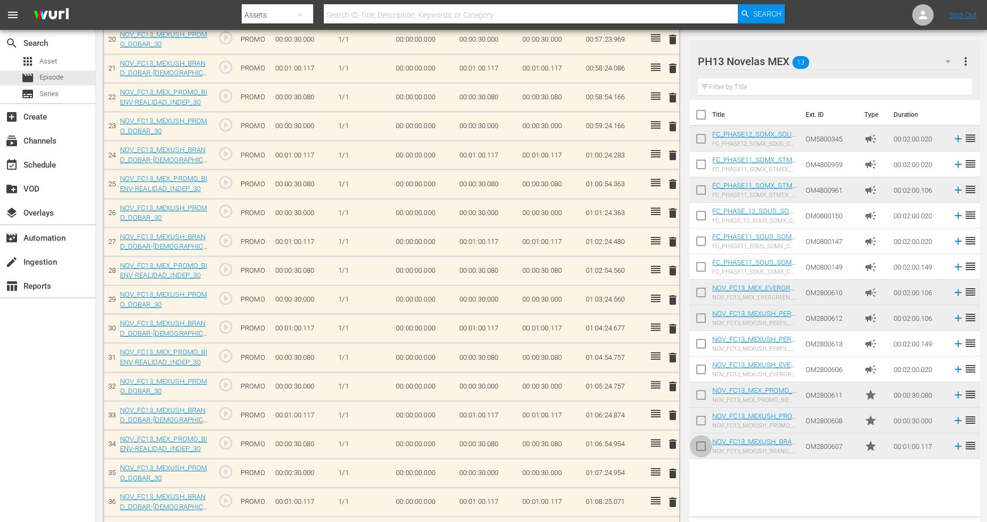
click at [706, 447] on input "checkbox" at bounding box center [701, 448] width 22 height 22
checkbox input "true"
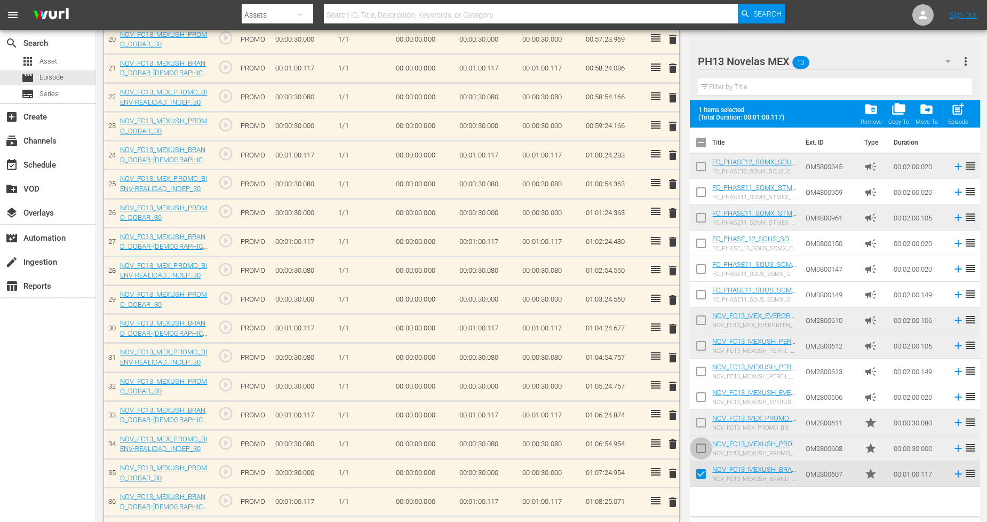
click at [706, 447] on input "checkbox" at bounding box center [701, 450] width 22 height 22
checkbox input "true"
click at [706, 419] on input "checkbox" at bounding box center [701, 425] width 22 height 22
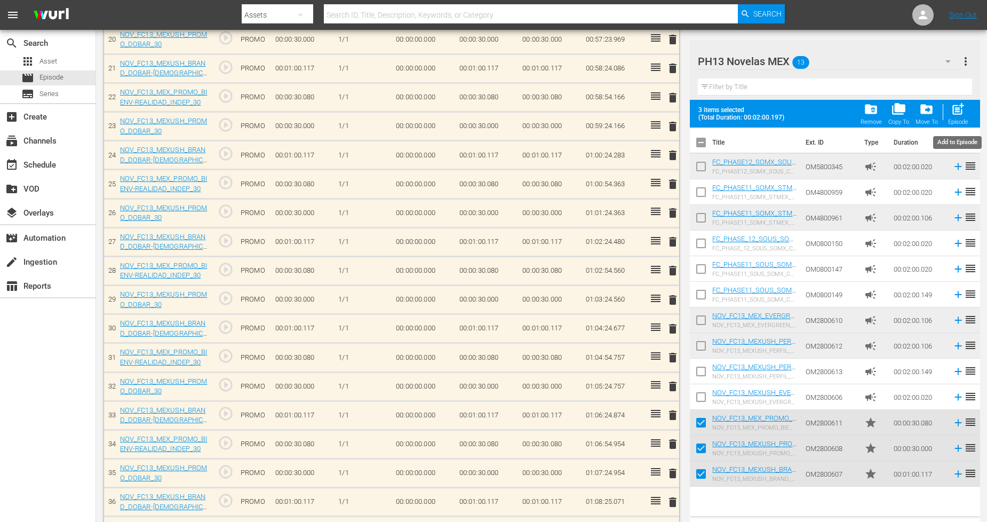
click at [961, 121] on div "Episode" at bounding box center [958, 121] width 20 height 7
checkbox input "false"
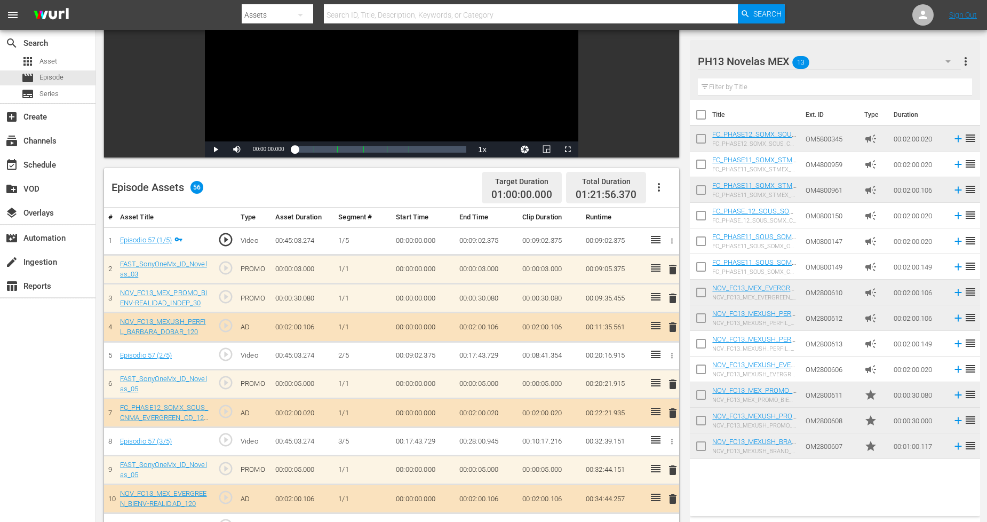
scroll to position [0, 0]
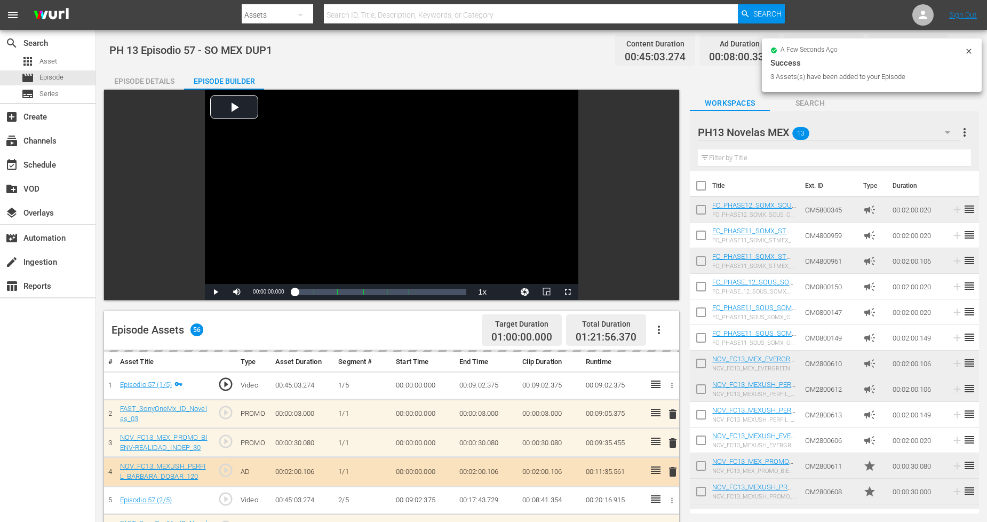
click at [969, 47] on icon at bounding box center [969, 51] width 9 height 9
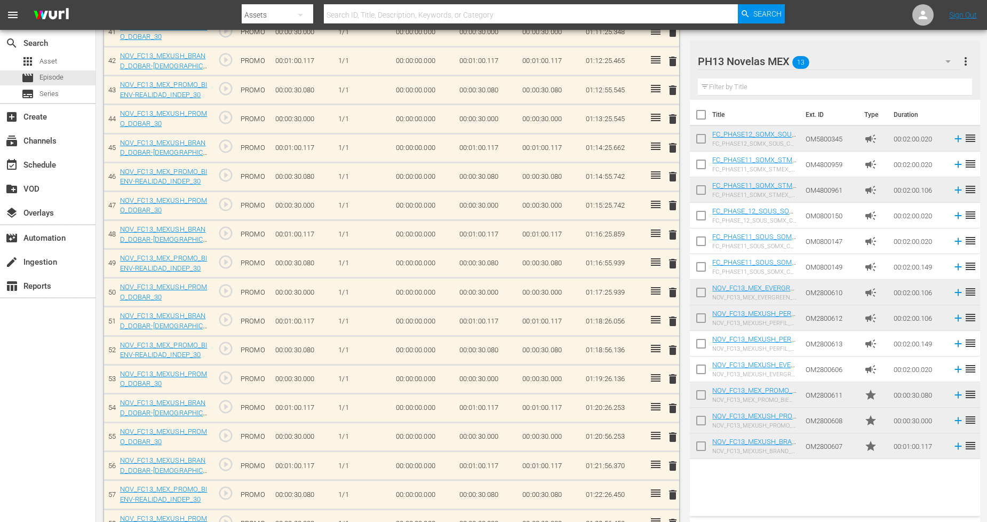
scroll to position [1559, 0]
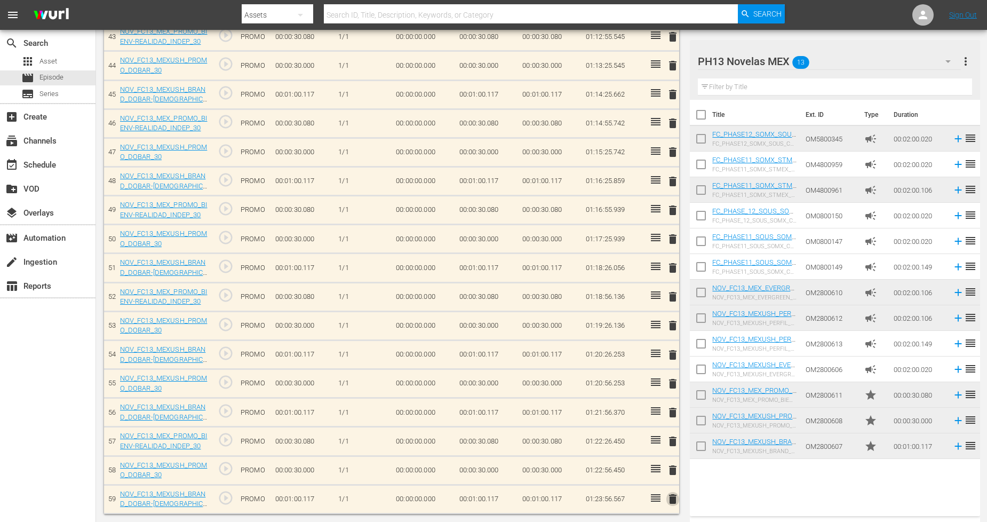
click at [674, 503] on span "delete" at bounding box center [672, 498] width 13 height 13
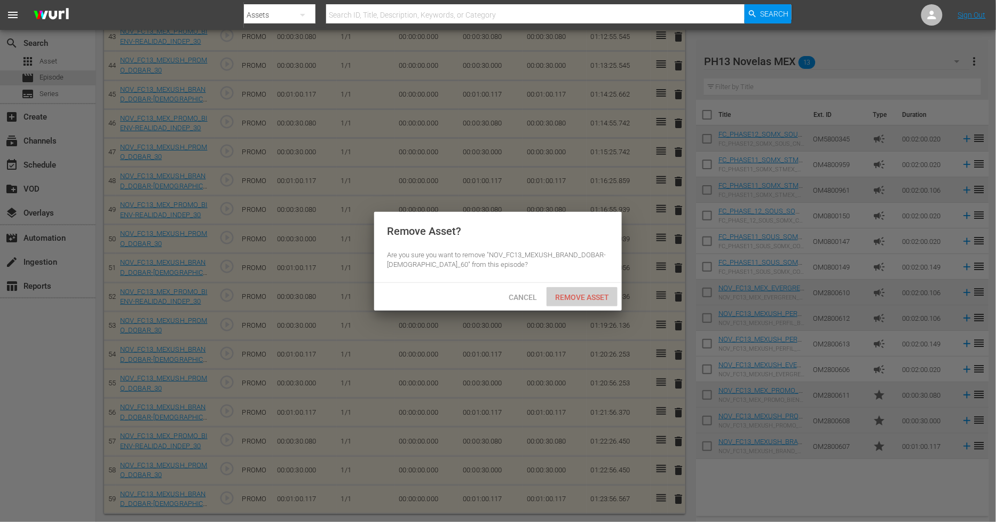
click at [590, 299] on span "Remove Asset" at bounding box center [581, 297] width 71 height 9
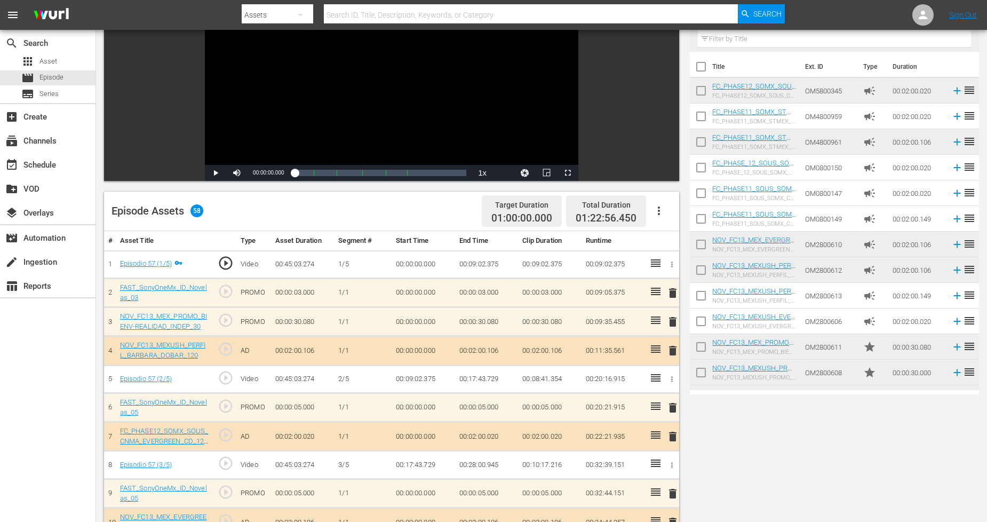
scroll to position [0, 0]
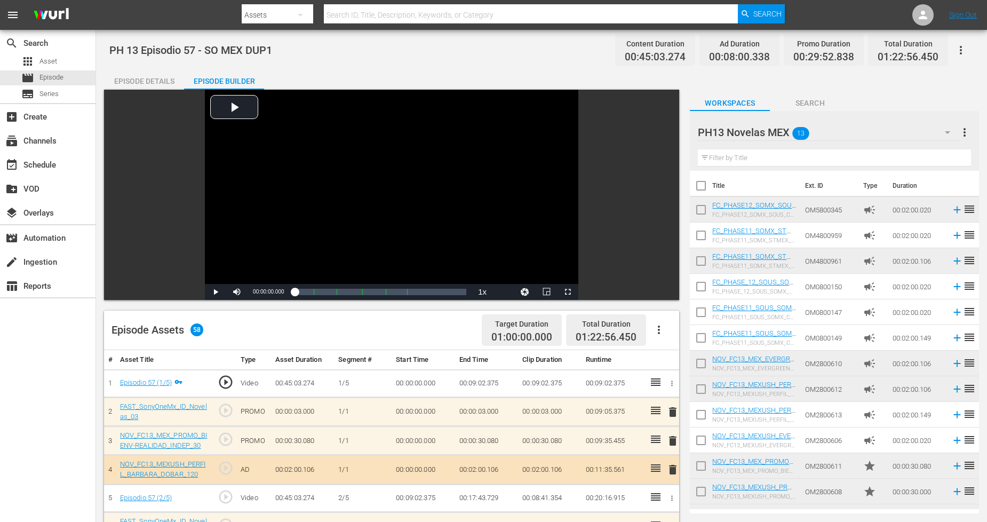
click at [898, 133] on div "PH13 Novelas MEX 13" at bounding box center [829, 132] width 262 height 30
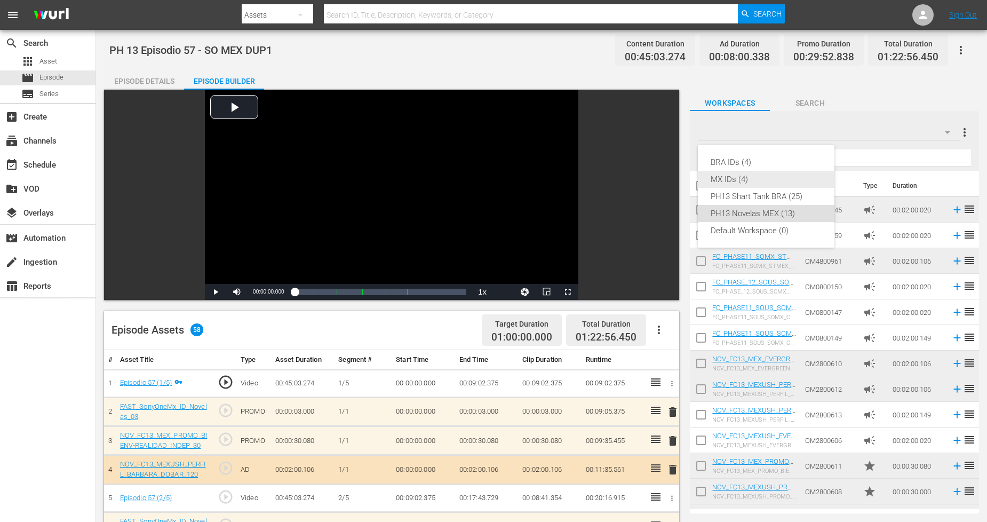
click at [783, 184] on div "MX IDs (4)" at bounding box center [766, 179] width 111 height 17
click at [674, 411] on span "delete" at bounding box center [672, 412] width 13 height 13
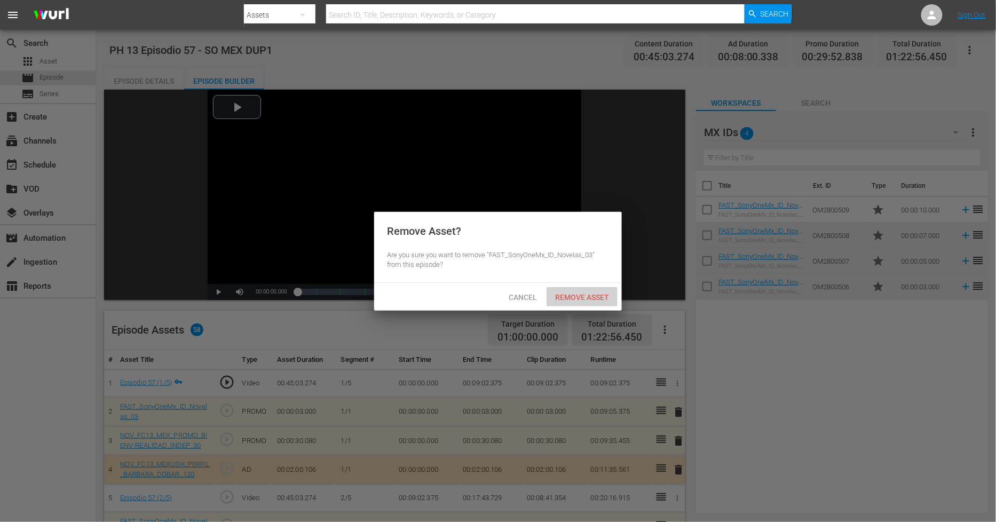
click at [600, 296] on span "Remove Asset" at bounding box center [581, 297] width 71 height 9
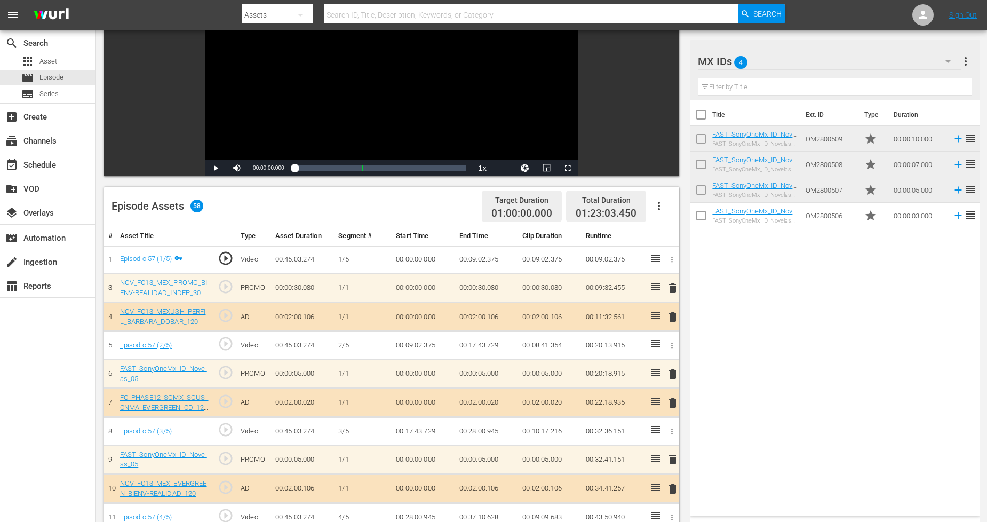
scroll to position [178, 0]
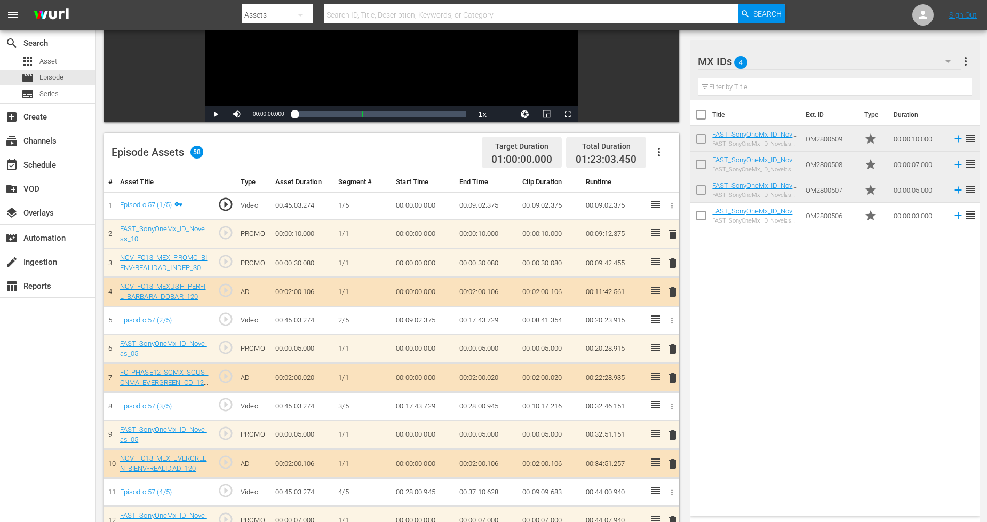
click at [671, 346] on span "delete" at bounding box center [672, 349] width 13 height 13
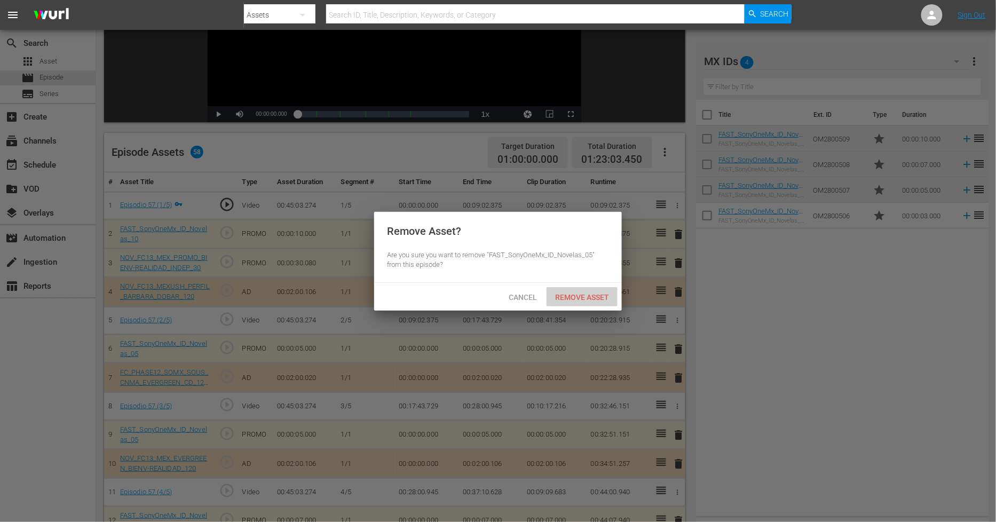
click at [597, 302] on div "Remove Asset" at bounding box center [581, 297] width 71 height 20
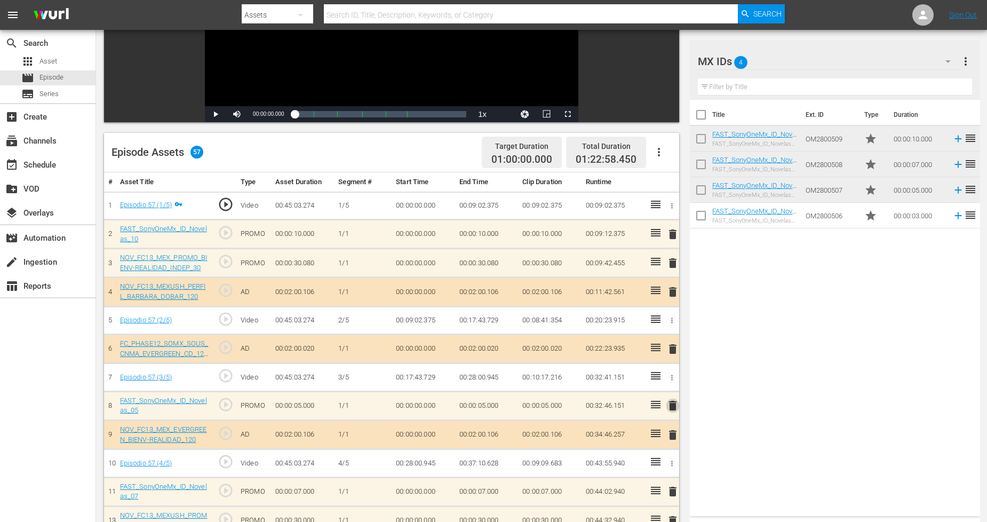
click at [673, 404] on span "delete" at bounding box center [672, 405] width 13 height 13
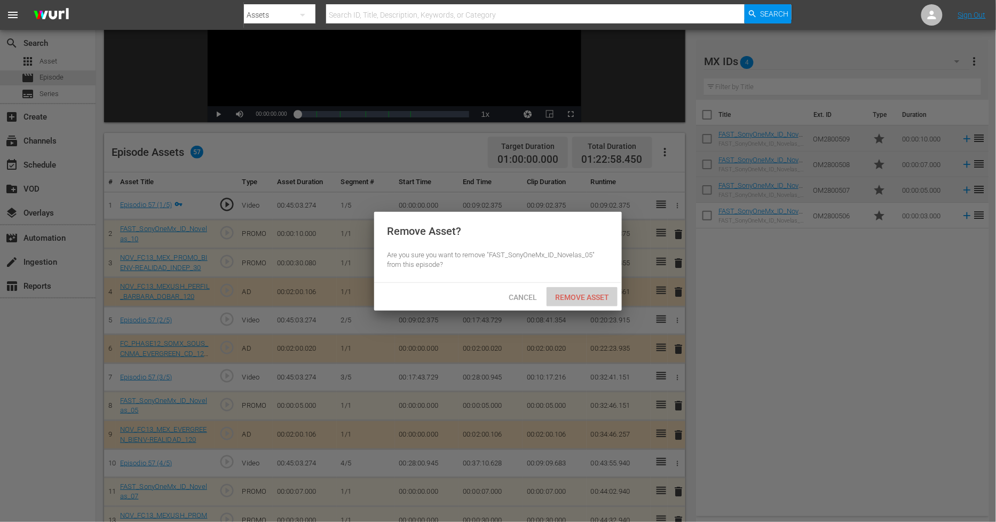
click at [590, 305] on div "Remove Asset" at bounding box center [581, 297] width 71 height 20
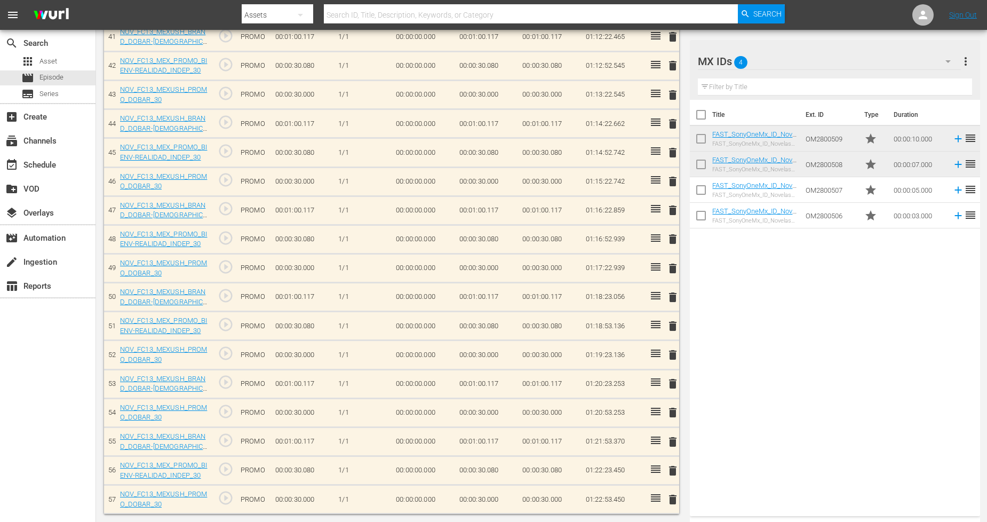
scroll to position [1471, 0]
click at [673, 500] on span "delete" at bounding box center [672, 499] width 13 height 13
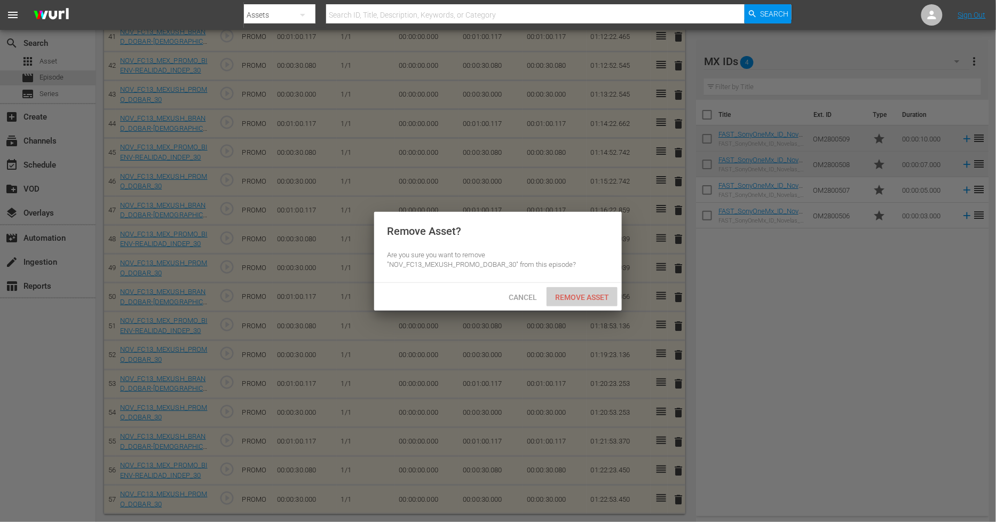
click at [598, 297] on span "Remove Asset" at bounding box center [581, 297] width 71 height 9
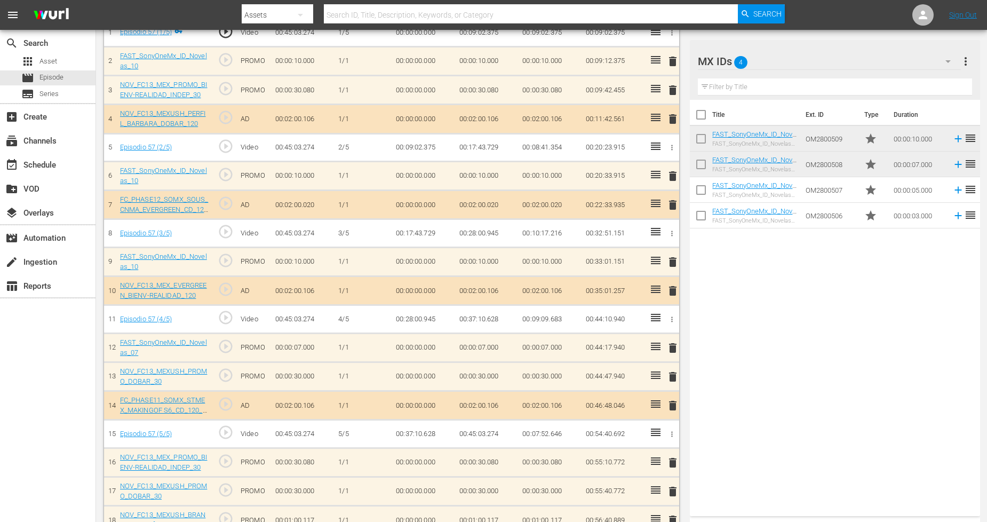
scroll to position [355, 0]
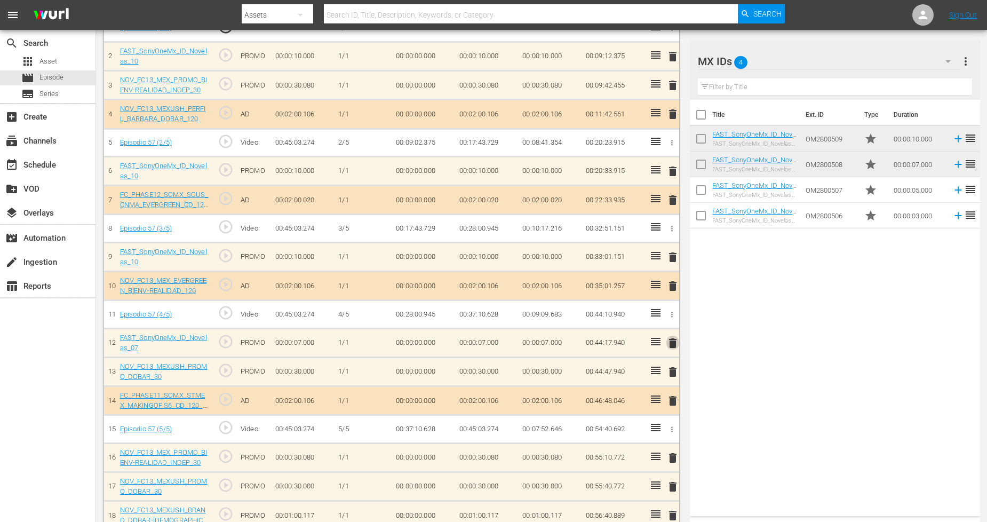
click at [676, 344] on span "delete" at bounding box center [672, 343] width 13 height 13
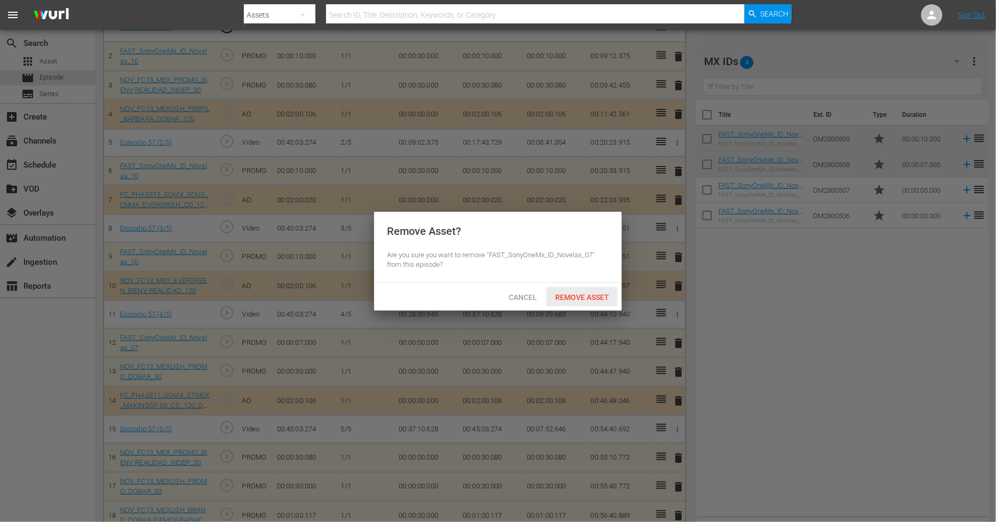
click at [598, 301] on div "Remove Asset" at bounding box center [581, 297] width 71 height 20
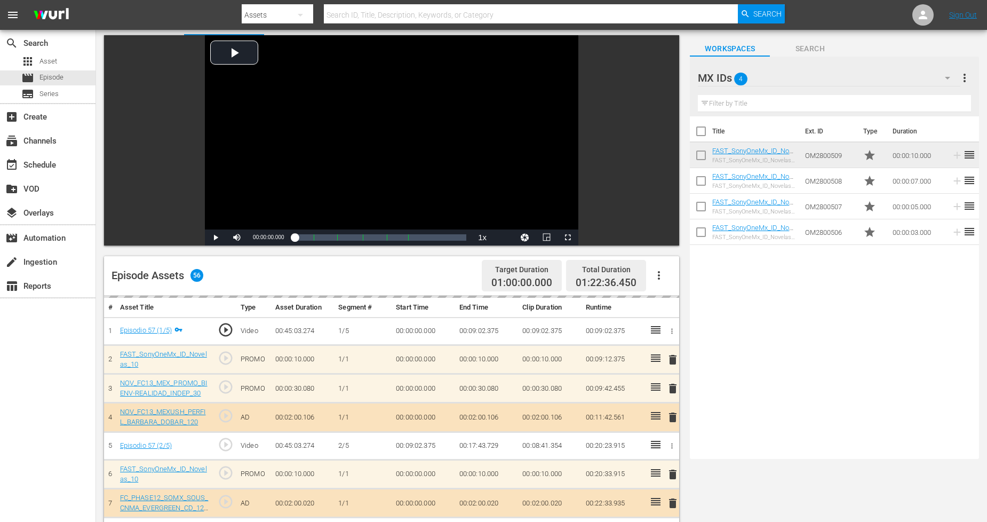
scroll to position [0, 0]
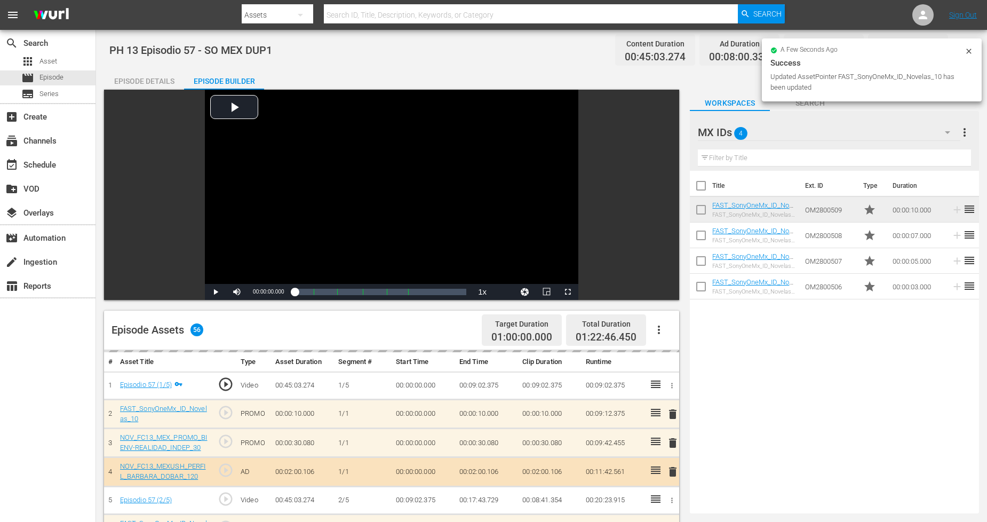
click at [969, 50] on icon at bounding box center [969, 51] width 9 height 9
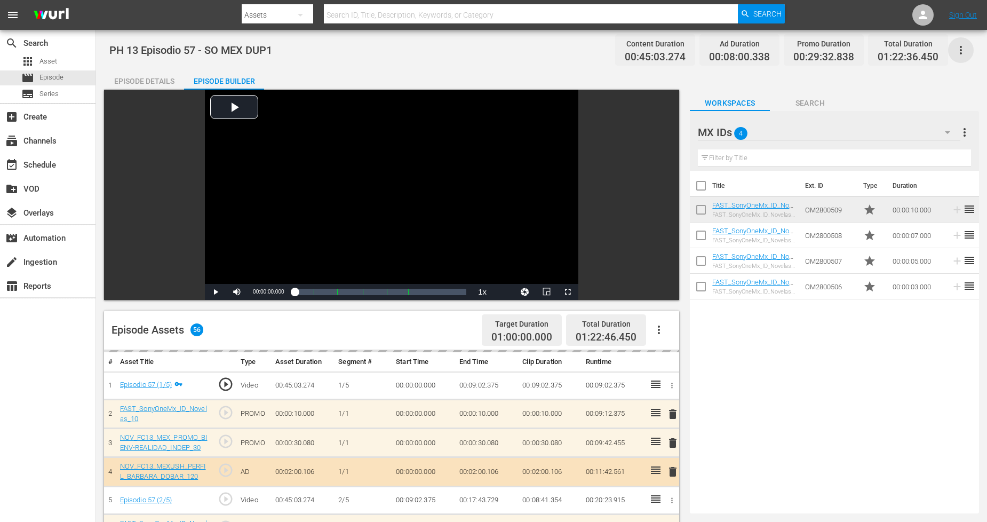
click at [963, 52] on icon "button" at bounding box center [961, 50] width 13 height 13
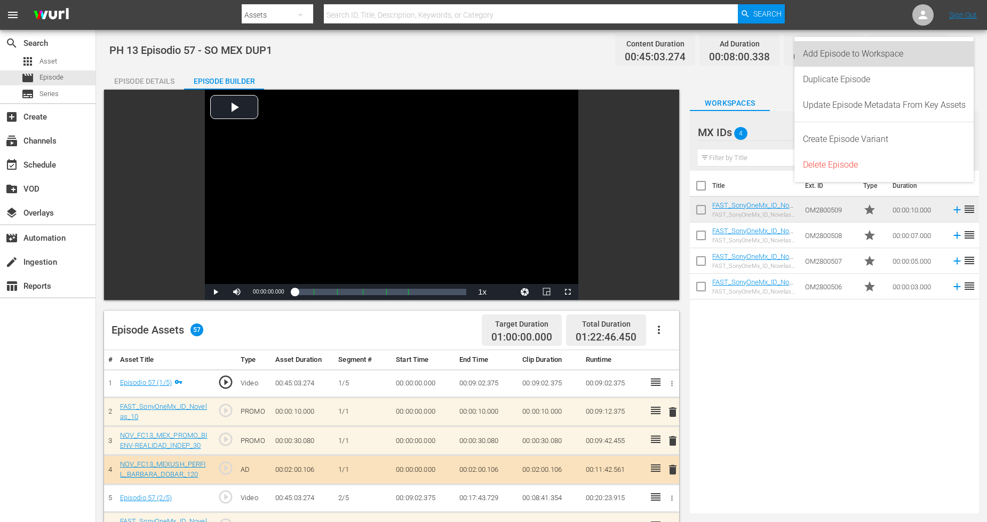
click at [931, 60] on div "Add Episode to Workspace" at bounding box center [884, 54] width 163 height 26
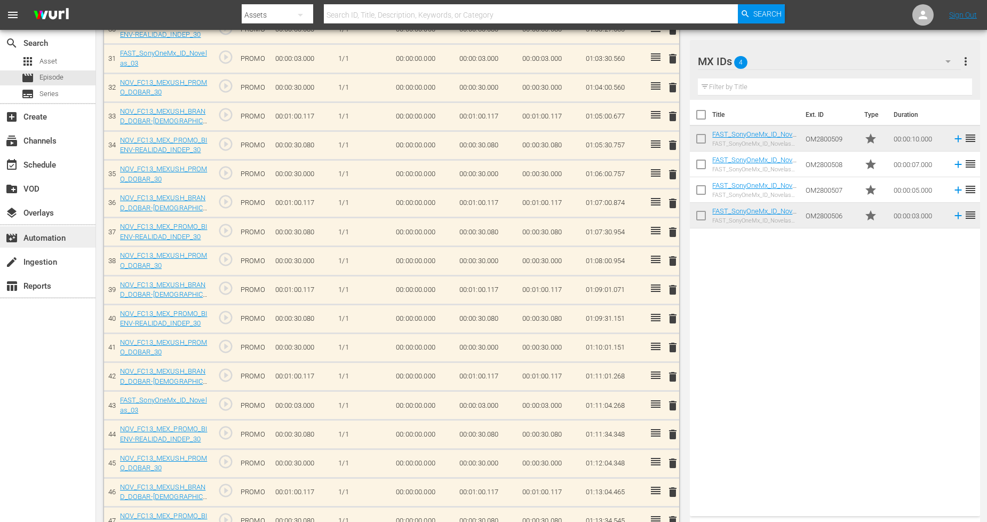
scroll to position [1186, 0]
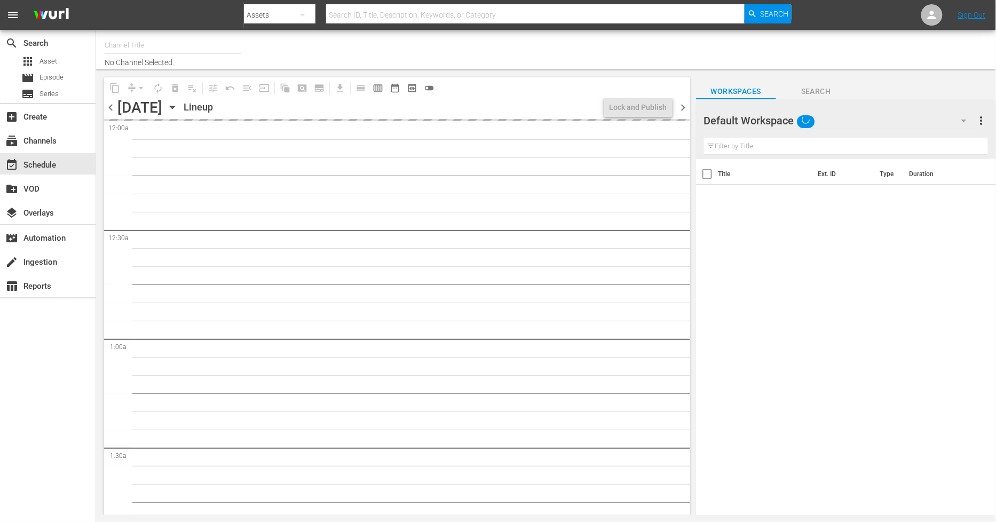
type input "Sony One Novelas (MX) (1001)"
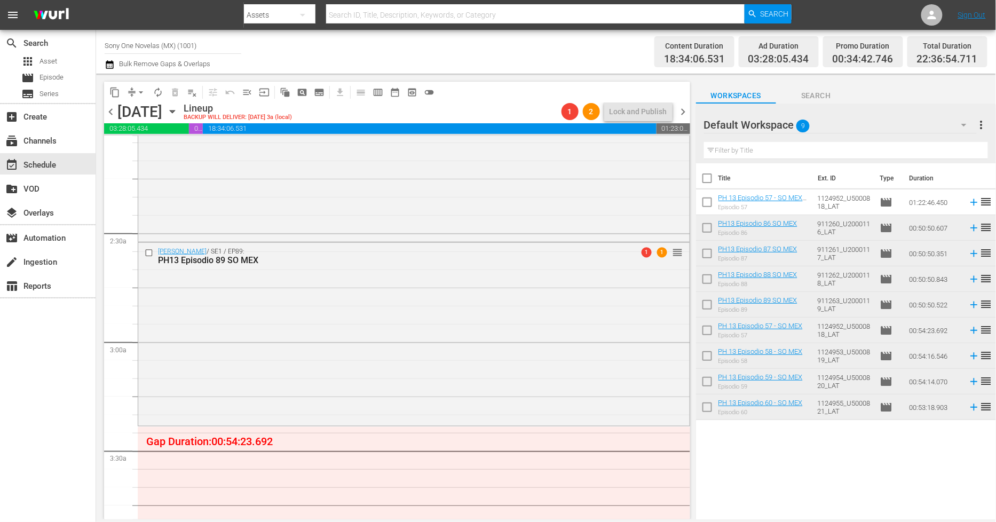
scroll to position [534, 0]
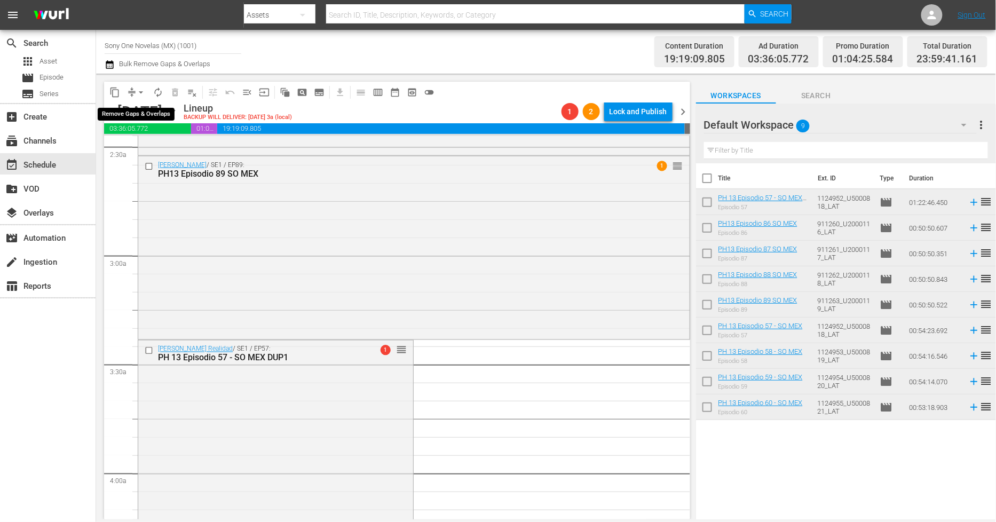
click at [140, 92] on span "arrow_drop_down" at bounding box center [141, 92] width 11 height 11
click at [147, 114] on li "Align to Midnight" at bounding box center [141, 114] width 112 height 18
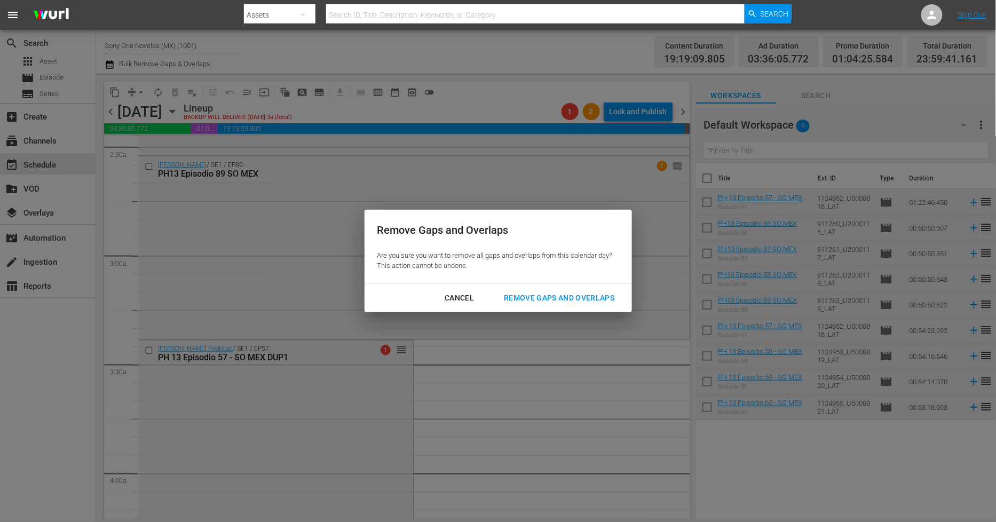
click at [566, 309] on div "Cancel Remove Gaps and Overlaps" at bounding box center [497, 298] width 267 height 28
click at [569, 298] on div "Remove Gaps and Overlaps" at bounding box center [559, 297] width 128 height 13
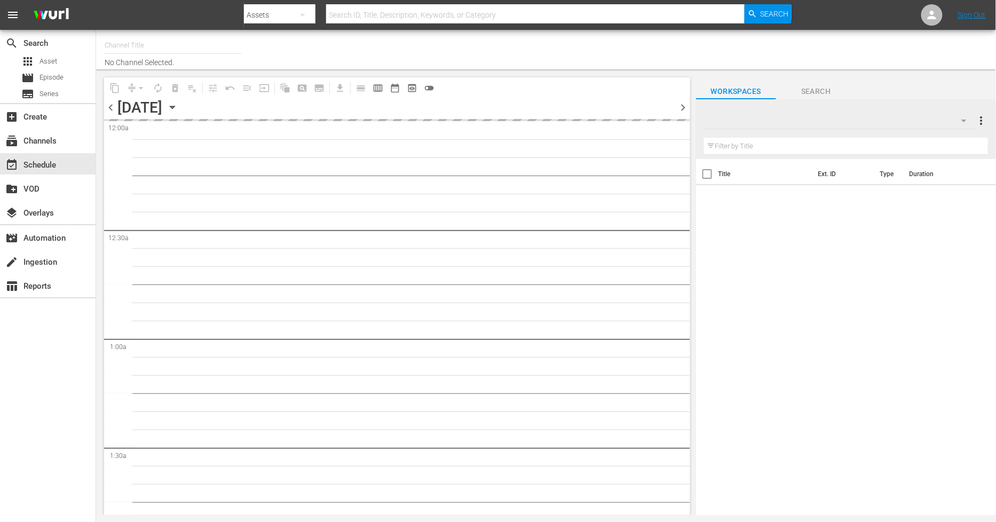
type input "Sony One Novelas (MX) (1001)"
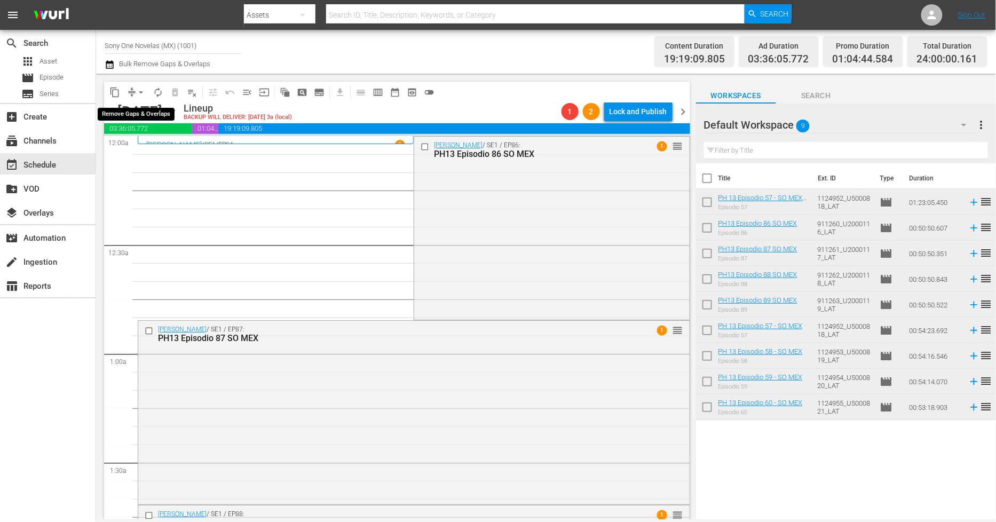
click at [139, 85] on button "arrow_drop_down" at bounding box center [140, 92] width 17 height 17
click at [139, 114] on li "Align to Midnight" at bounding box center [141, 114] width 112 height 18
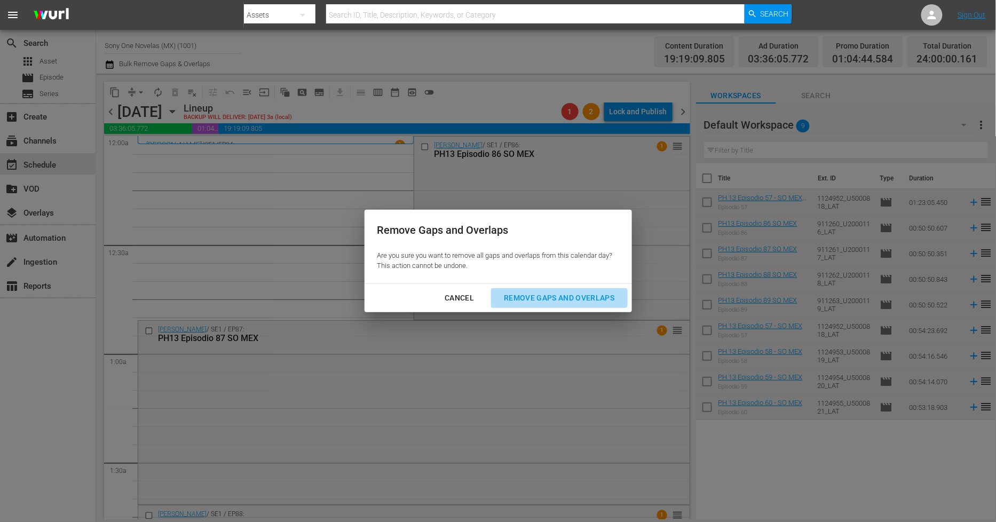
click at [545, 292] on div "Remove Gaps and Overlaps" at bounding box center [559, 297] width 128 height 13
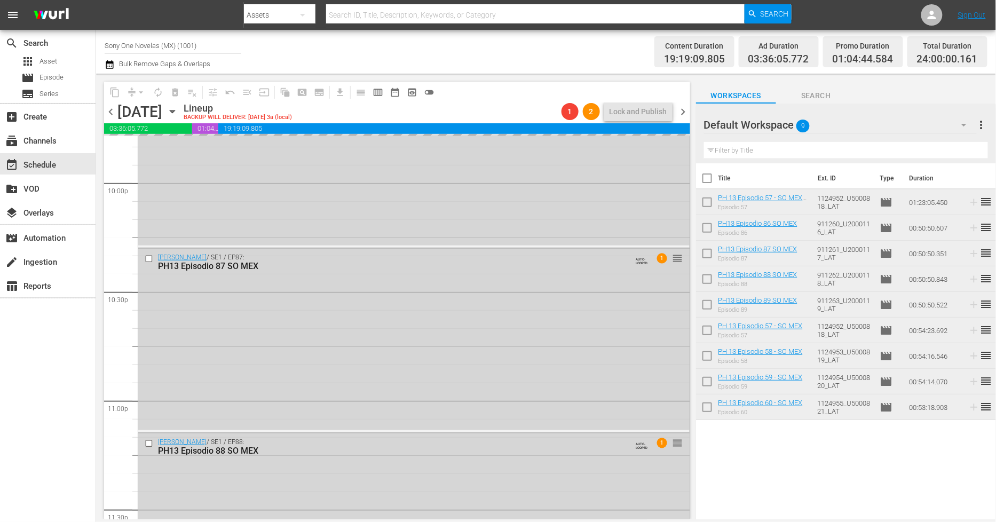
scroll to position [4841, 0]
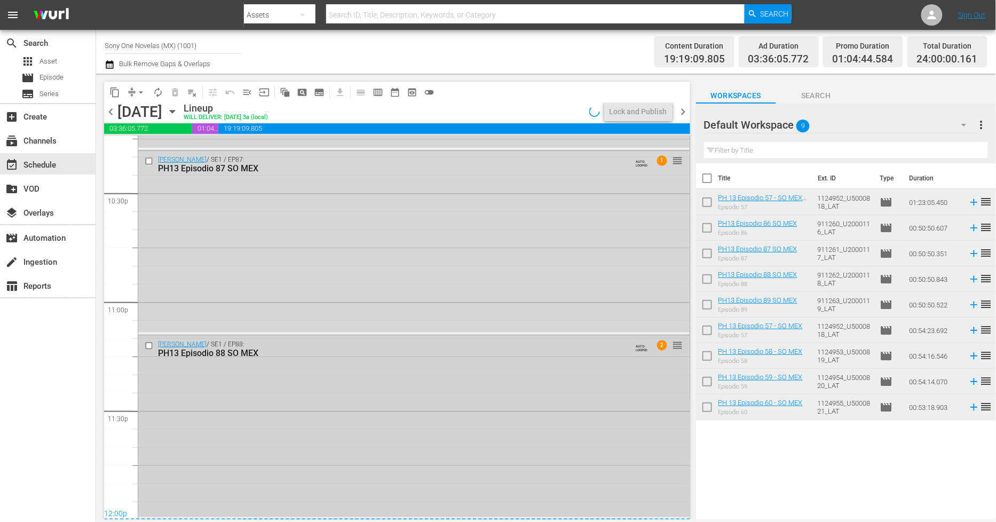
click at [300, 404] on div "[PERSON_NAME] / SE1 / EP88: PH13 Episodio 88 SO MEX AUTO-LOOPED 2 reorder" at bounding box center [413, 426] width 551 height 181
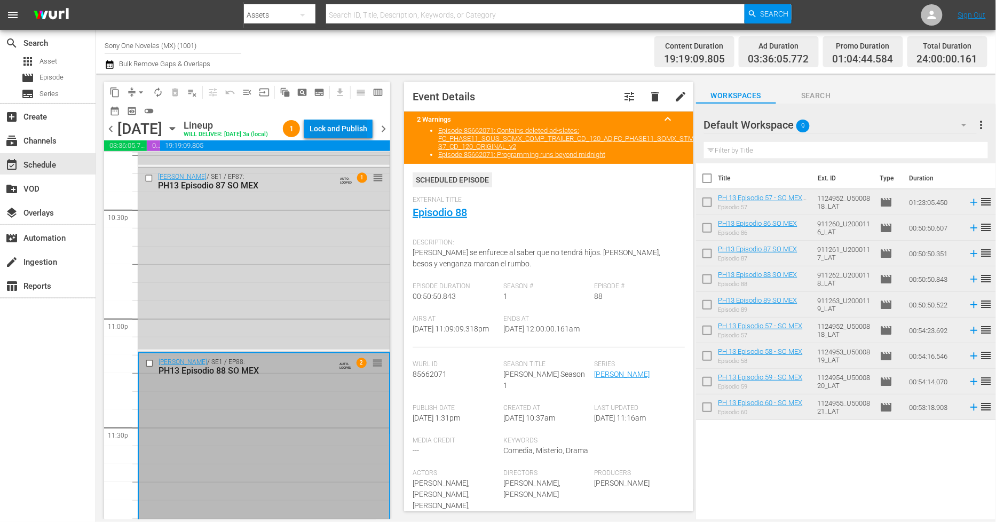
click at [349, 124] on div "Lock and Publish" at bounding box center [338, 128] width 58 height 19
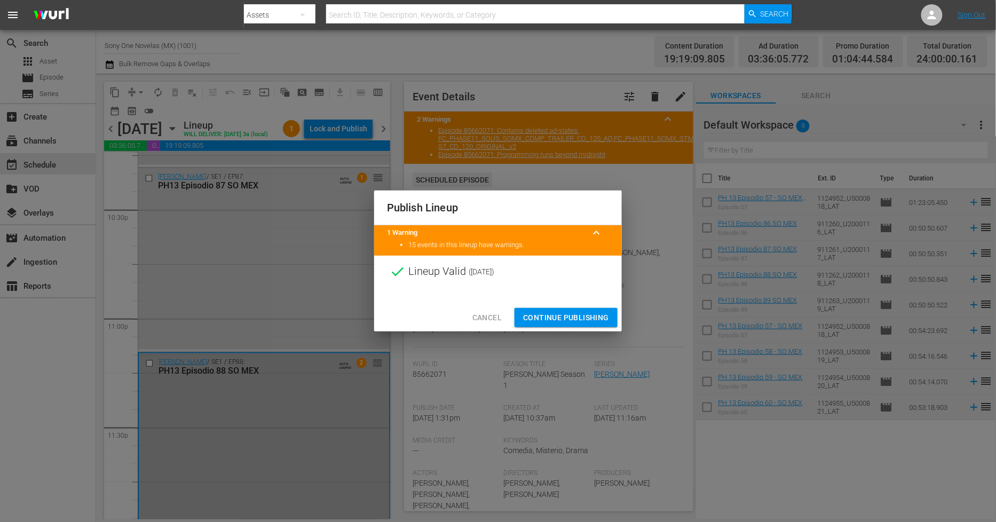
click at [592, 319] on span "Continue Publishing" at bounding box center [566, 317] width 86 height 13
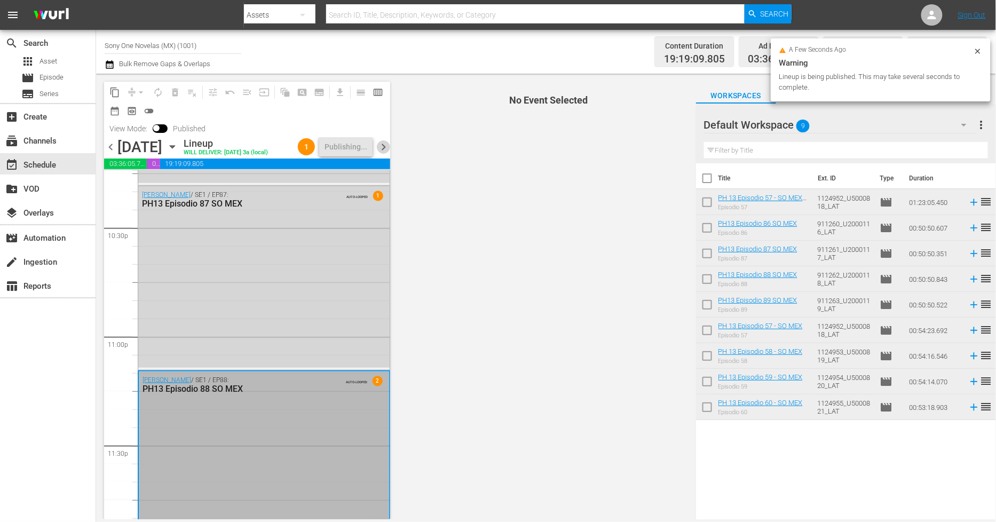
click at [383, 150] on span "chevron_right" at bounding box center [383, 146] width 13 height 13
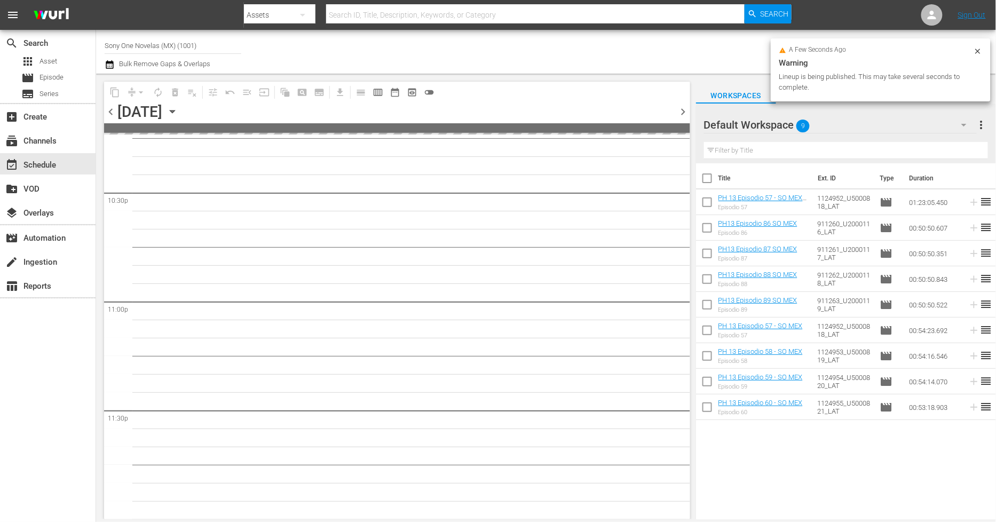
scroll to position [4840, 0]
